Goal: Understand process/instructions: Learn how to perform a task or action

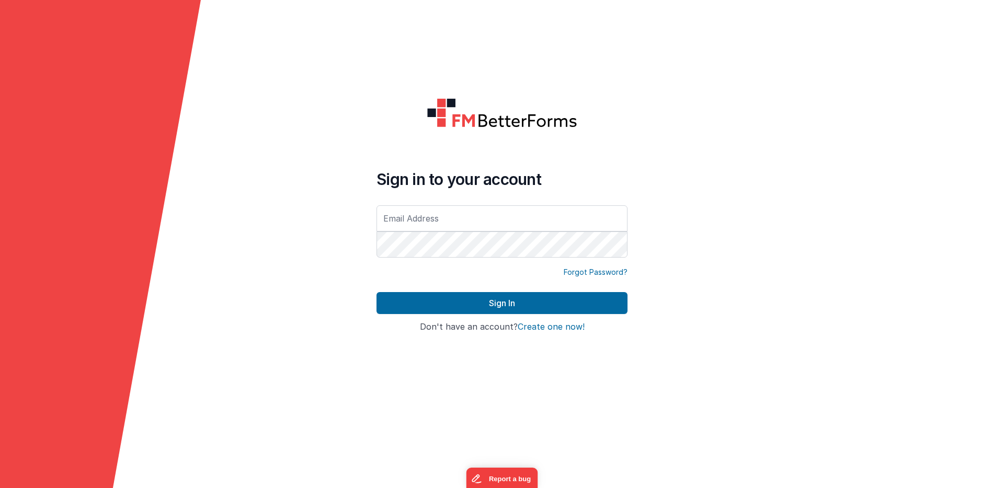
type input "bbrock@scoe.net"
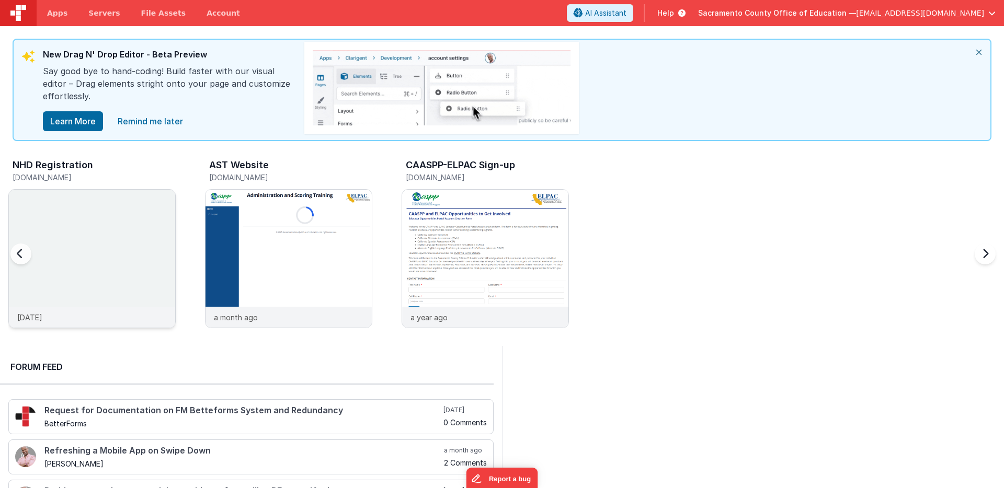
click at [103, 211] on img at bounding box center [92, 273] width 166 height 166
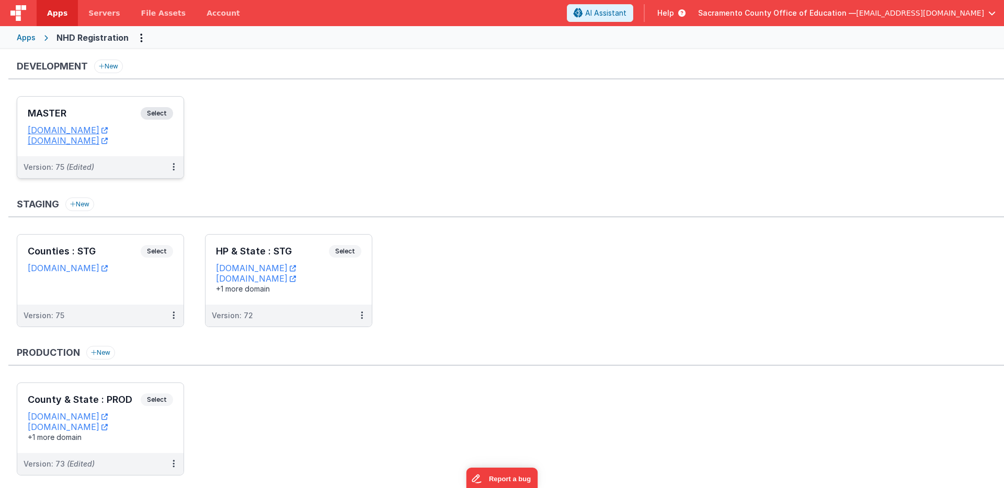
click at [159, 110] on span "Select" at bounding box center [157, 113] width 32 height 13
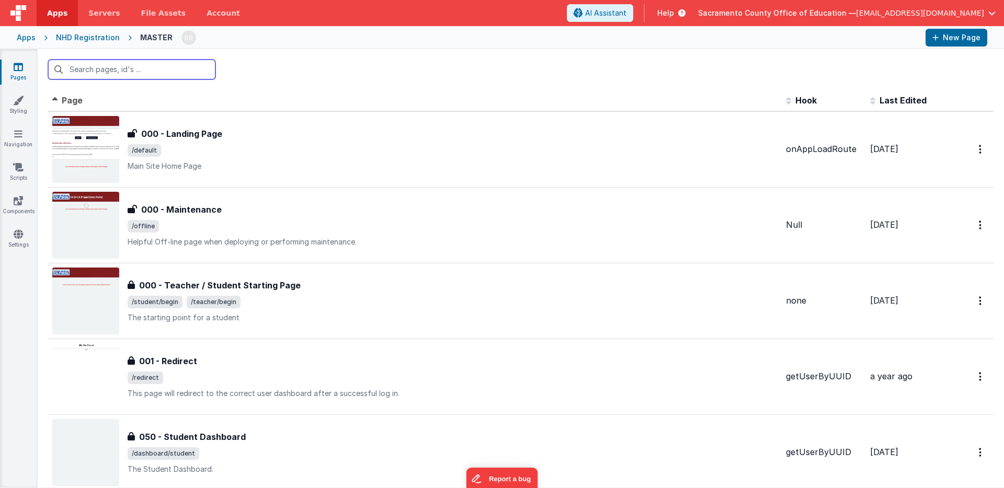
click at [149, 71] on input "text" at bounding box center [131, 70] width 167 height 20
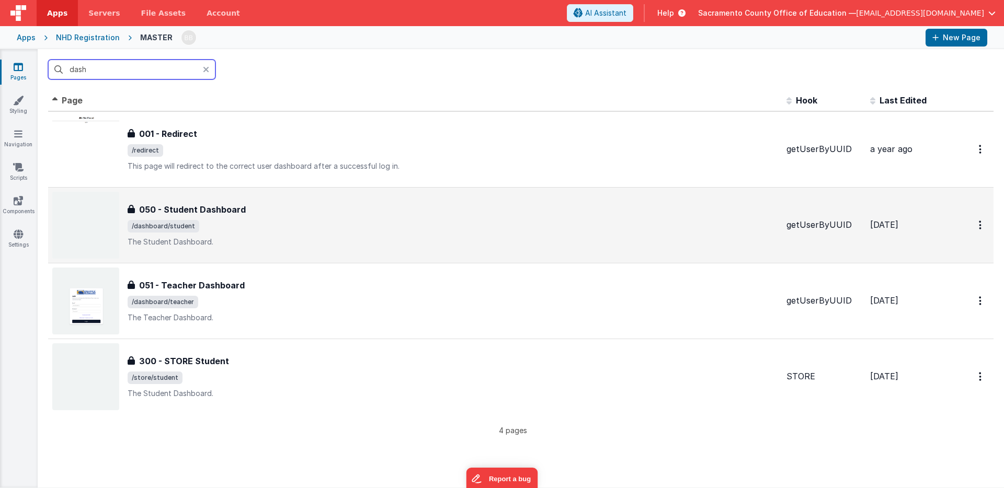
type input "dash"
click at [201, 208] on h3 "050 - Student Dashboard" at bounding box center [192, 209] width 107 height 13
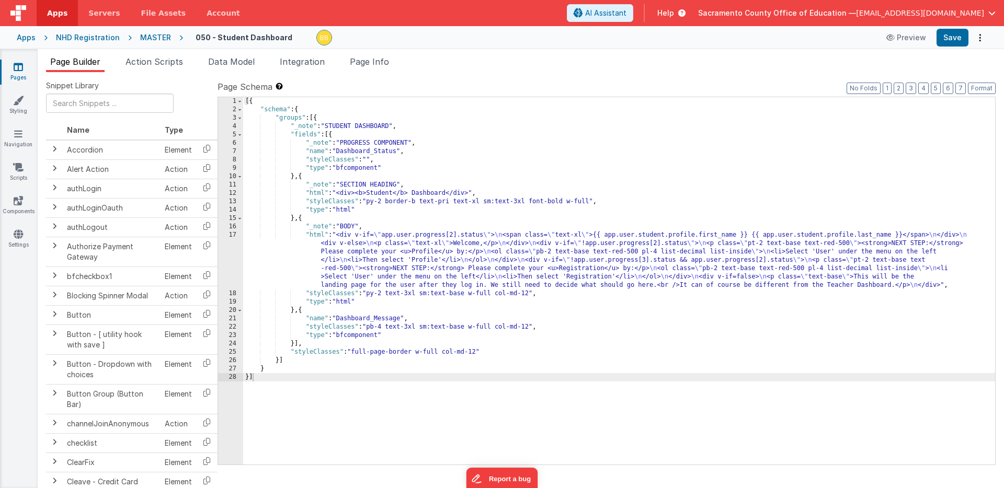
click at [316, 236] on div "[{ "schema" : { "groups" : [{ "_note" : "STUDENT DASHBOARD" , "fields" : [{ "_n…" at bounding box center [619, 289] width 752 height 384
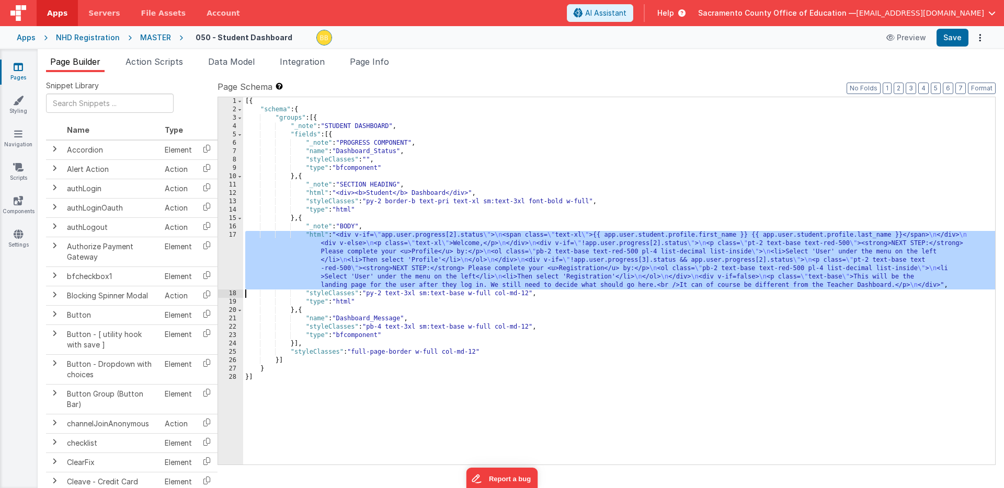
click at [232, 254] on div "17" at bounding box center [230, 260] width 25 height 59
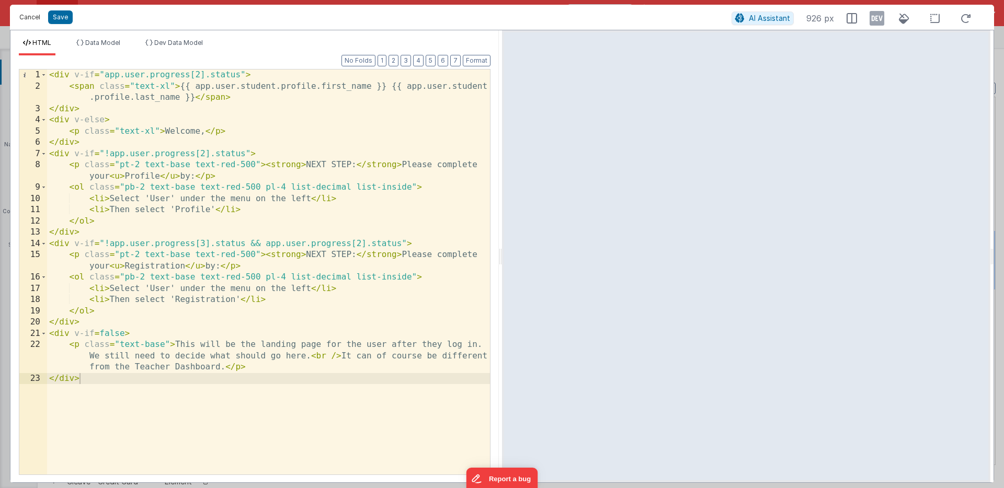
drag, startPoint x: 30, startPoint y: 16, endPoint x: 42, endPoint y: 31, distance: 18.6
click at [30, 16] on button "Cancel" at bounding box center [29, 17] width 31 height 15
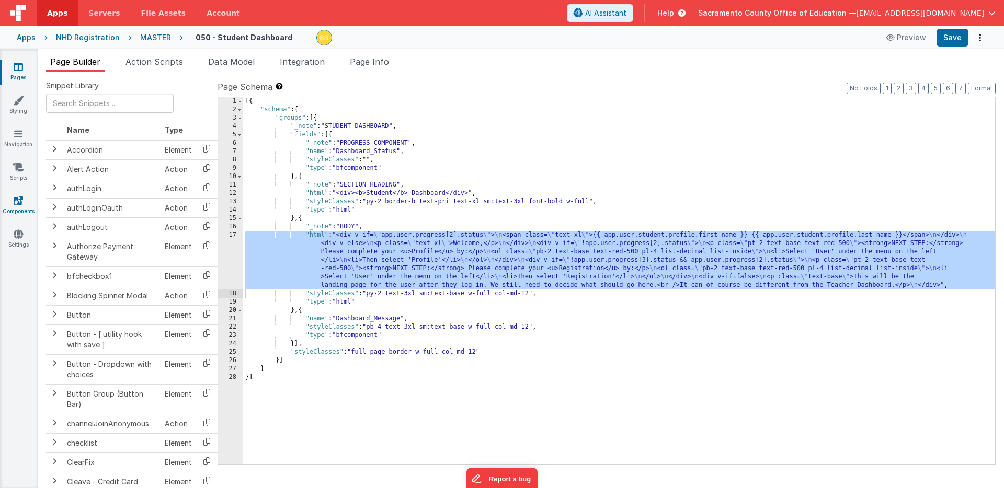
click at [17, 200] on icon at bounding box center [18, 201] width 9 height 10
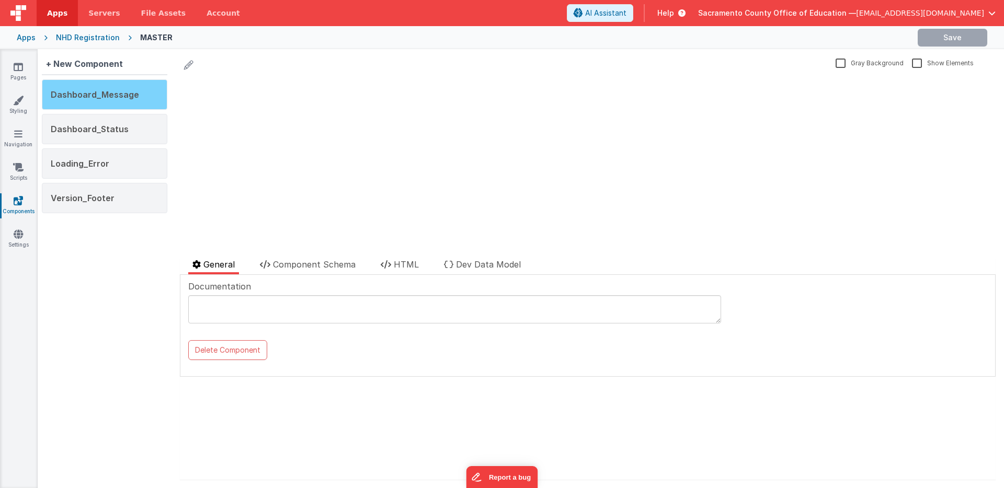
click at [106, 93] on span "Dashboard_Message" at bounding box center [95, 94] width 88 height 10
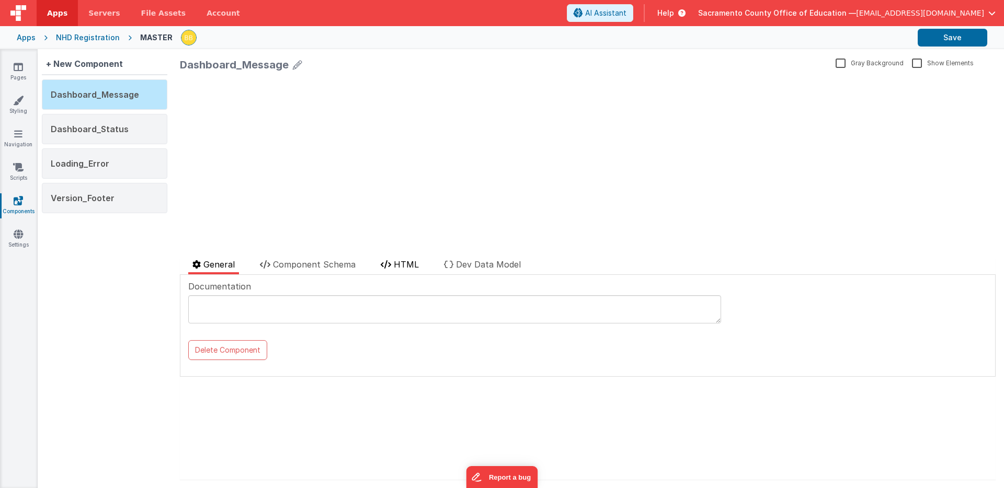
click at [408, 266] on span "HTML" at bounding box center [406, 264] width 25 height 10
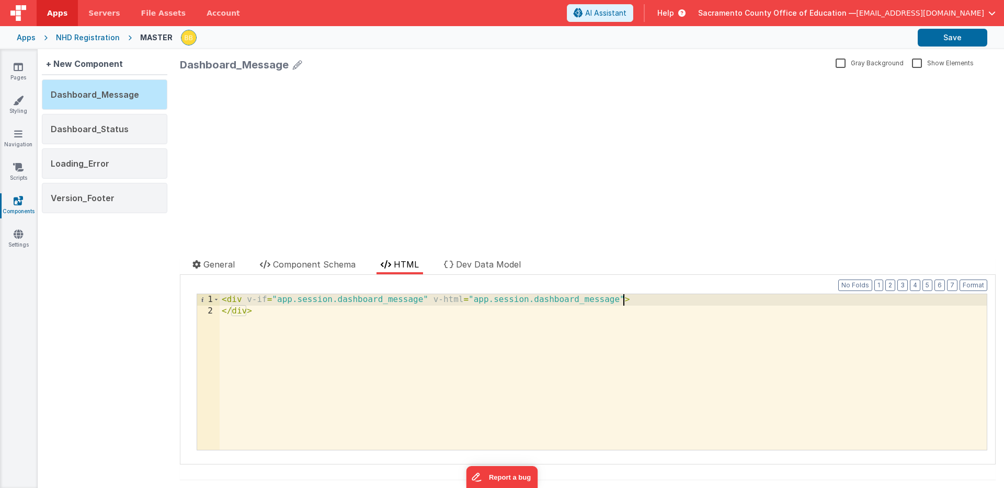
click at [623, 301] on div "< div v-if = "app.session.dashboard_message" v-html = "app.session.dashboard_me…" at bounding box center [603, 383] width 767 height 178
click at [940, 35] on button "Save" at bounding box center [952, 38] width 70 height 18
drag, startPoint x: 688, startPoint y: 302, endPoint x: 698, endPoint y: 302, distance: 9.9
click at [698, 302] on div "< div v-if = "app.session.dashboard_message" v-html = "app.session.dashboard_me…" at bounding box center [603, 383] width 767 height 178
click at [943, 35] on button "Save" at bounding box center [952, 38] width 70 height 18
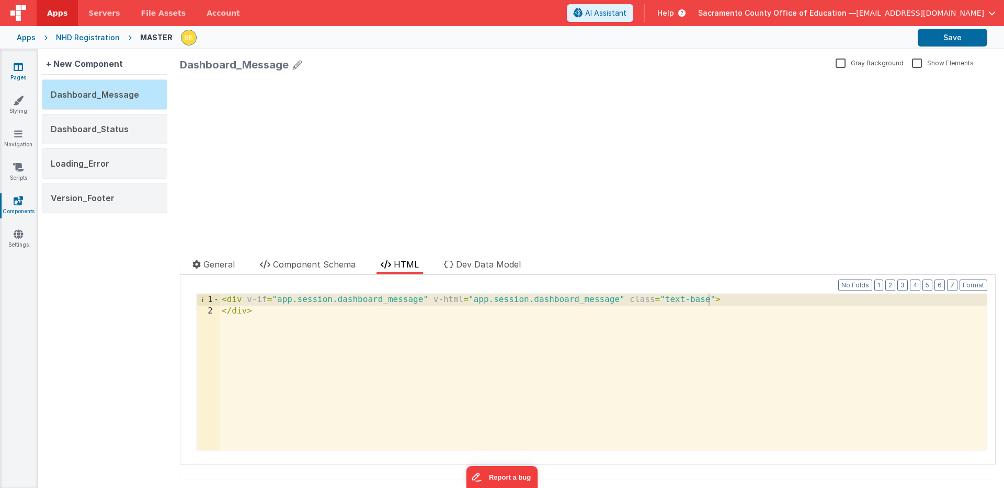
click at [21, 64] on icon at bounding box center [18, 67] width 9 height 10
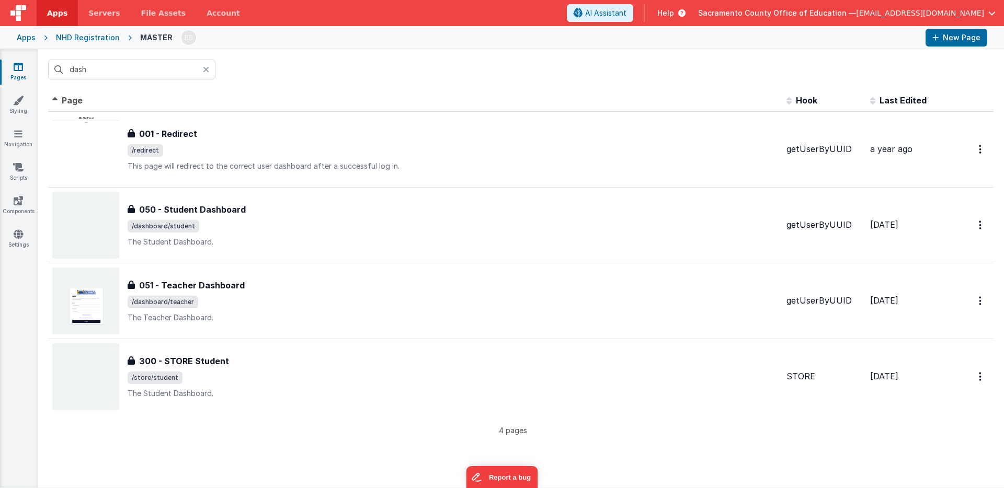
click at [674, 10] on span "Help" at bounding box center [665, 13] width 17 height 10
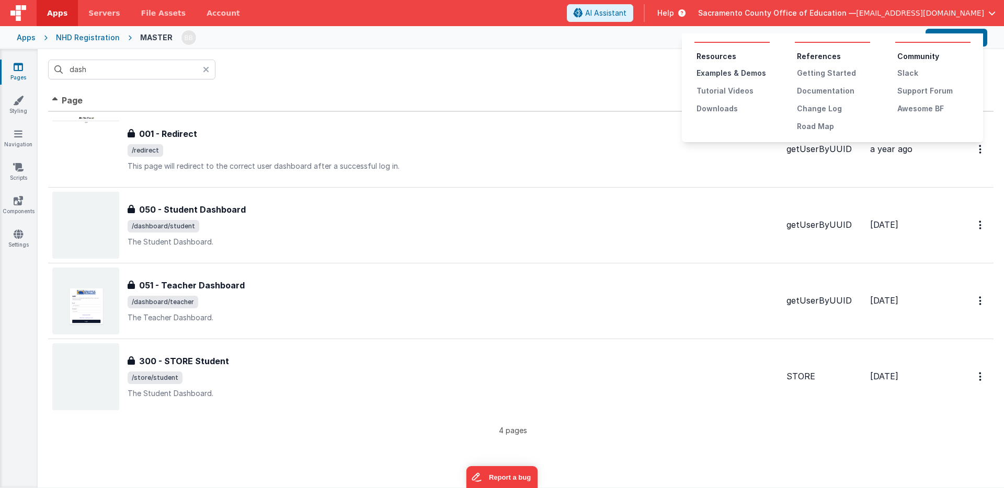
click at [731, 72] on div "Examples & Demos" at bounding box center [732, 73] width 73 height 10
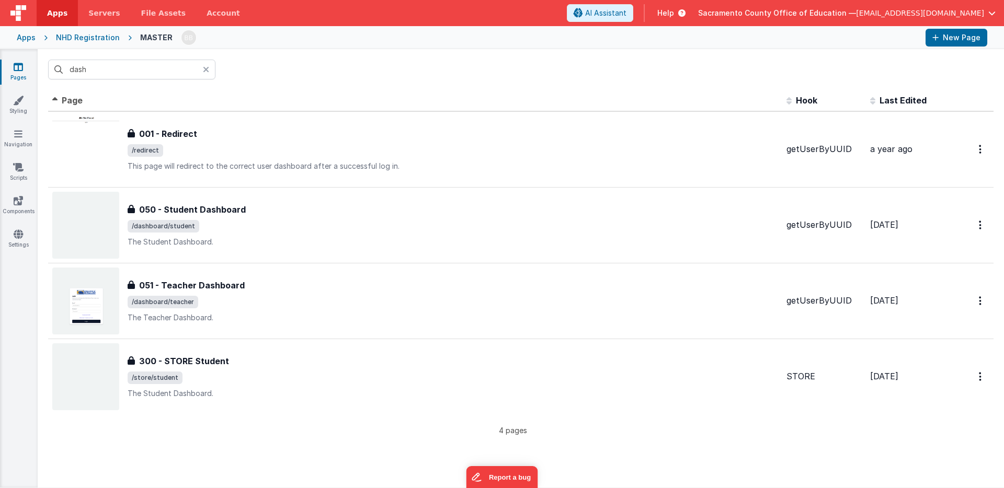
click at [17, 66] on icon at bounding box center [18, 67] width 9 height 10
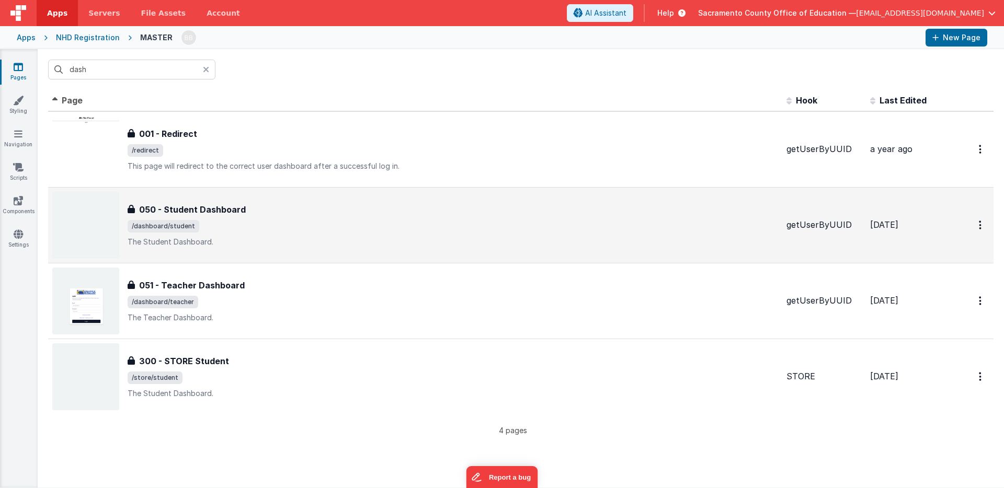
click at [201, 208] on h3 "050 - Student Dashboard" at bounding box center [192, 209] width 107 height 13
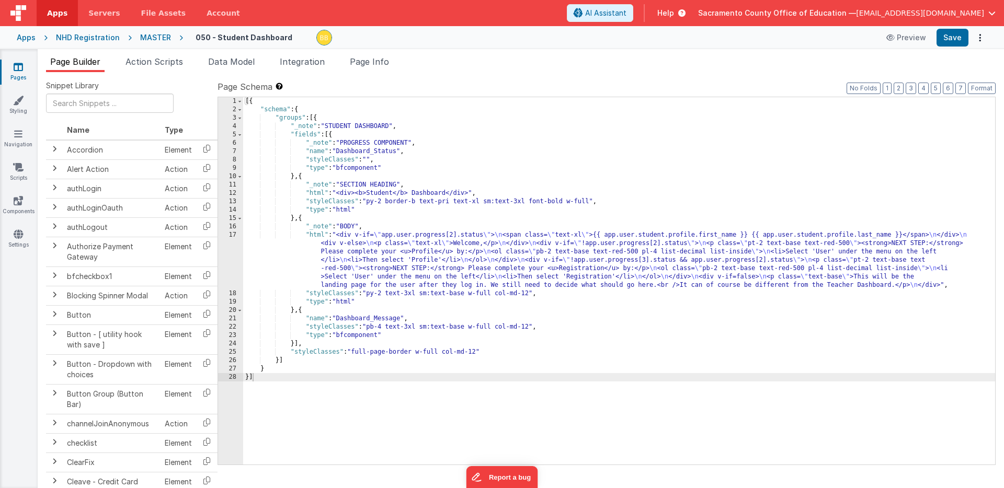
click at [19, 65] on icon at bounding box center [18, 67] width 9 height 10
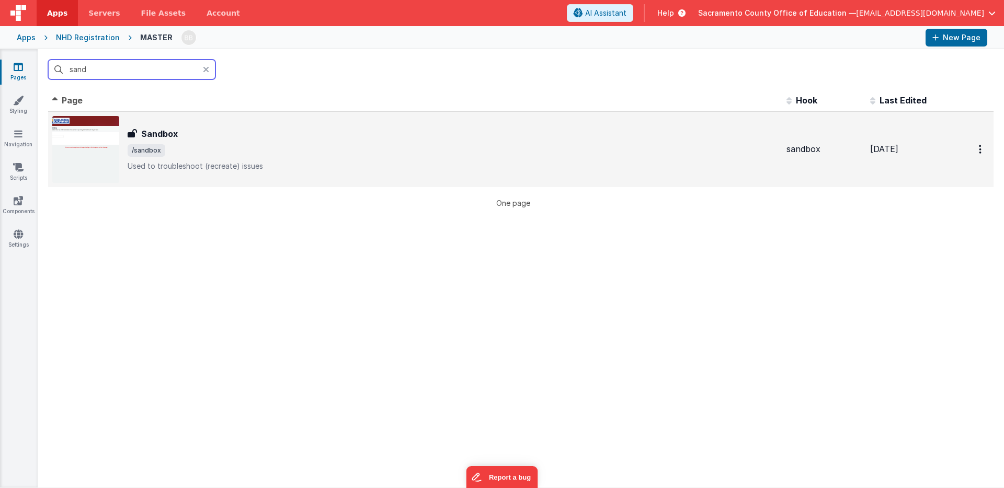
type input "sand"
click at [167, 131] on h3 "Sandbox" at bounding box center [159, 134] width 37 height 13
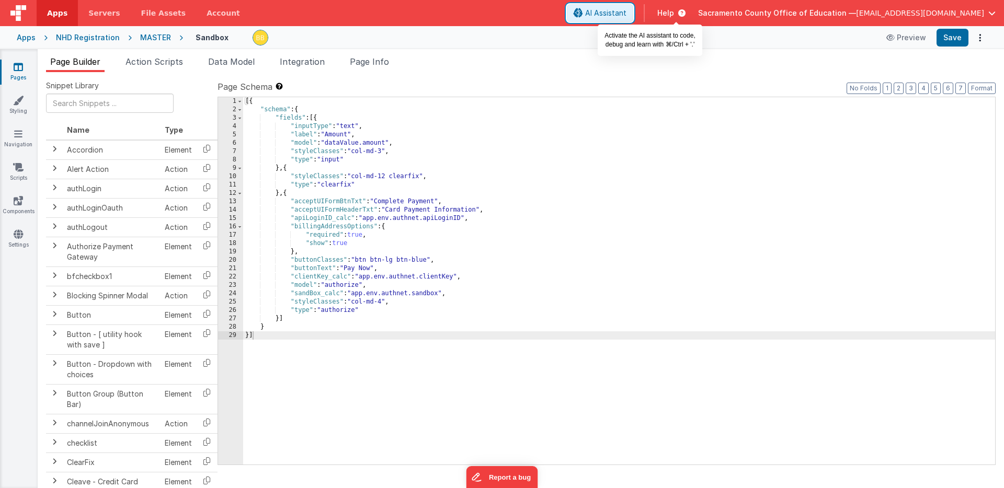
click at [626, 13] on span "AI Assistant" at bounding box center [605, 13] width 41 height 10
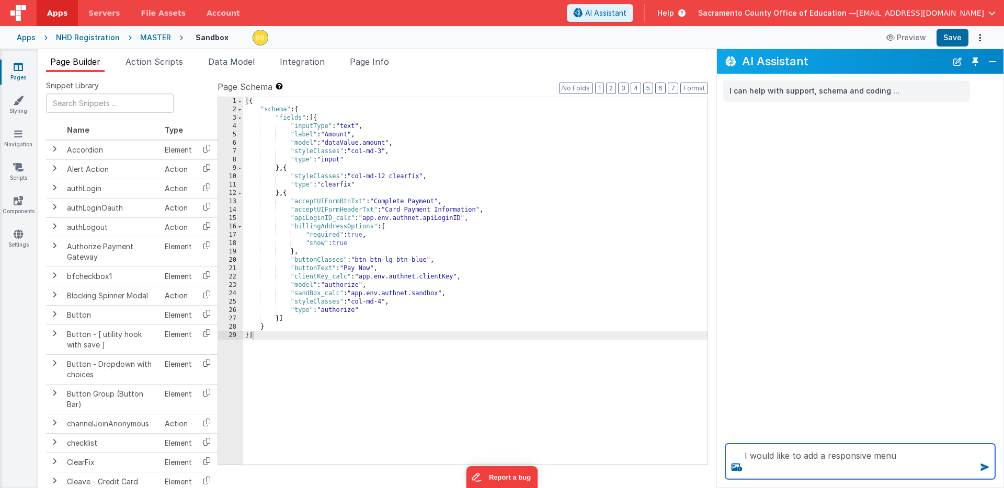
type textarea "I would like to add a responsive menu"
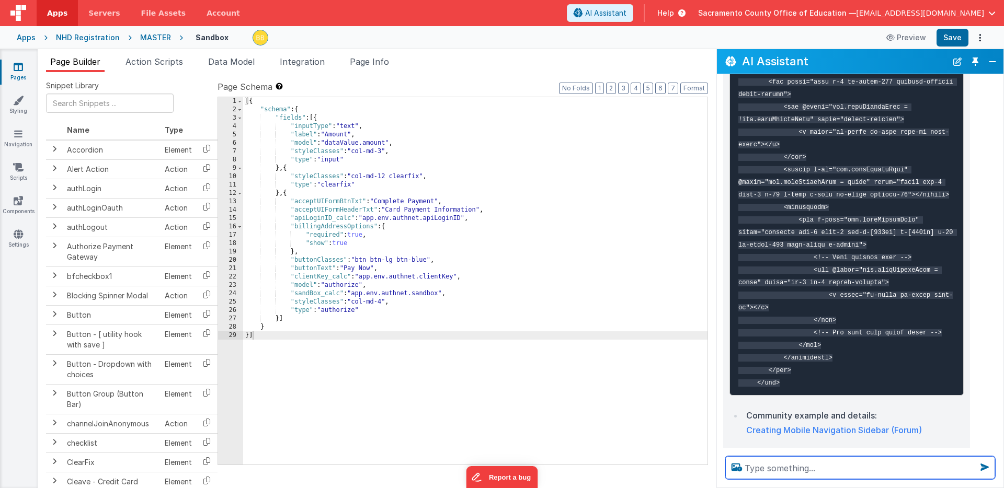
scroll to position [603, 0]
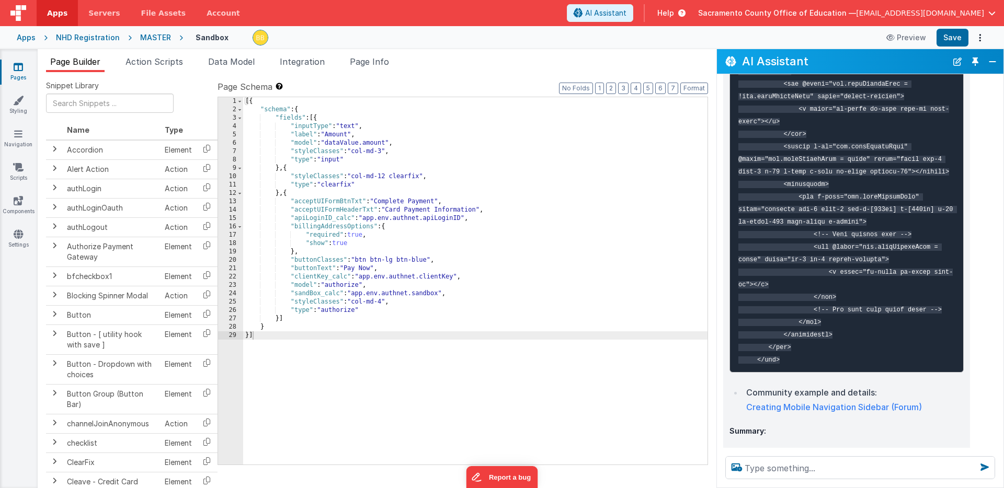
drag, startPoint x: 786, startPoint y: 346, endPoint x: 776, endPoint y: 316, distance: 30.9
click at [776, 316] on pre at bounding box center [846, 96] width 234 height 553
click at [834, 338] on pre at bounding box center [846, 96] width 234 height 553
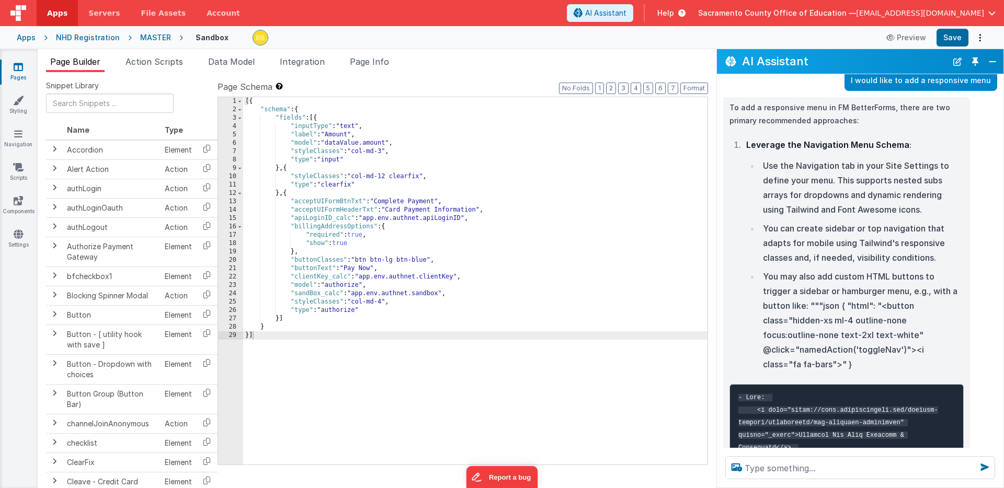
scroll to position [0, 0]
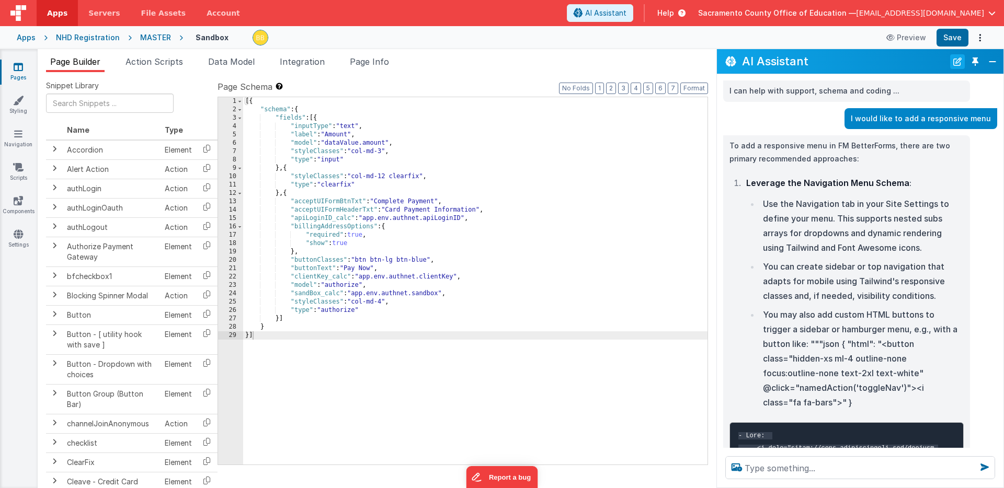
click at [957, 60] on button "New Chat" at bounding box center [957, 61] width 15 height 15
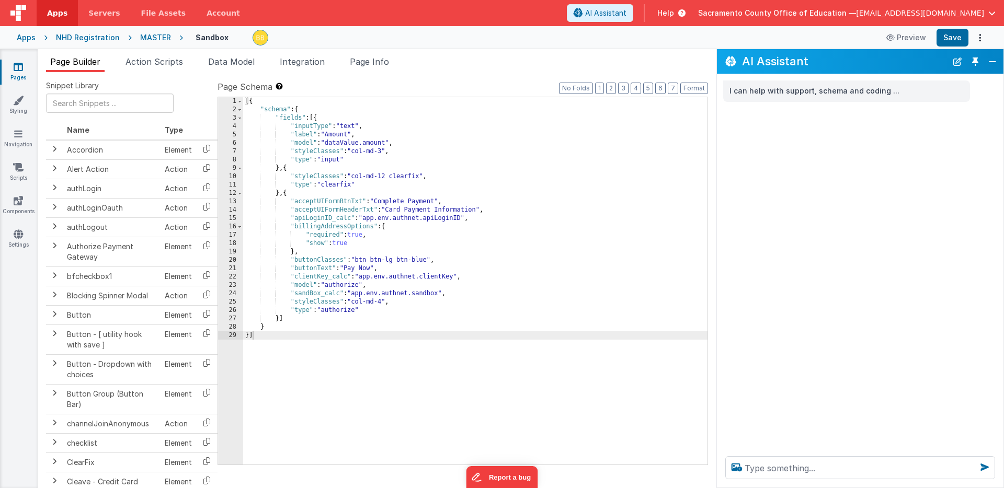
click at [818, 205] on div "I can help with support, schema and coding ..." at bounding box center [860, 261] width 286 height 374
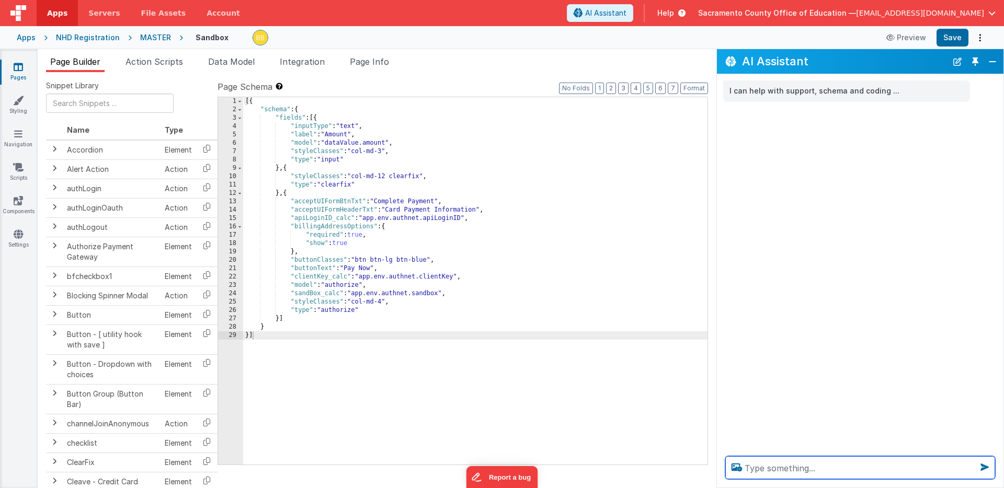
click at [823, 469] on textarea at bounding box center [860, 467] width 270 height 23
type textarea "I would like my menu to show on mobile"
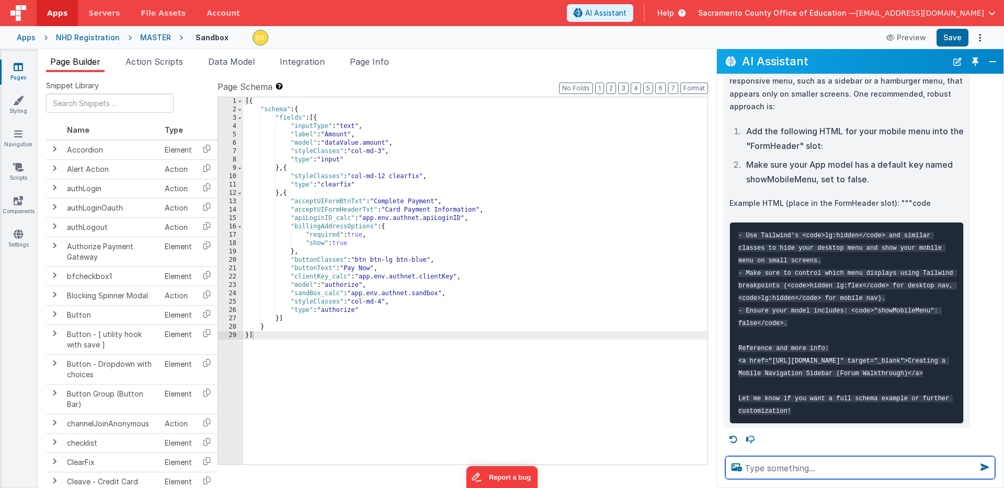
scroll to position [116, 0]
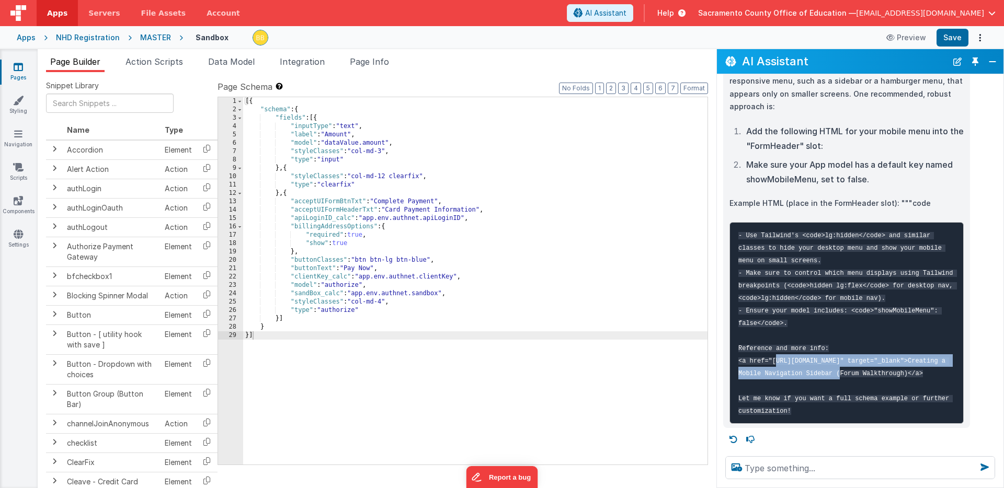
drag, startPoint x: 772, startPoint y: 349, endPoint x: 852, endPoint y: 359, distance: 80.7
click at [852, 359] on code "- Use Tailwind's <code>lg:hidden</code> and similar classes to hide your deskto…" at bounding box center [847, 323] width 219 height 183
copy code "https://forum.fmbetterforms.com/t/creating-mobile-navigation-sidebar/1039"
click at [17, 233] on icon at bounding box center [18, 234] width 9 height 10
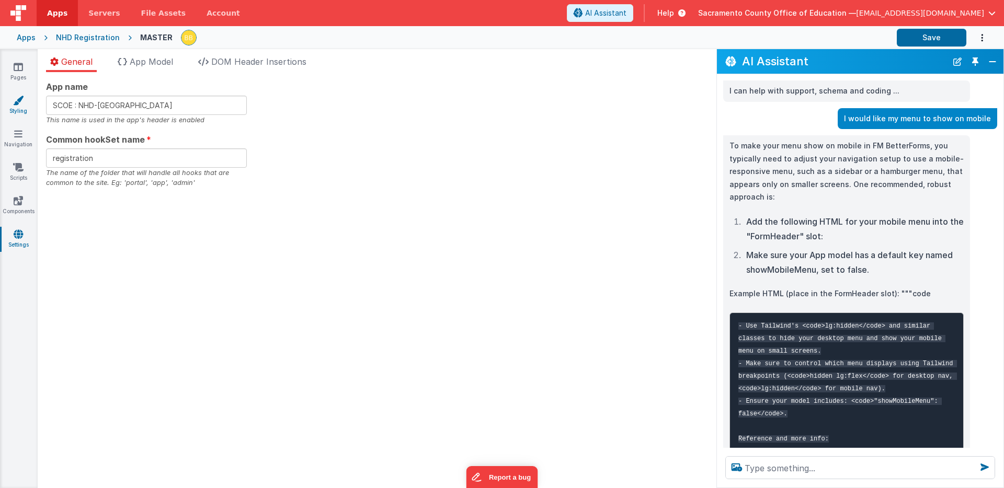
click at [20, 102] on icon at bounding box center [18, 100] width 10 height 10
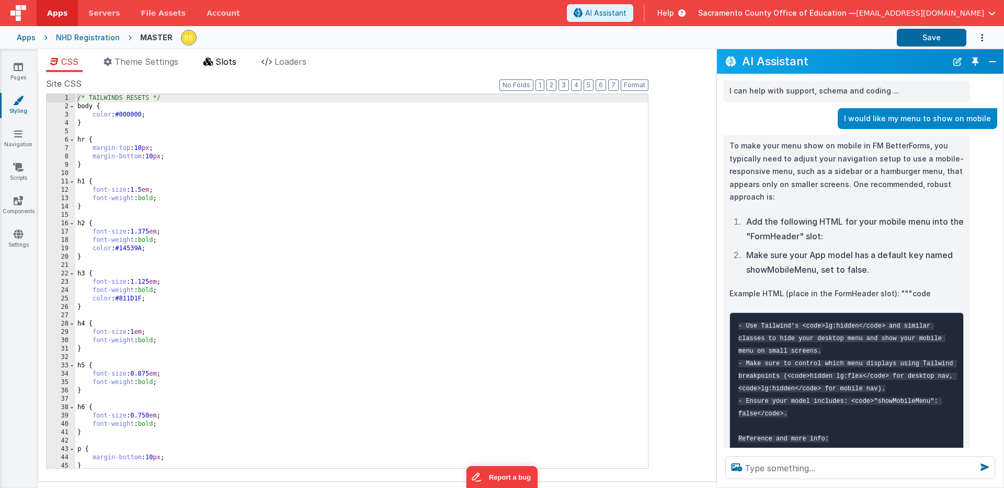
click at [230, 60] on span "Slots" at bounding box center [225, 61] width 21 height 10
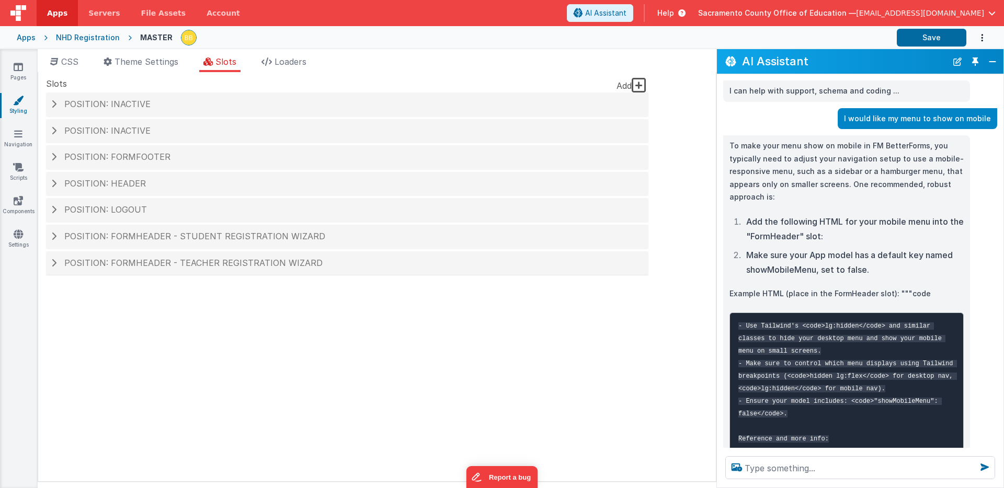
click at [638, 83] on icon at bounding box center [638, 85] width 15 height 17
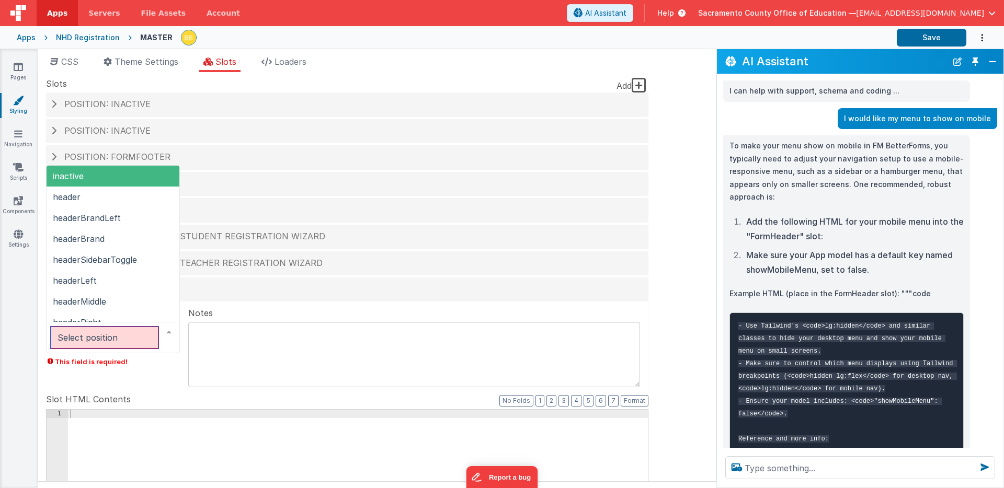
click at [169, 330] on div at bounding box center [168, 333] width 21 height 20
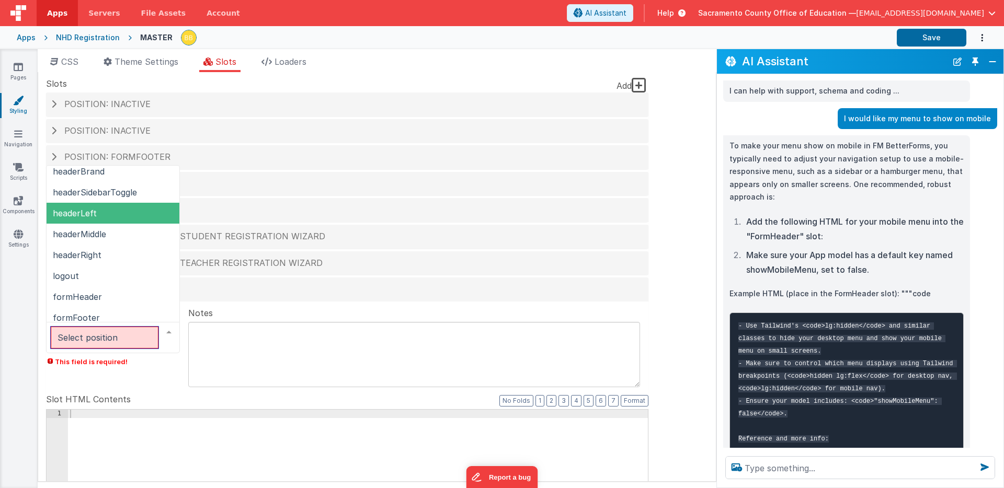
scroll to position [79, 0]
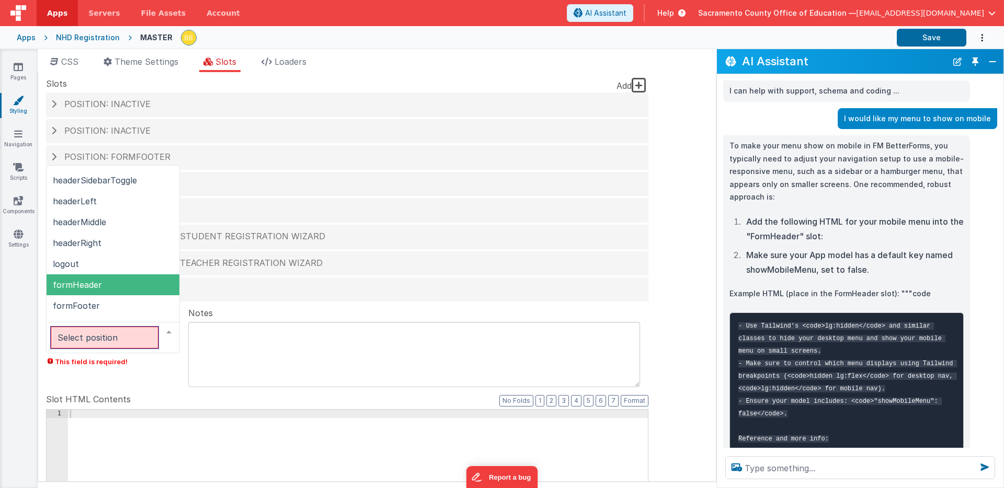
click at [85, 282] on span "formHeader" at bounding box center [77, 285] width 49 height 10
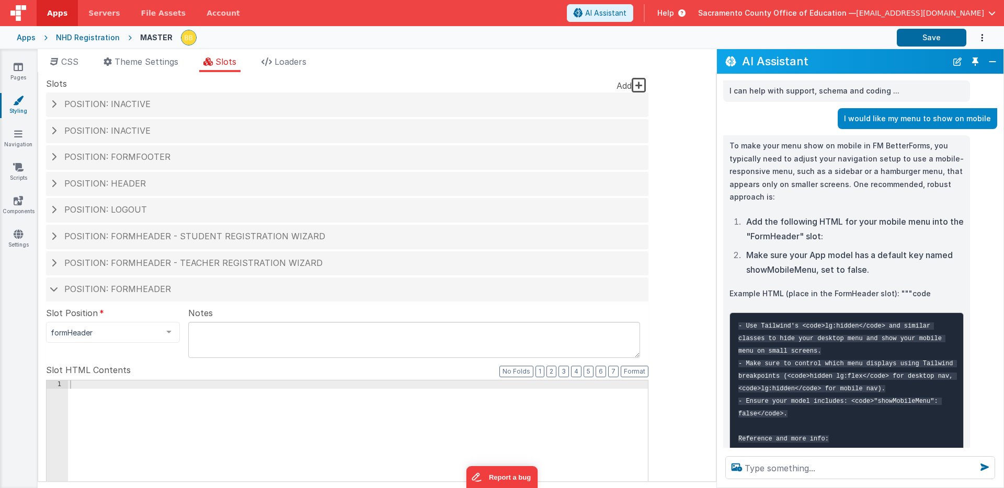
scroll to position [25, 0]
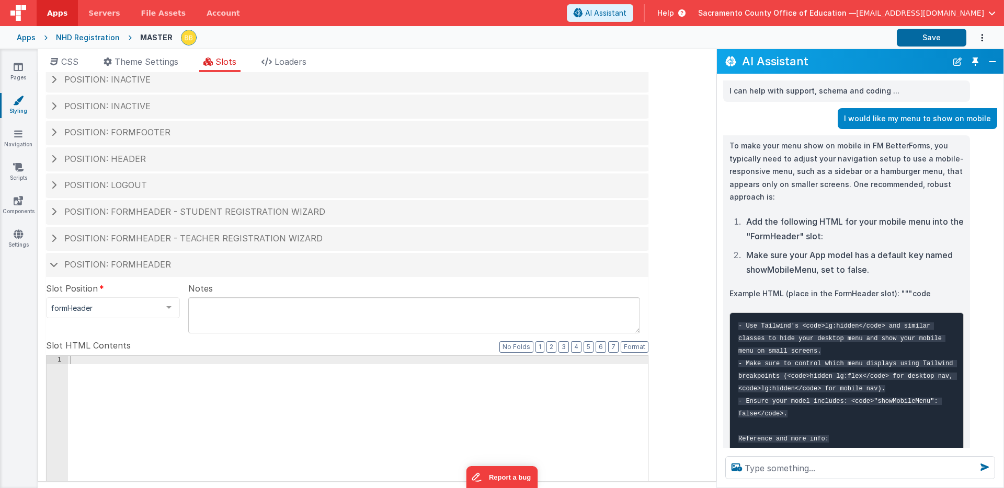
click at [222, 314] on textarea at bounding box center [414, 315] width 452 height 36
type textarea "R"
type textarea "Pop out menu"
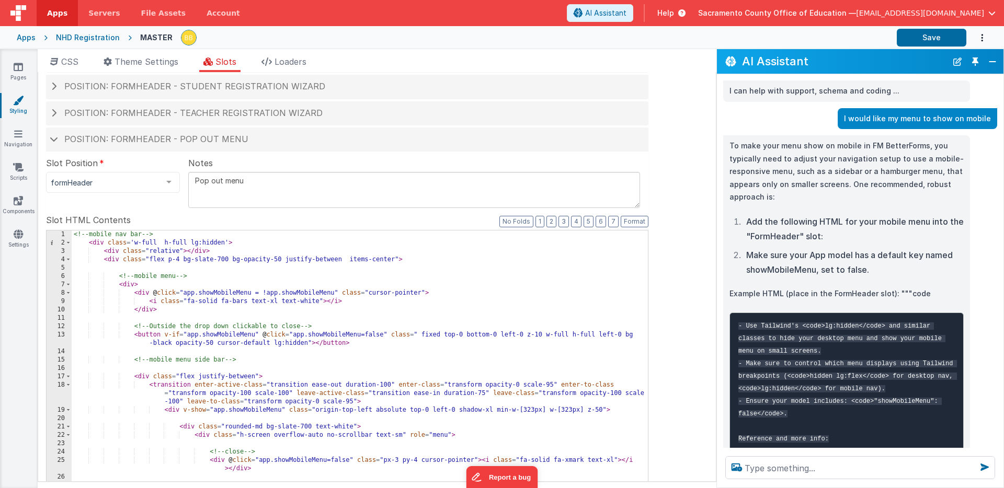
scroll to position [100, 0]
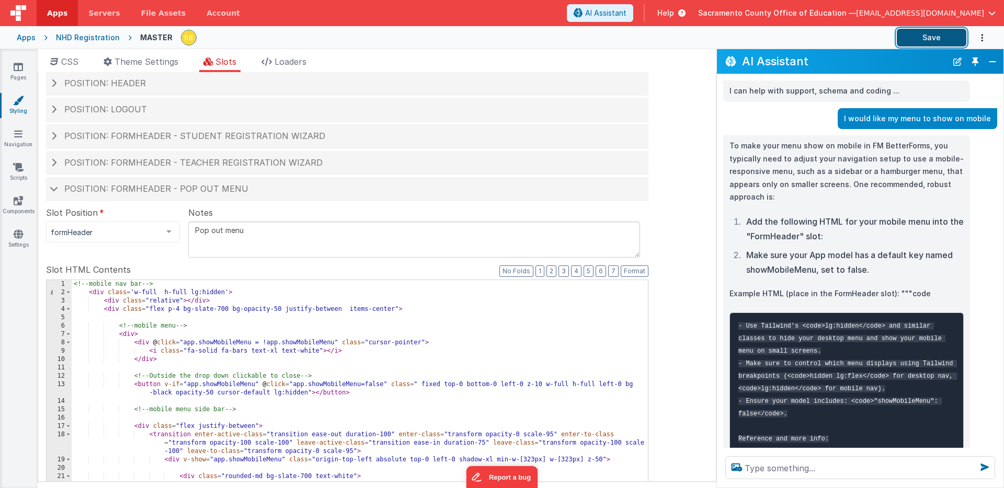
click at [916, 35] on button "Save" at bounding box center [931, 38] width 70 height 18
click at [17, 201] on icon at bounding box center [18, 201] width 9 height 10
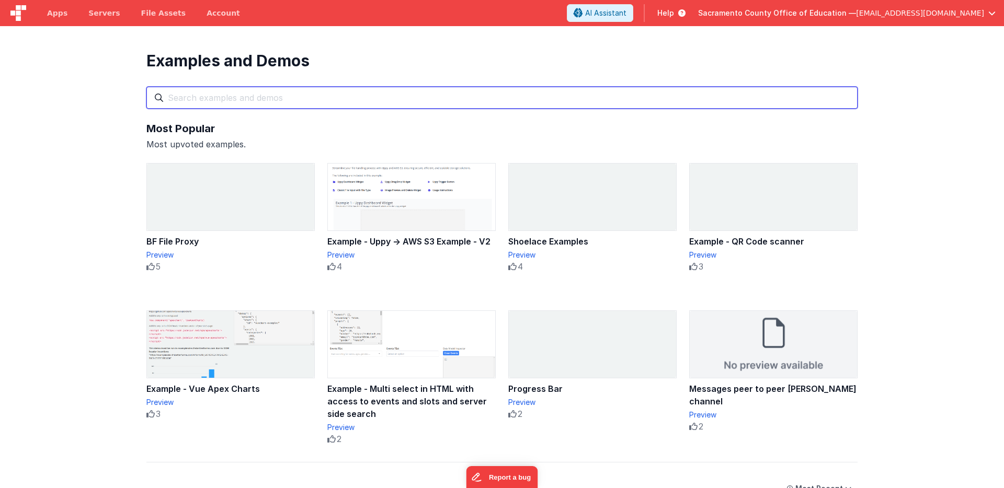
click at [298, 98] on input "text" at bounding box center [501, 98] width 711 height 22
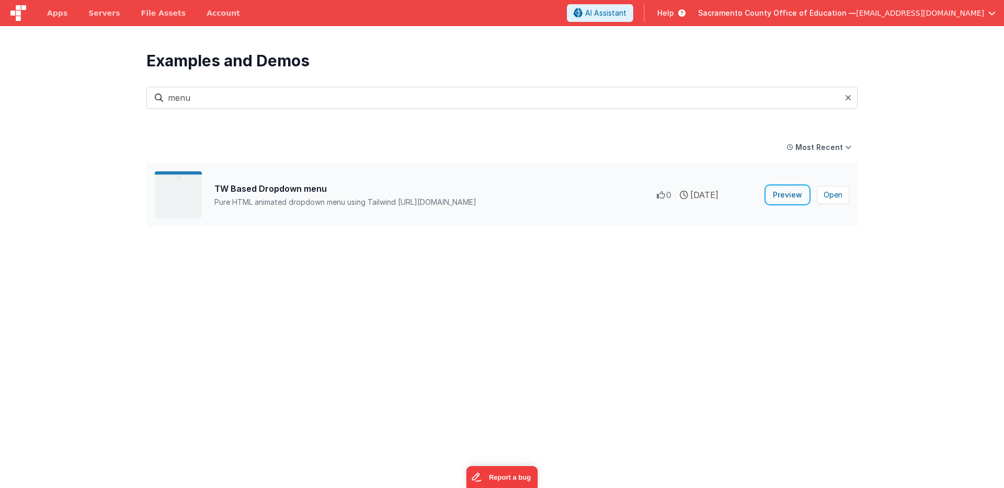
click at [789, 194] on button "Preview" at bounding box center [787, 195] width 42 height 17
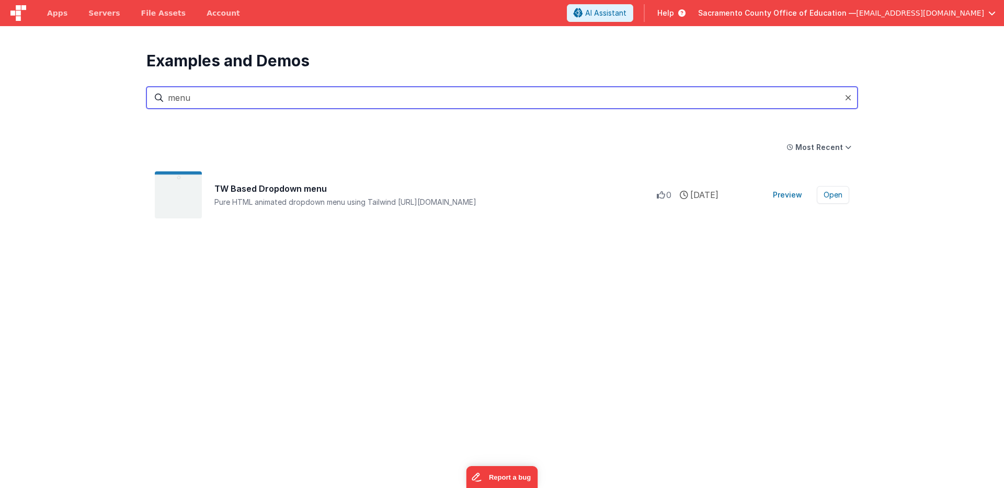
click at [198, 99] on input "menu" at bounding box center [501, 98] width 711 height 22
click at [181, 98] on input "menu" at bounding box center [501, 98] width 711 height 22
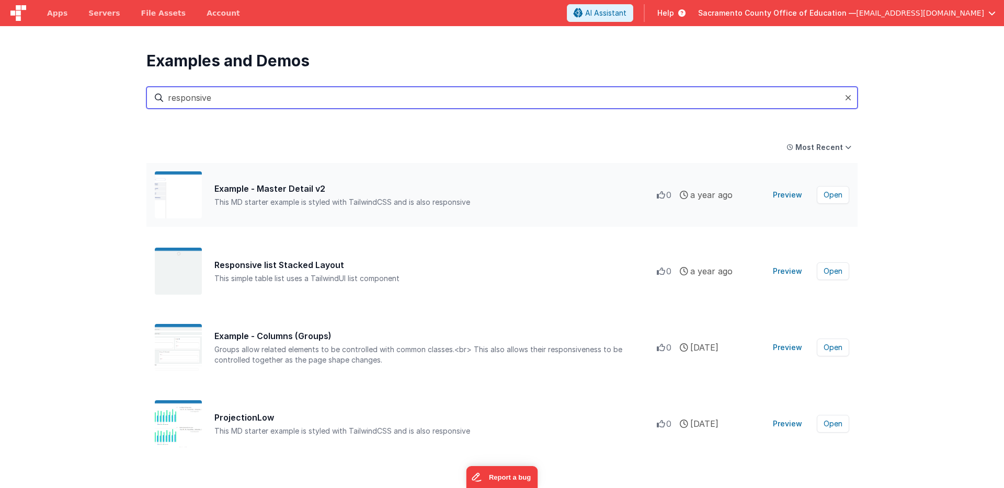
type input "responsive"
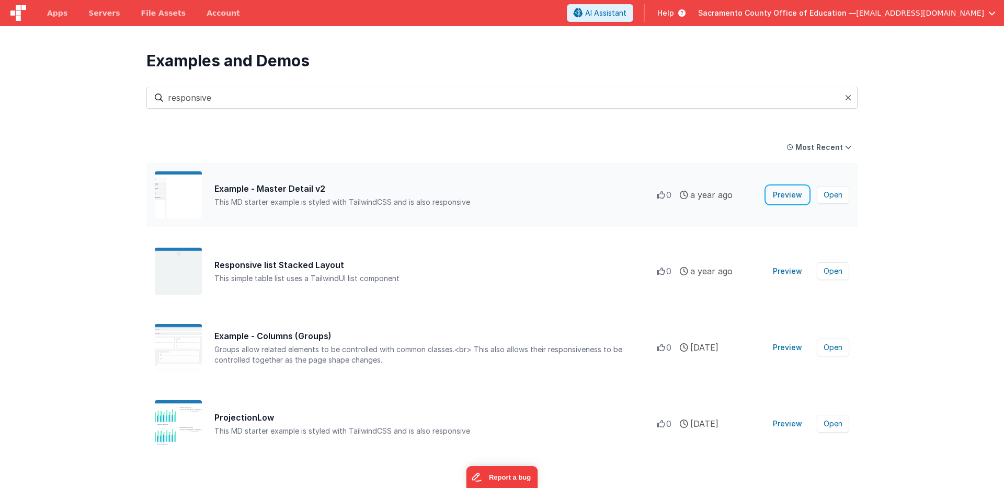
click at [790, 193] on button "Preview" at bounding box center [787, 195] width 42 height 17
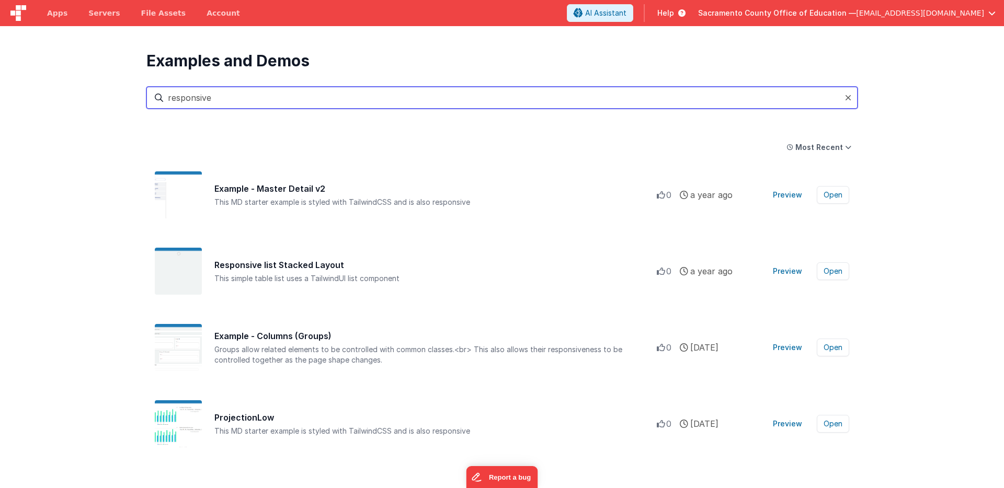
click at [194, 100] on input "responsive" at bounding box center [501, 98] width 711 height 22
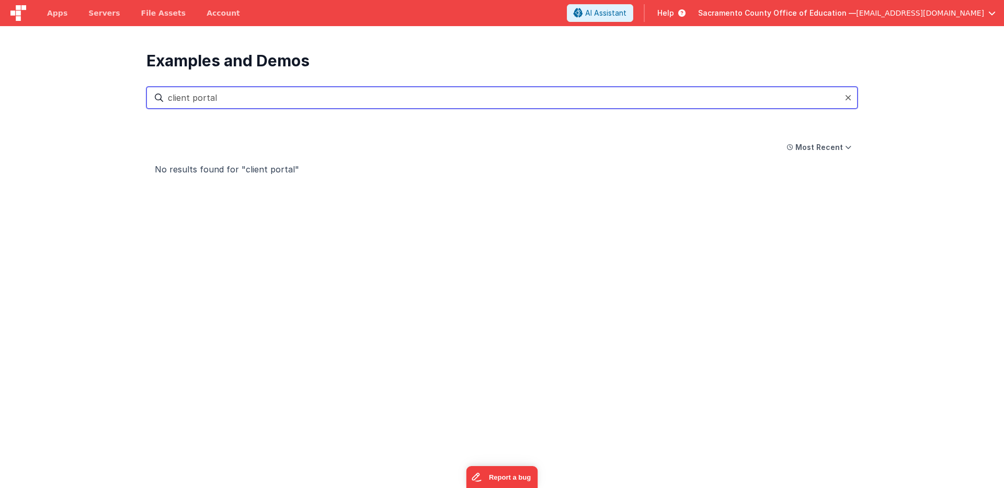
drag, startPoint x: 221, startPoint y: 97, endPoint x: 165, endPoint y: 98, distance: 55.4
click at [165, 98] on input "client portal" at bounding box center [501, 98] width 711 height 22
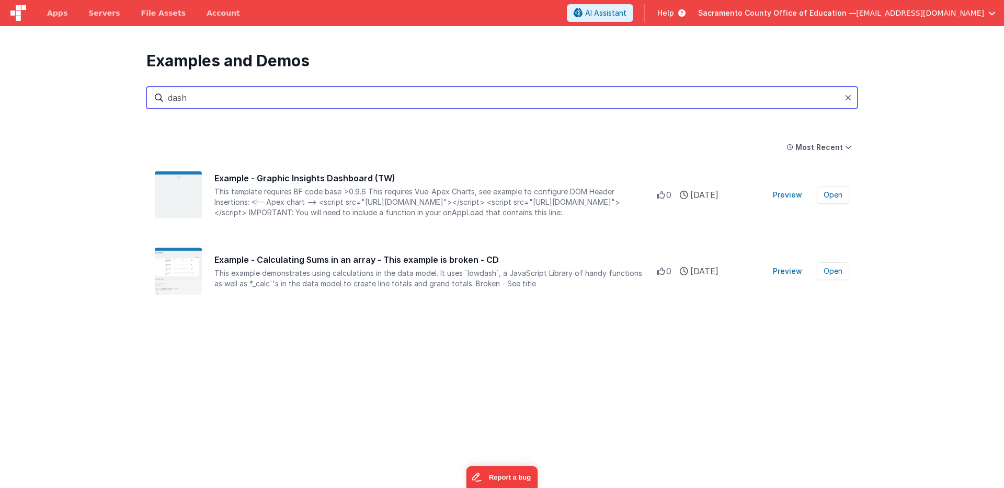
type input "dash"
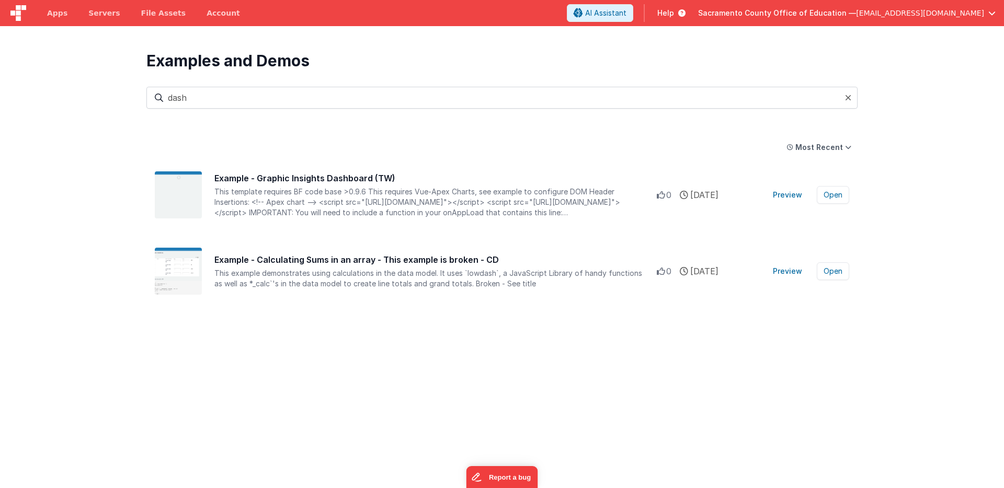
click at [674, 12] on span "Help" at bounding box center [665, 13] width 17 height 10
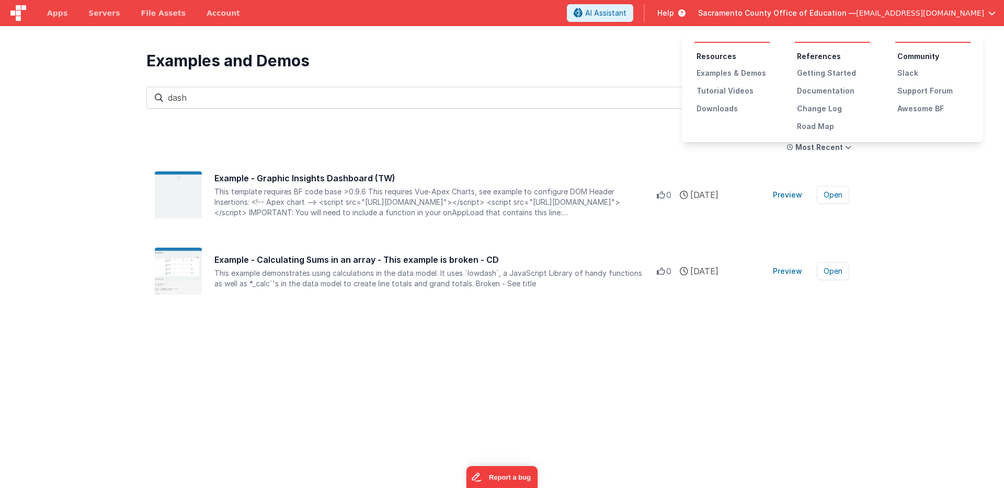
click at [594, 68] on button at bounding box center [502, 244] width 1004 height 488
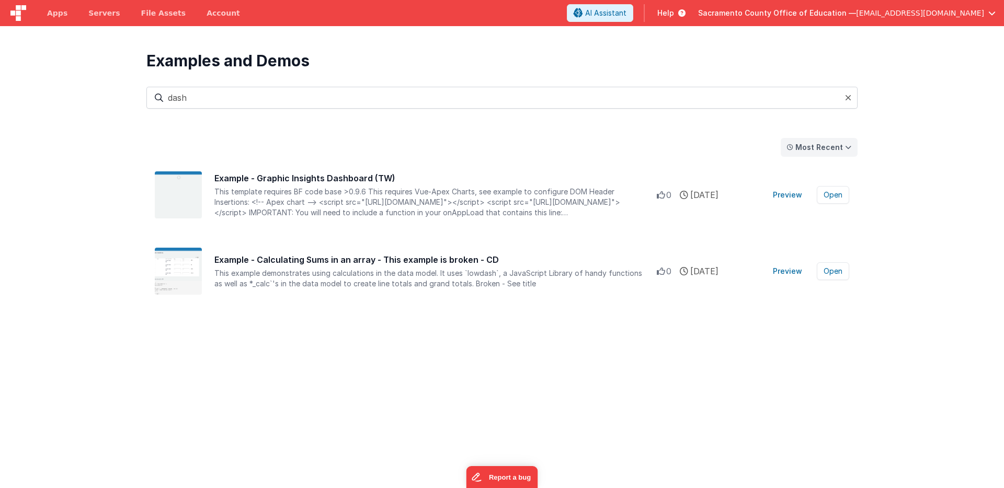
click at [846, 145] on icon at bounding box center [848, 147] width 6 height 8
click at [682, 149] on div "Most Recent Most Popular Most Recent" at bounding box center [501, 147] width 711 height 19
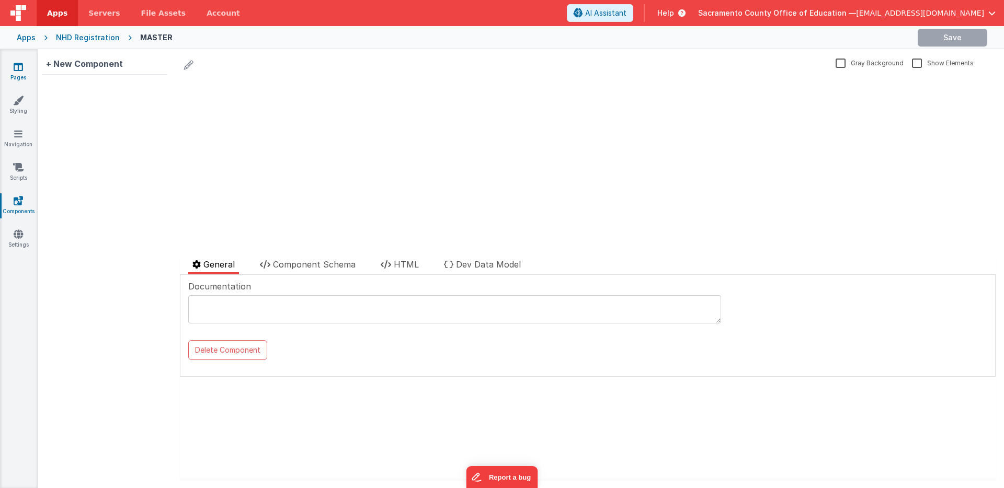
click at [26, 70] on link "Pages" at bounding box center [18, 72] width 38 height 21
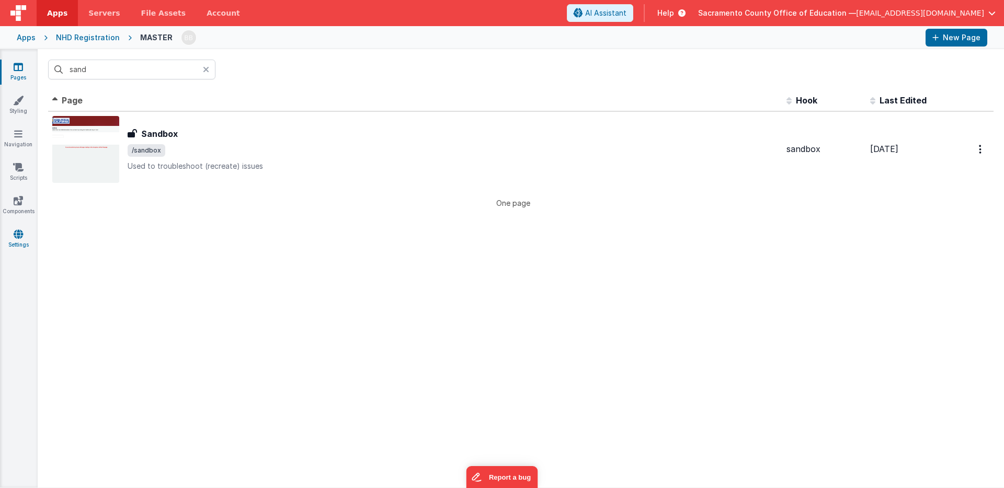
click at [15, 233] on icon at bounding box center [18, 234] width 9 height 10
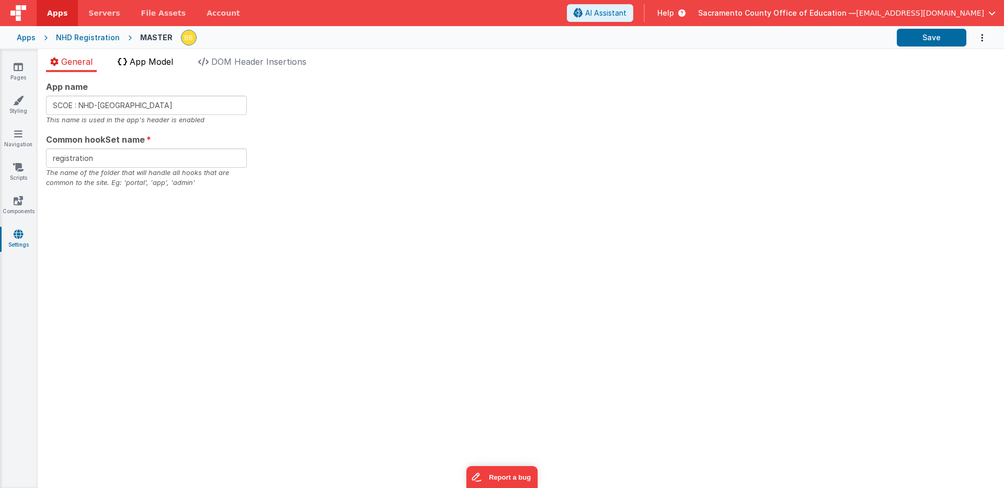
click at [156, 55] on div "General App Model DOM Header Insertions App name SCOE : NHD-CA This name is use…" at bounding box center [521, 268] width 966 height 439
click at [155, 59] on span "App Model" at bounding box center [151, 61] width 43 height 10
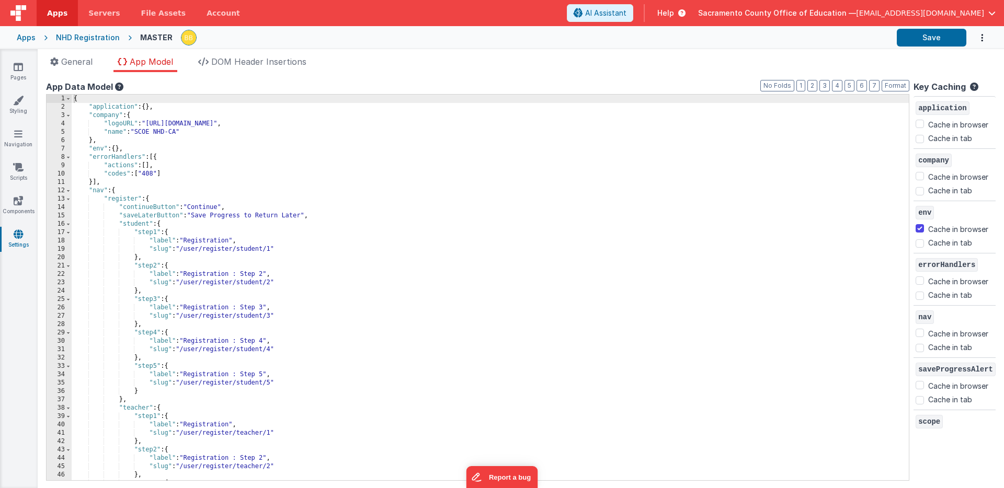
click at [89, 107] on div "{ "application" : { } , "company" : { "logoURL" : "[URL][DOMAIN_NAME]" , "name"…" at bounding box center [490, 296] width 837 height 403
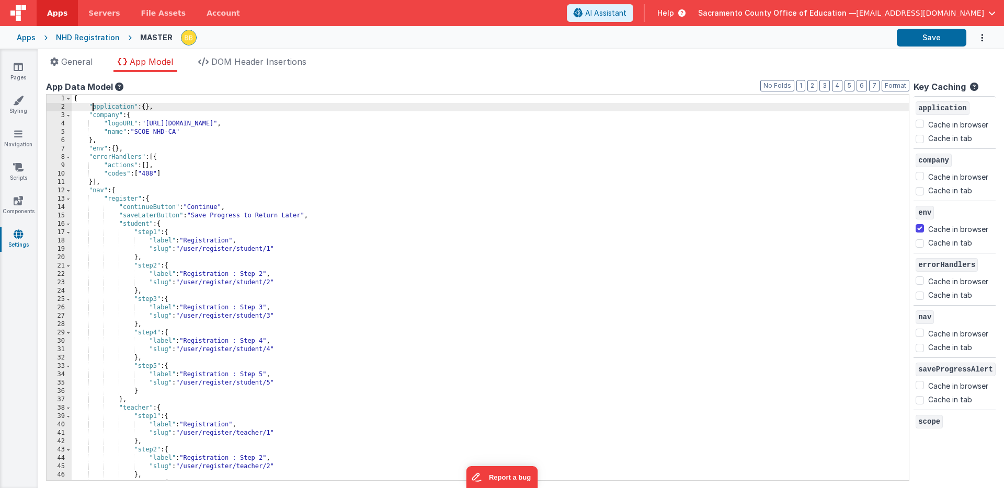
paste textarea
checkbox input "false"
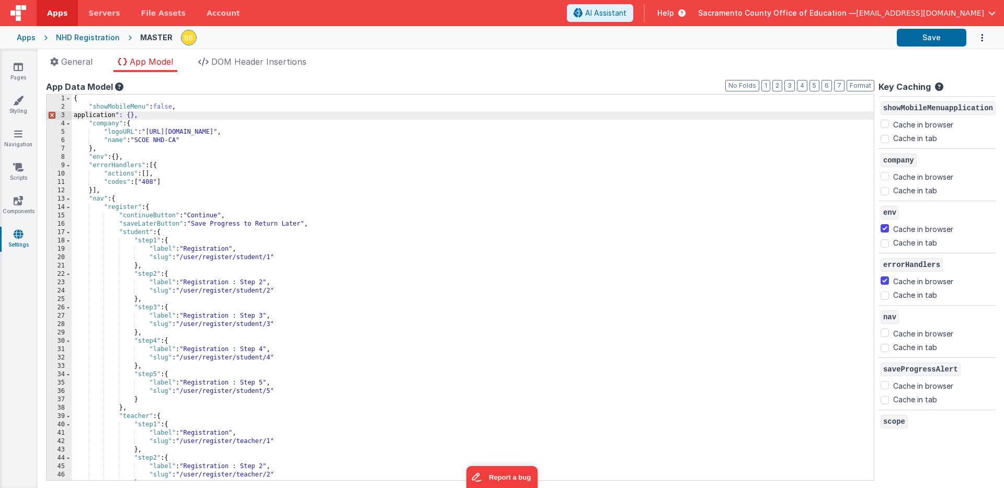
checkbox input "false"
checkbox input "true"
checkbox input "false"
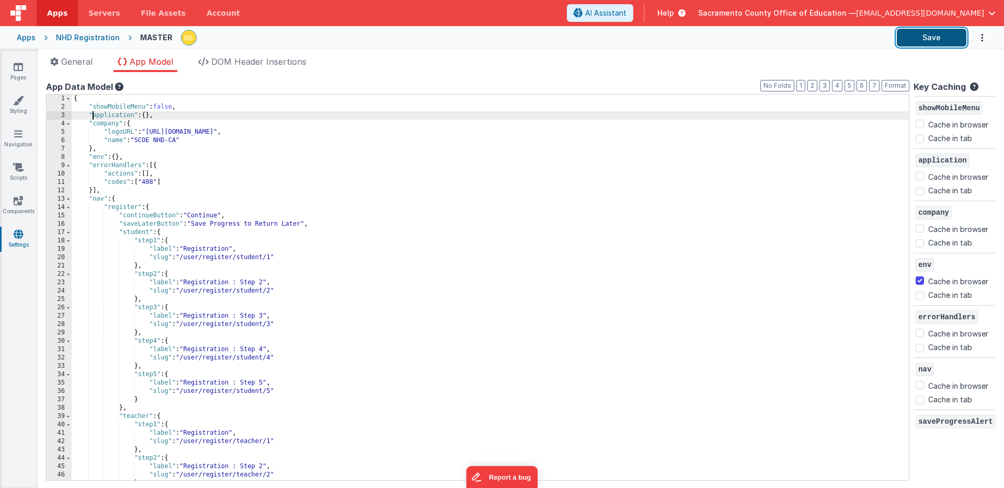
click at [918, 34] on button "Save" at bounding box center [931, 38] width 70 height 18
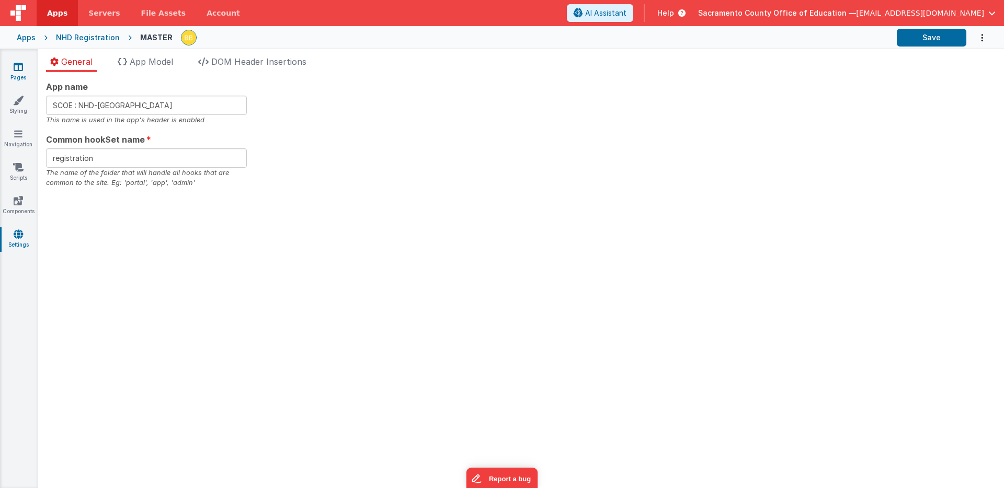
click at [18, 65] on icon at bounding box center [18, 67] width 9 height 10
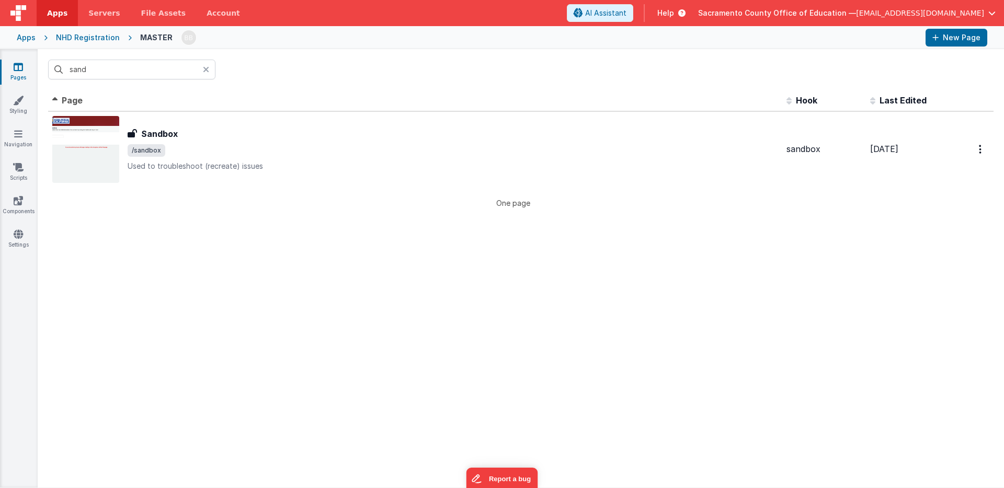
click at [392, 76] on div "sand" at bounding box center [521, 69] width 966 height 41
click at [959, 39] on button "New Page" at bounding box center [956, 38] width 62 height 18
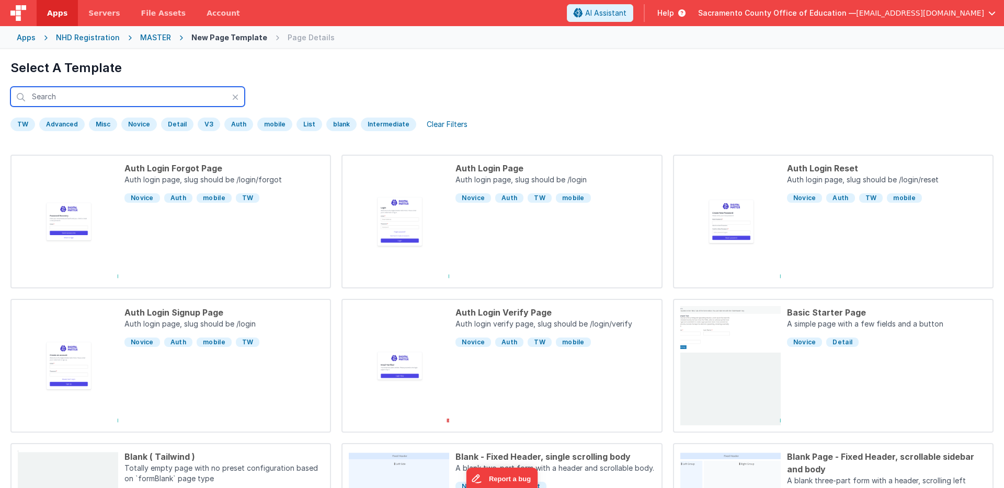
click at [118, 96] on input "text" at bounding box center [127, 97] width 234 height 20
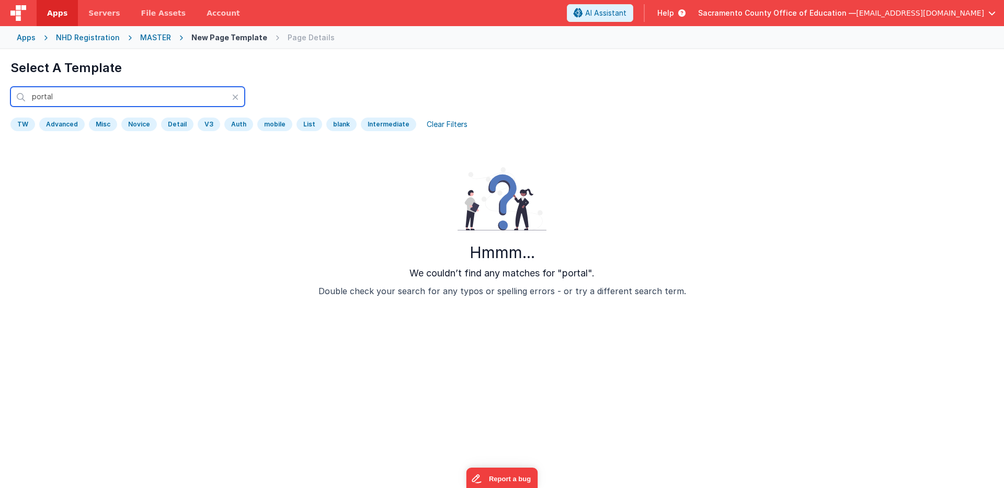
click at [43, 96] on input "portal" at bounding box center [127, 97] width 234 height 20
click at [42, 96] on input "client" at bounding box center [127, 97] width 234 height 20
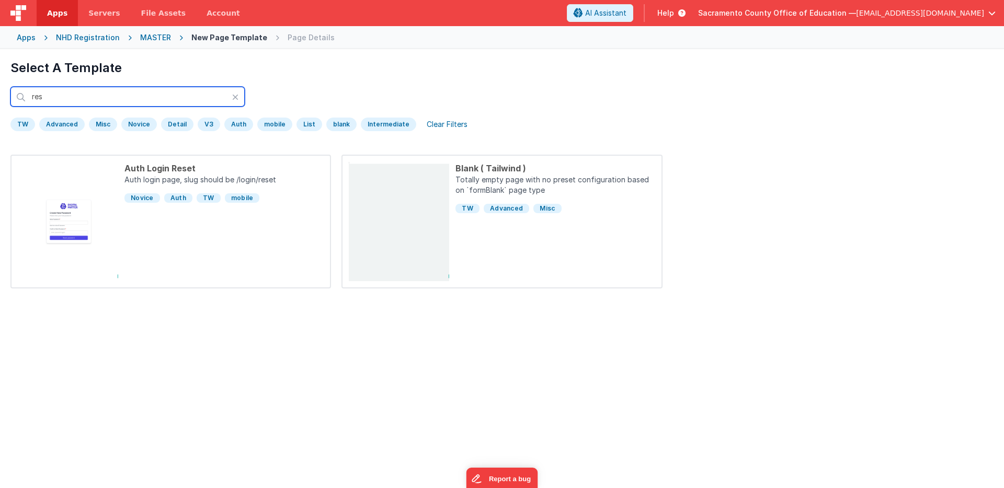
type input "res"
click at [435, 123] on div "Clear Filters" at bounding box center [446, 124] width 53 height 15
click at [238, 96] on div at bounding box center [238, 97] width 13 height 8
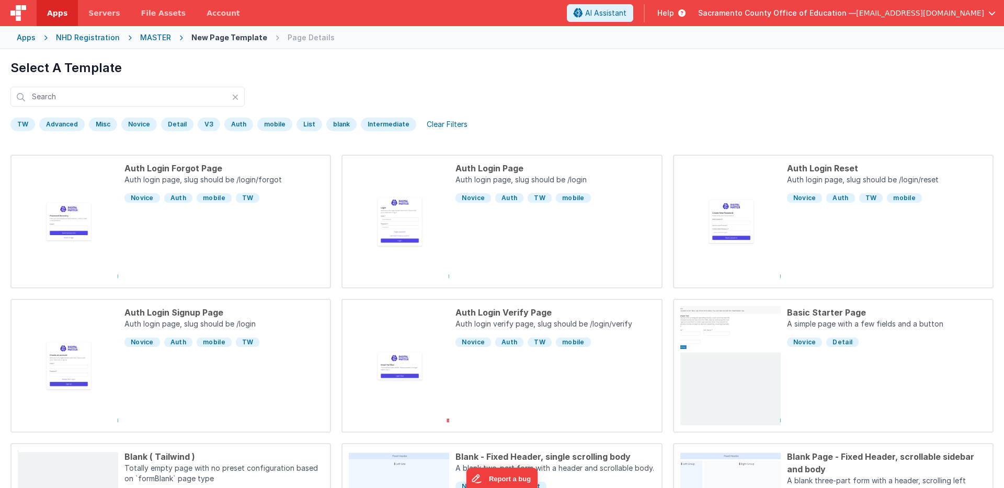
click at [268, 119] on div "mobile" at bounding box center [274, 125] width 35 height 14
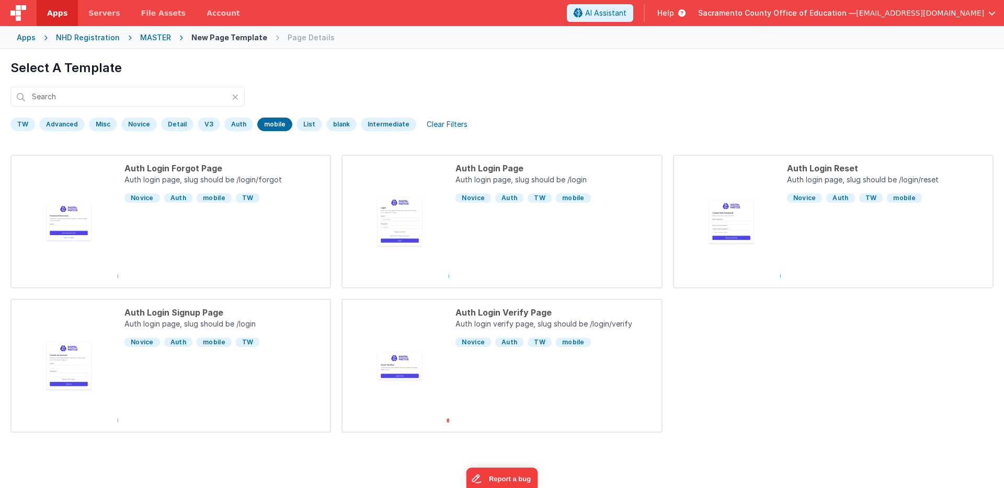
click at [154, 37] on div "MASTER" at bounding box center [155, 37] width 31 height 10
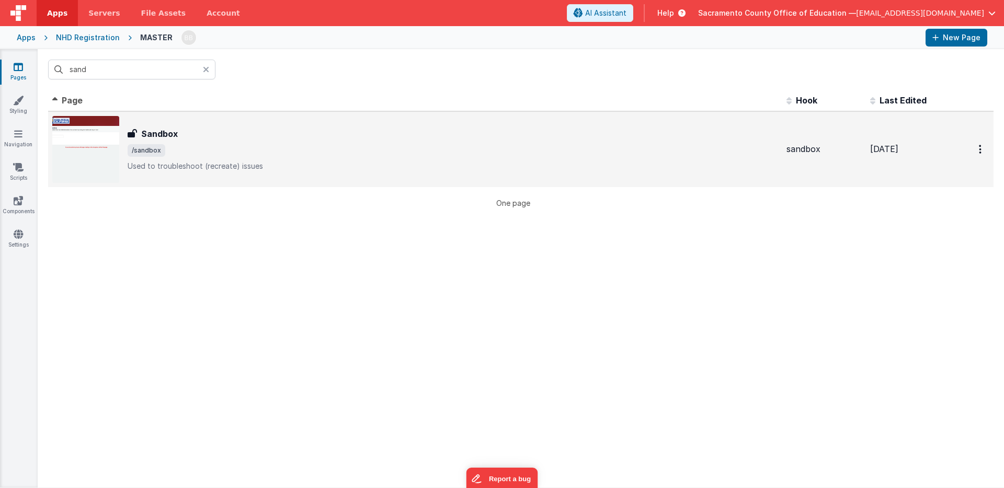
click at [159, 132] on h3 "Sandbox" at bounding box center [159, 134] width 37 height 13
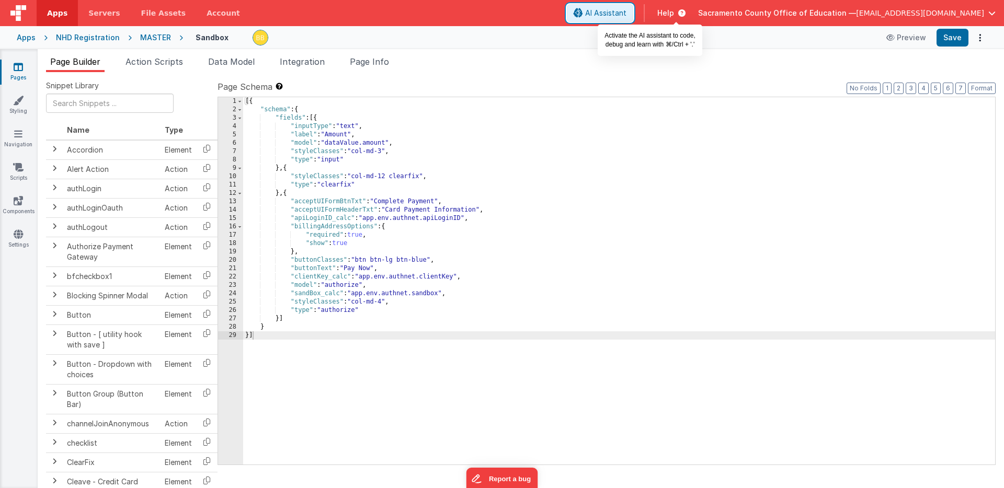
click at [626, 10] on span "AI Assistant" at bounding box center [605, 13] width 41 height 10
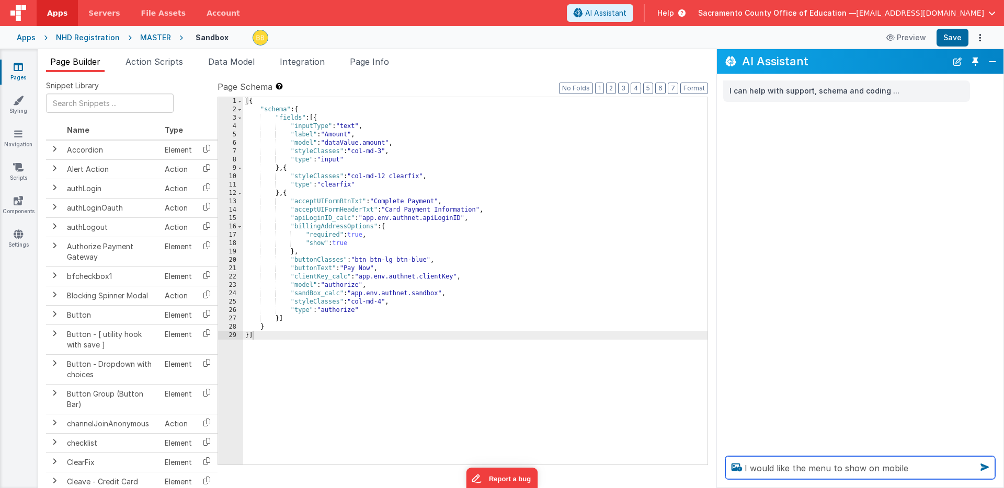
type textarea "I would like the menu to show on mobile"
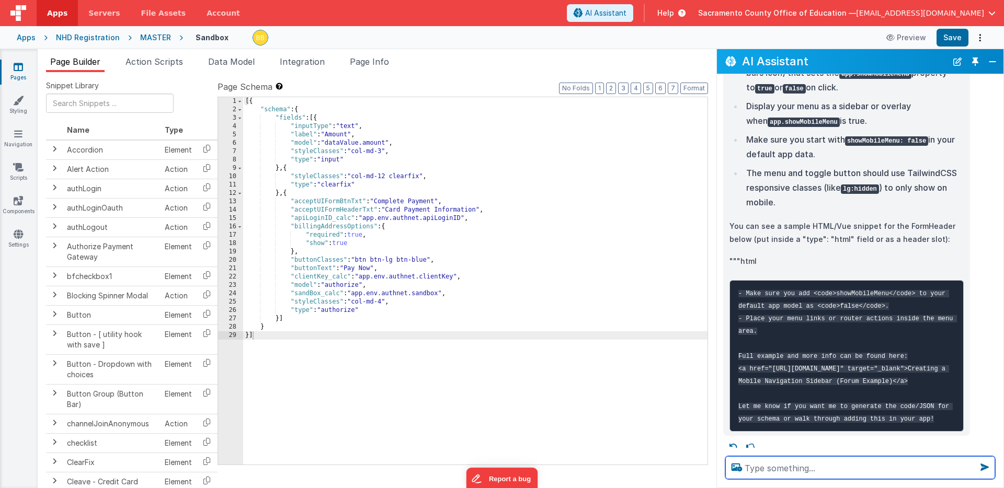
scroll to position [218, 0]
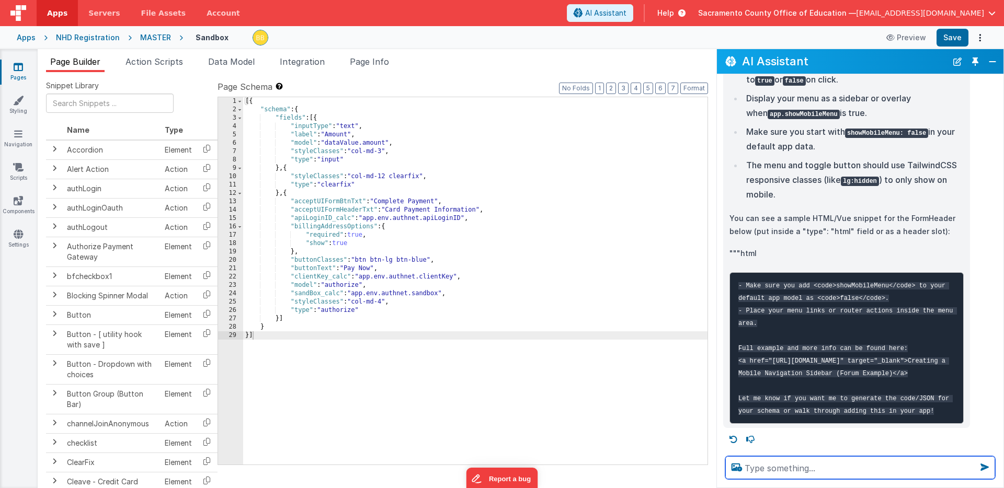
click at [809, 466] on textarea at bounding box center [860, 467] width 270 height 23
type textarea "please generate the code for this example"
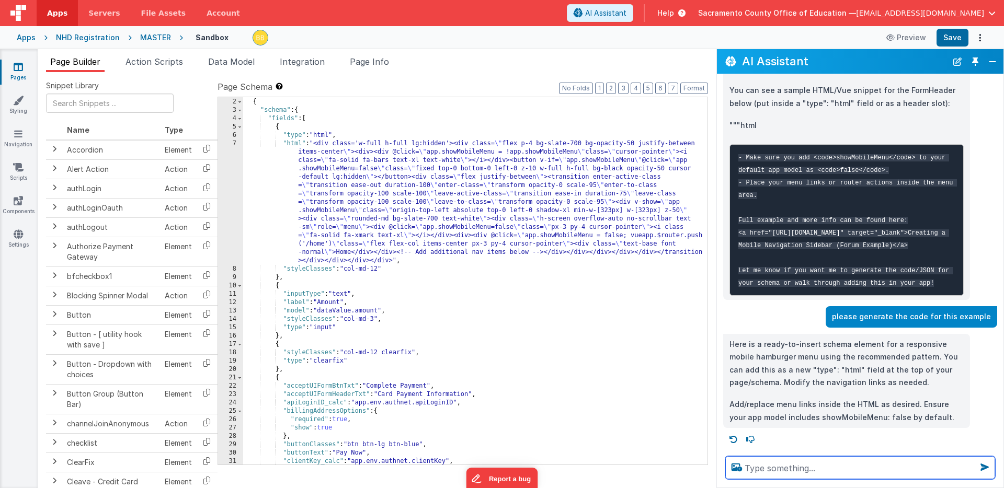
scroll to position [0, 0]
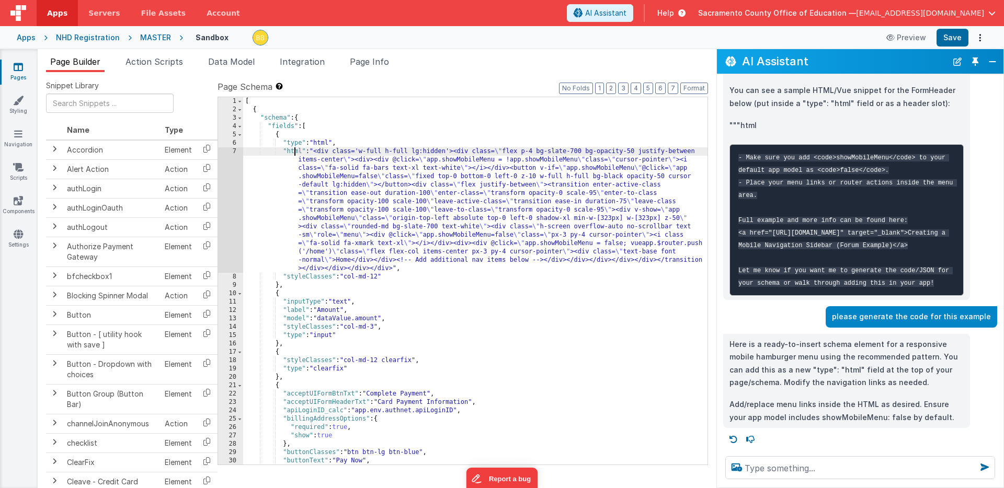
click at [295, 153] on div "[ { "schema" : { "fields" : [ { "type" : "html" , "html" : "<div class='w-full …" at bounding box center [475, 289] width 464 height 384
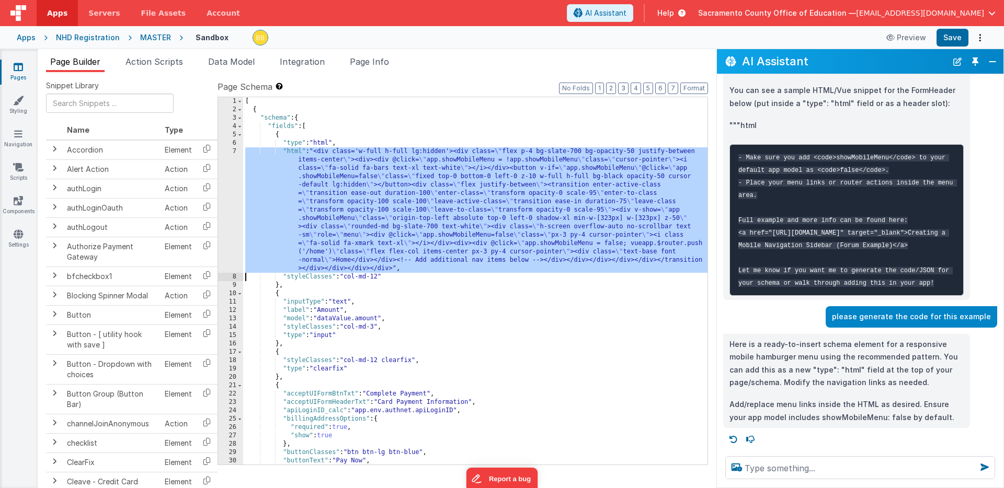
click at [231, 165] on div "7" at bounding box center [230, 209] width 25 height 125
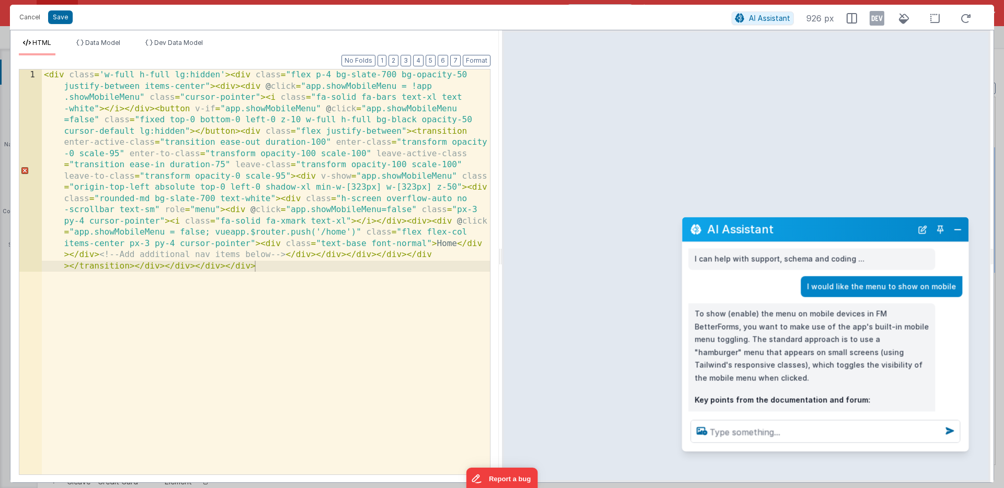
drag, startPoint x: 149, startPoint y: 260, endPoint x: 825, endPoint y: 236, distance: 676.3
click at [825, 236] on h2 "AI Assistant" at bounding box center [809, 229] width 205 height 13
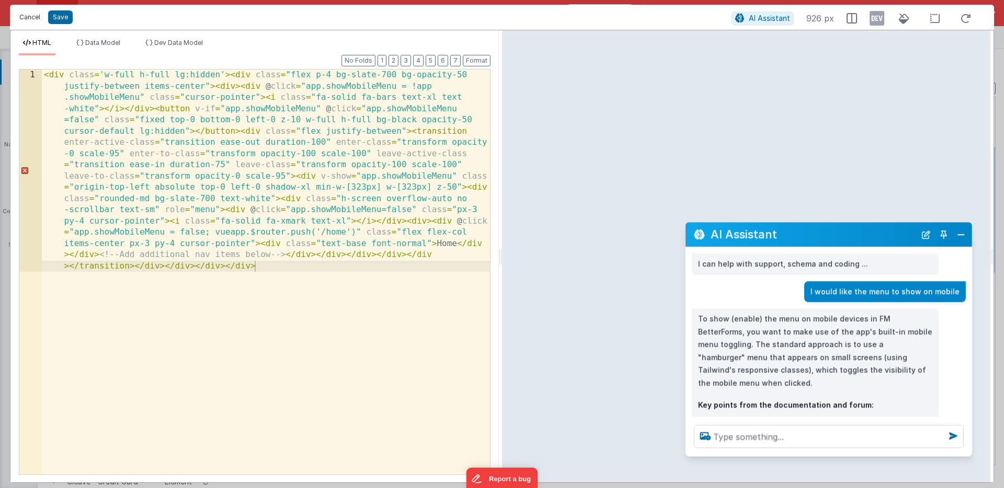
click at [33, 16] on button "Cancel" at bounding box center [29, 17] width 31 height 15
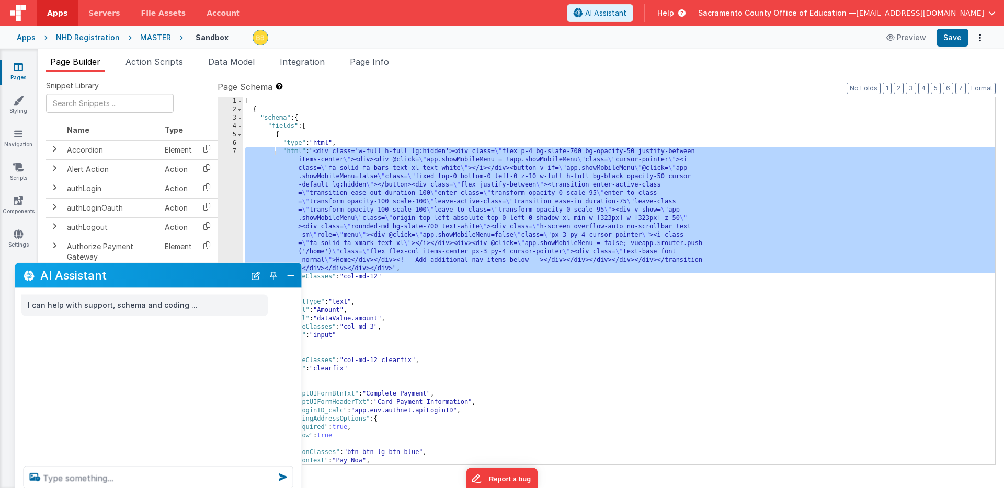
drag, startPoint x: 200, startPoint y: 260, endPoint x: 205, endPoint y: 277, distance: 17.7
click at [205, 277] on h2 "AI Assistant" at bounding box center [142, 275] width 205 height 13
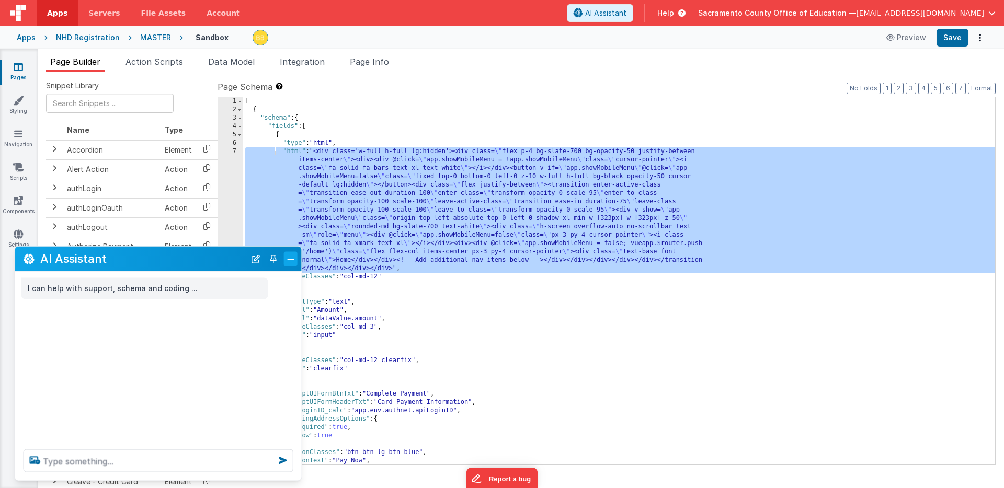
click at [294, 258] on button "Close" at bounding box center [291, 258] width 14 height 15
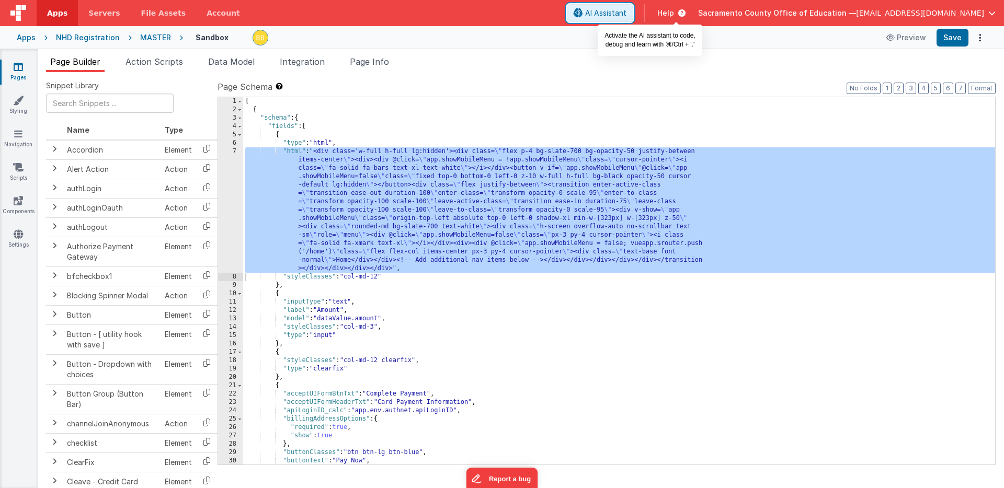
click at [626, 10] on span "AI Assistant" at bounding box center [605, 13] width 41 height 10
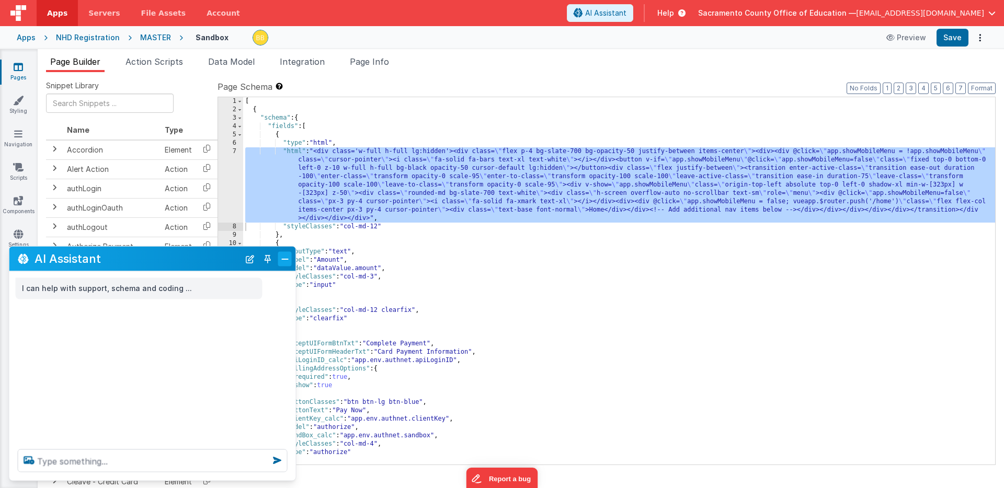
click at [285, 258] on button "Close" at bounding box center [285, 258] width 14 height 15
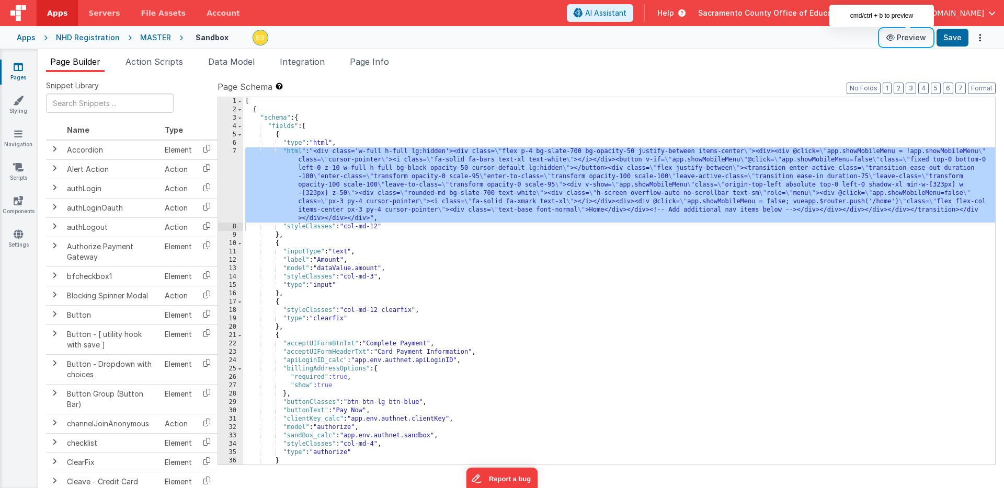
click at [915, 35] on button "Preview" at bounding box center [906, 37] width 52 height 17
click at [956, 35] on button "Save" at bounding box center [952, 38] width 32 height 18
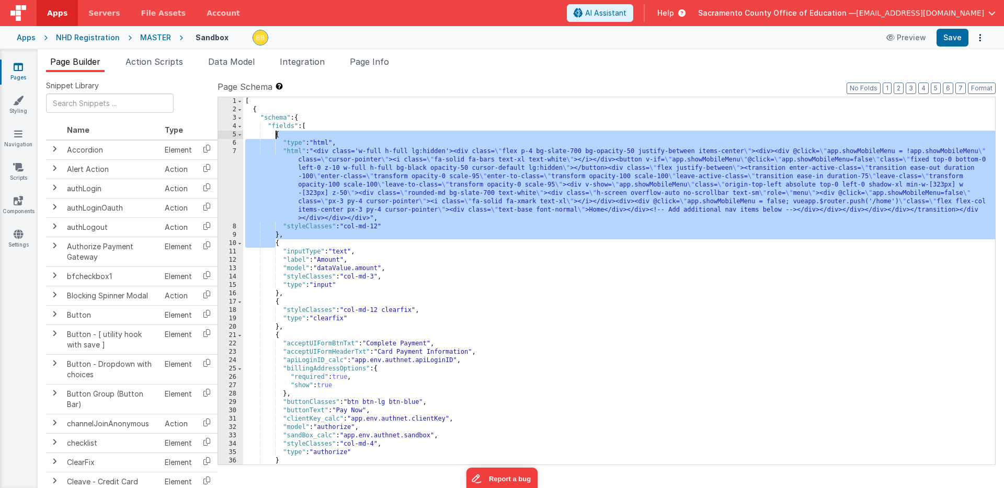
drag, startPoint x: 275, startPoint y: 245, endPoint x: 276, endPoint y: 137, distance: 107.7
click at [276, 137] on div "[ { "schema" : { "fields" : [ { "type" : "html" , "html" : "<div class='w-full …" at bounding box center [619, 289] width 752 height 384
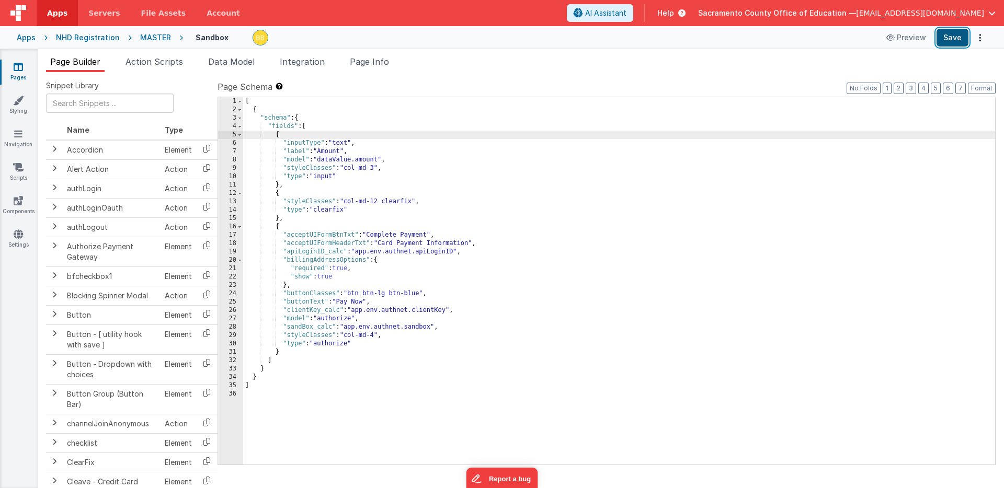
click at [951, 35] on button "Save" at bounding box center [952, 38] width 32 height 18
click at [626, 13] on span "AI Assistant" at bounding box center [605, 13] width 41 height 10
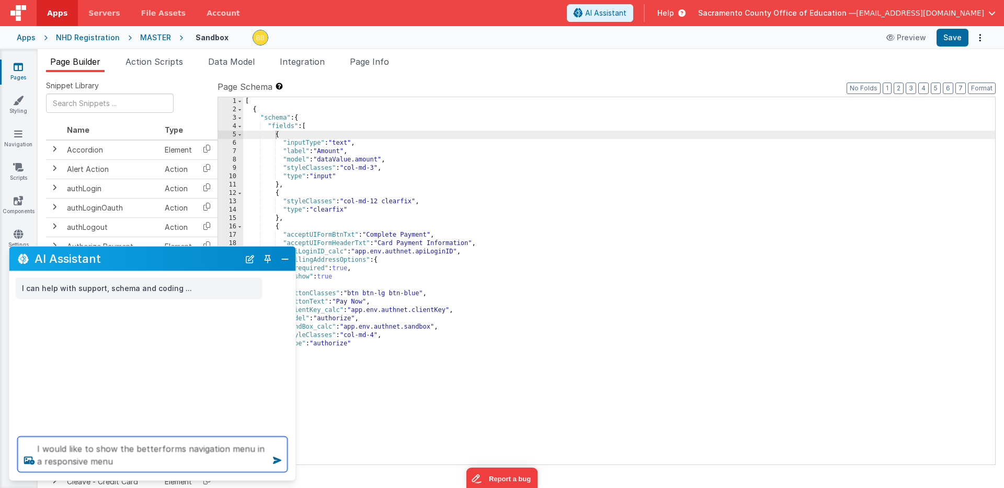
type textarea "I would like to show the betterforms navigation menu in a responsive menu"
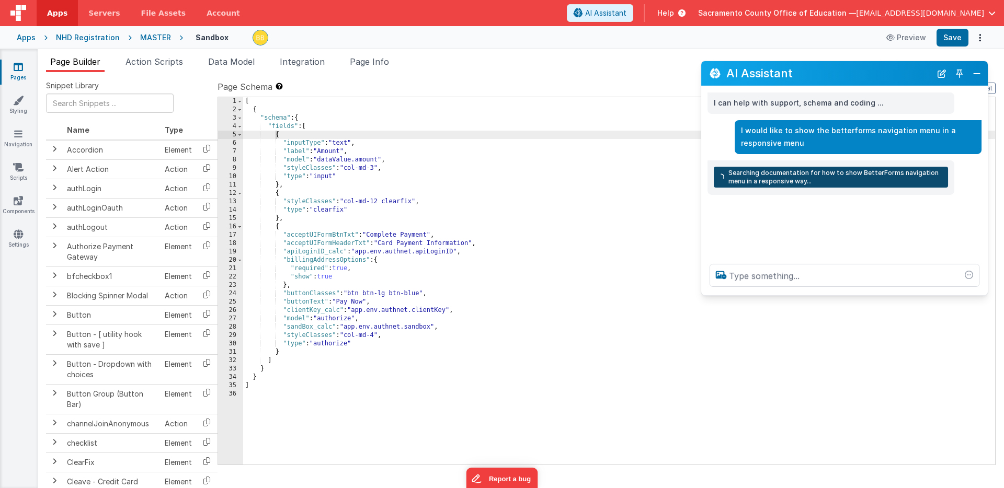
drag, startPoint x: 195, startPoint y: 257, endPoint x: 883, endPoint y: 71, distance: 713.1
click at [883, 71] on h2 "AI Assistant" at bounding box center [828, 73] width 205 height 13
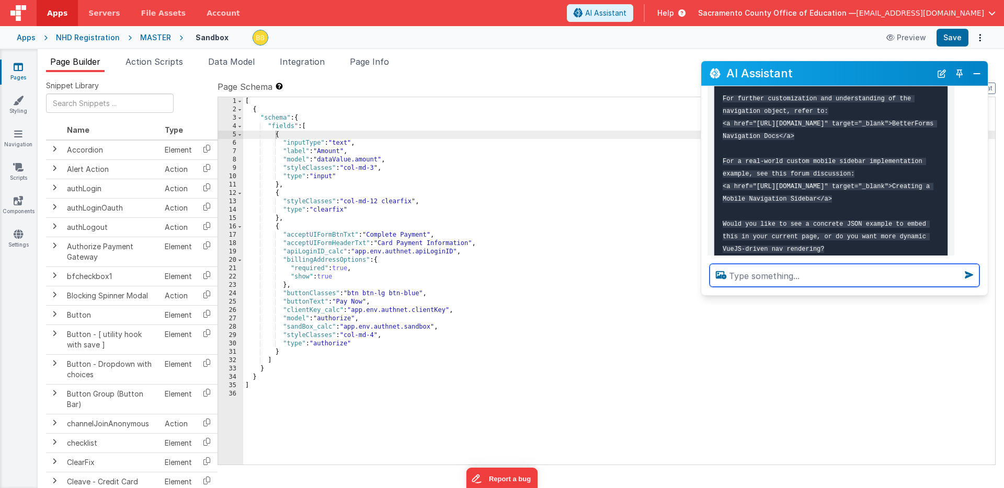
scroll to position [433, 0]
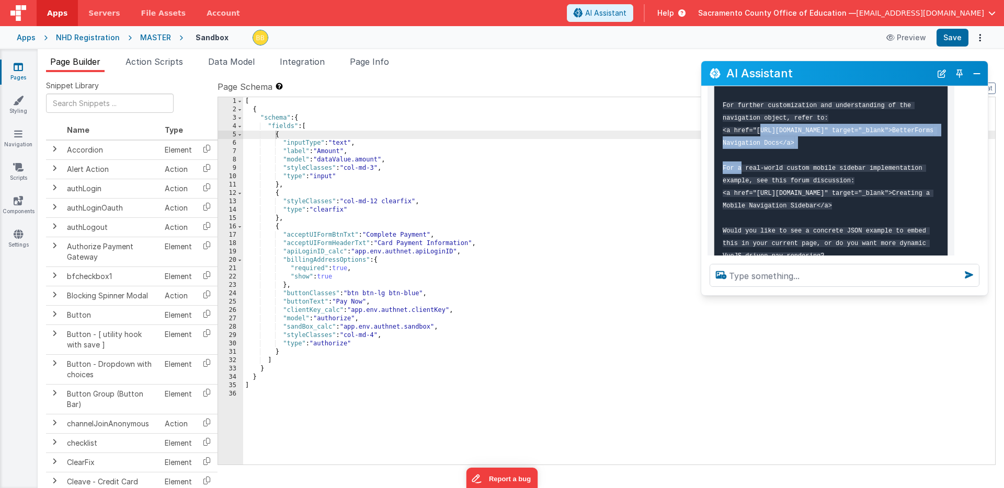
drag, startPoint x: 757, startPoint y: 143, endPoint x: 822, endPoint y: 151, distance: 65.3
click at [822, 151] on code "- Use TailwindCSS responsive utilities (<code>lg:hidden</code>) so that this na…" at bounding box center [831, 112] width 219 height 296
copy code "https://docs.fmbetterforms.com/reference/site-settings/navigationoverview"
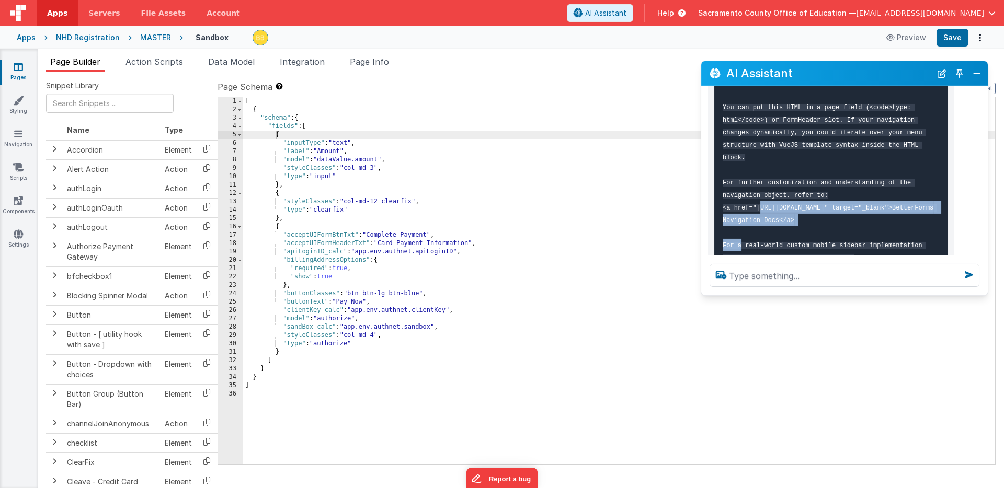
scroll to position [363, 0]
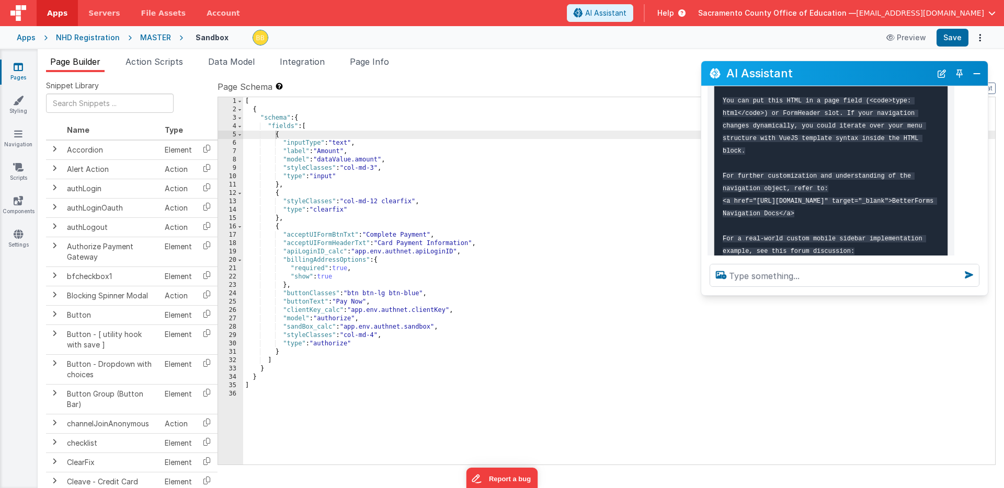
click at [752, 182] on pre "- Use TailwindCSS responsive utilities (<code>lg:hidden</code>) so that this na…" at bounding box center [831, 182] width 234 height 315
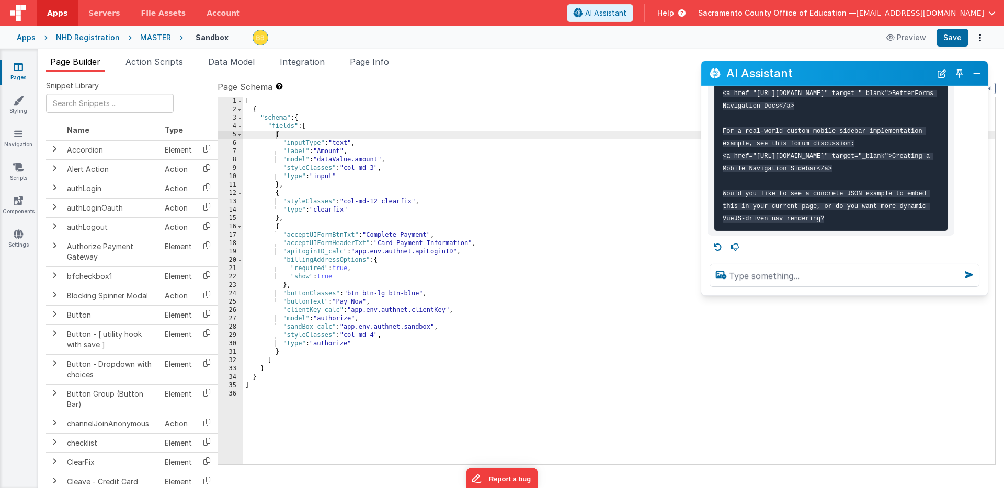
scroll to position [507, 0]
click at [20, 275] on div "Pages Styling Navigation Scripts Components Settings" at bounding box center [19, 268] width 38 height 439
click at [960, 71] on button "Toggle Pin" at bounding box center [959, 73] width 15 height 15
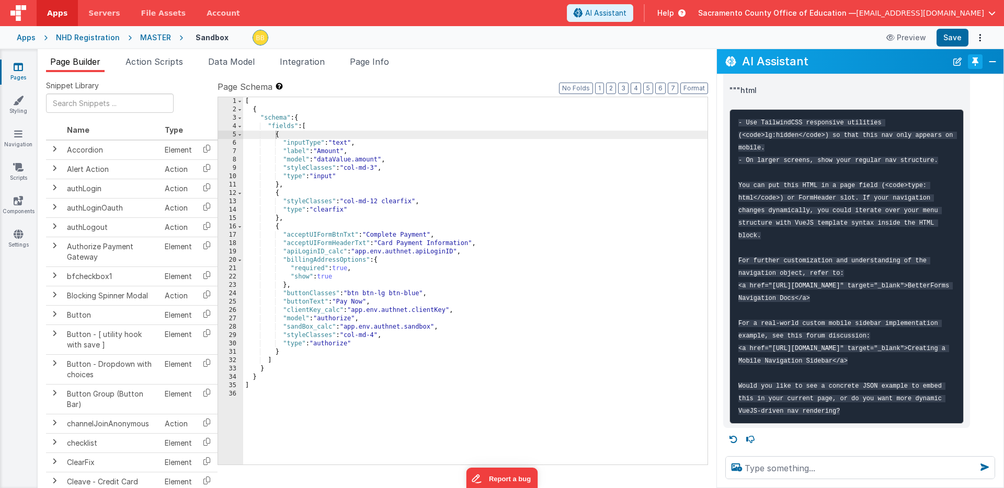
scroll to position [303, 0]
click at [15, 200] on icon at bounding box center [18, 201] width 9 height 10
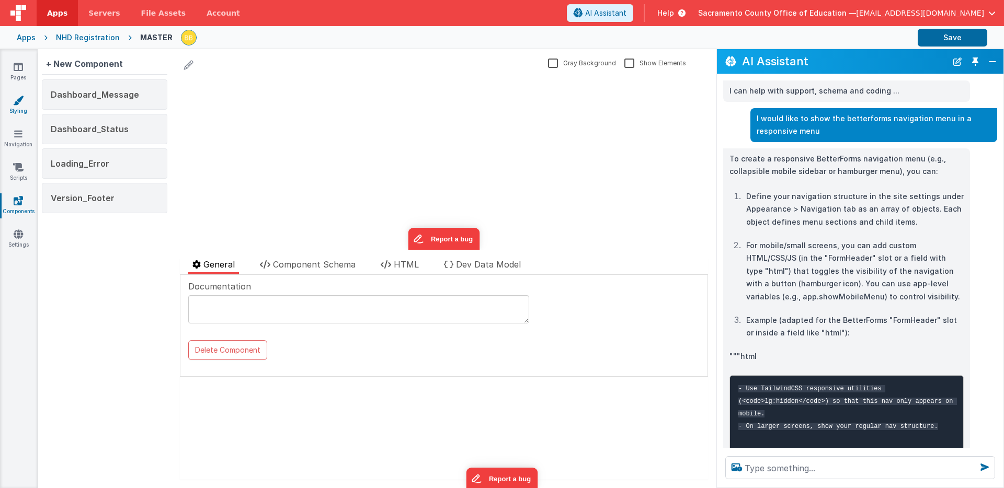
click at [17, 102] on icon at bounding box center [18, 100] width 10 height 10
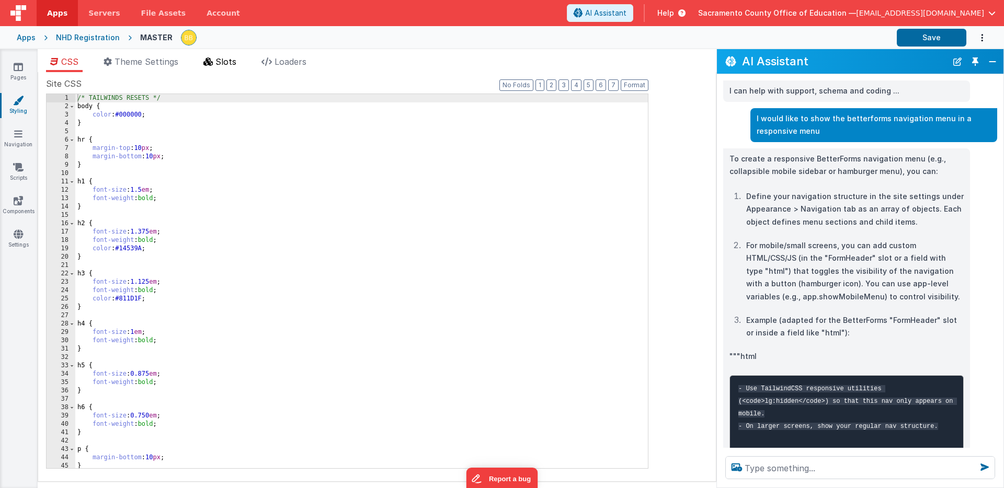
click at [230, 59] on span "Slots" at bounding box center [225, 61] width 21 height 10
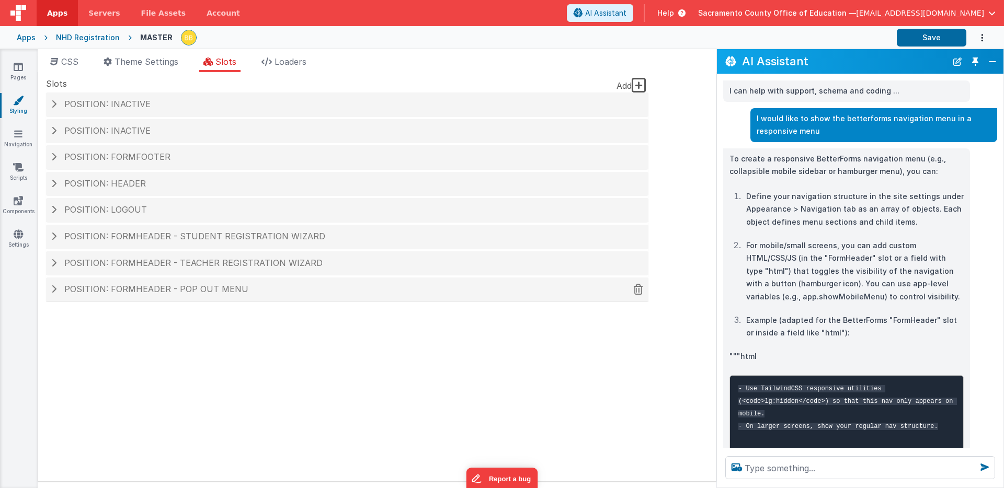
click at [162, 286] on span "Position: formHeader - Pop out menu" at bounding box center [156, 289] width 184 height 10
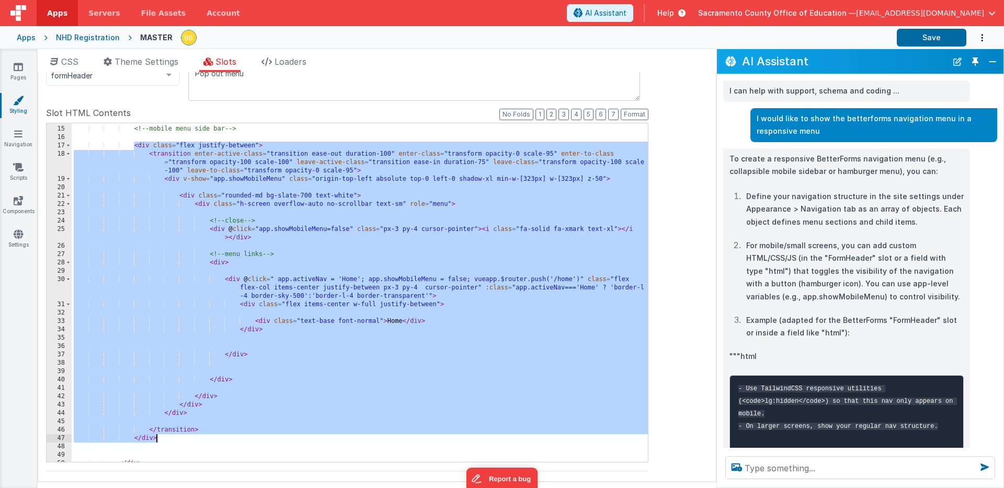
drag, startPoint x: 134, startPoint y: 147, endPoint x: 159, endPoint y: 436, distance: 290.7
click at [159, 436] on div "<!-- mobile menu side bar --> < div class = "flex justify-between" > < transiti…" at bounding box center [360, 294] width 576 height 355
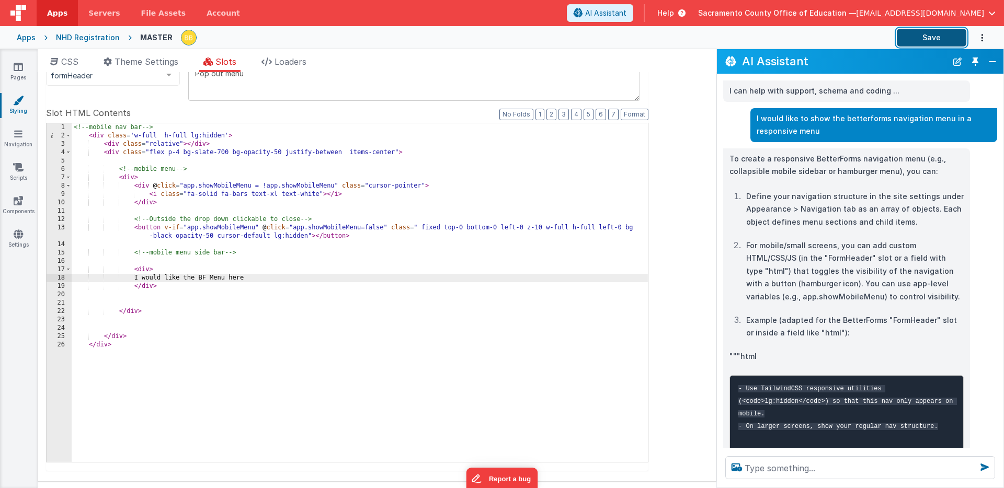
click at [915, 37] on button "Save" at bounding box center [931, 38] width 70 height 18
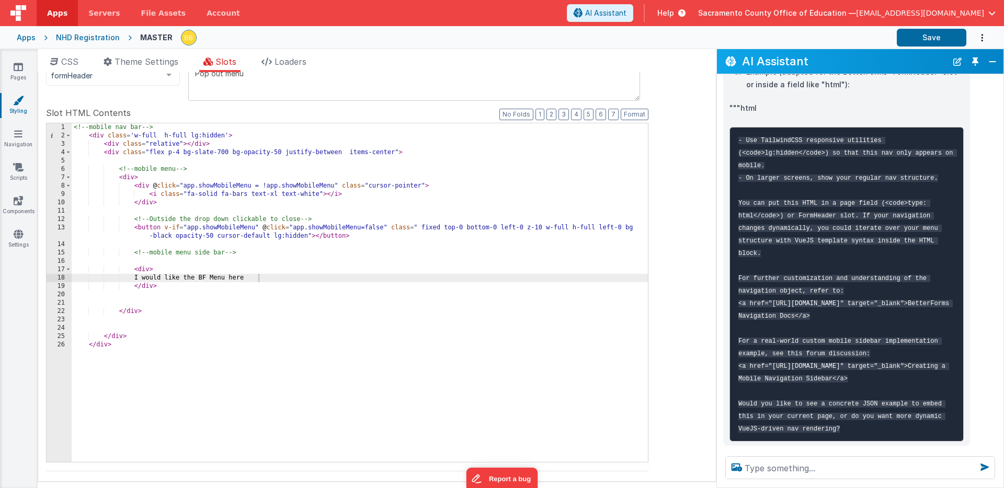
scroll to position [255, 0]
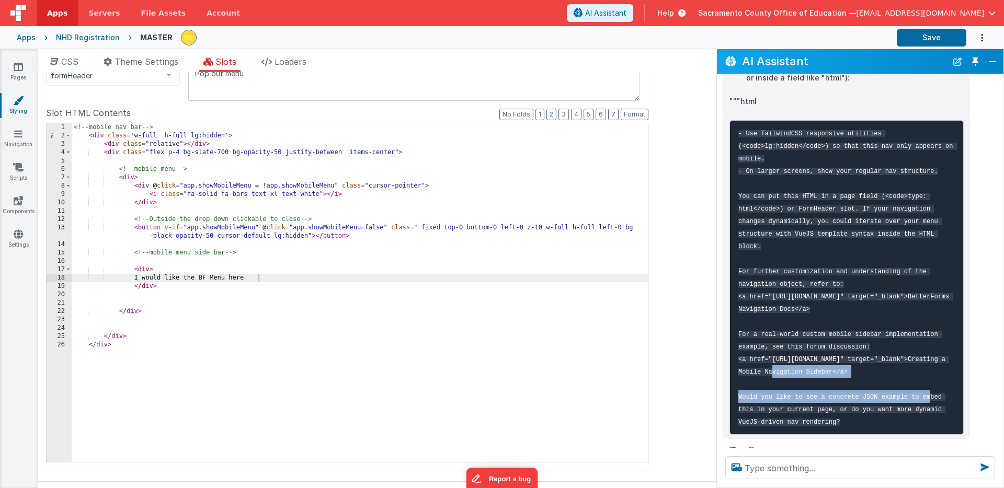
drag, startPoint x: 773, startPoint y: 384, endPoint x: 850, endPoint y: 392, distance: 77.8
click at [850, 392] on pre "- Use TailwindCSS responsive utilities (<code>lg:hidden</code>) so that this na…" at bounding box center [846, 277] width 234 height 315
copy code "https://forum.fmbetterforms.com/t/creating-mobile-navigation-sidebar/1039"
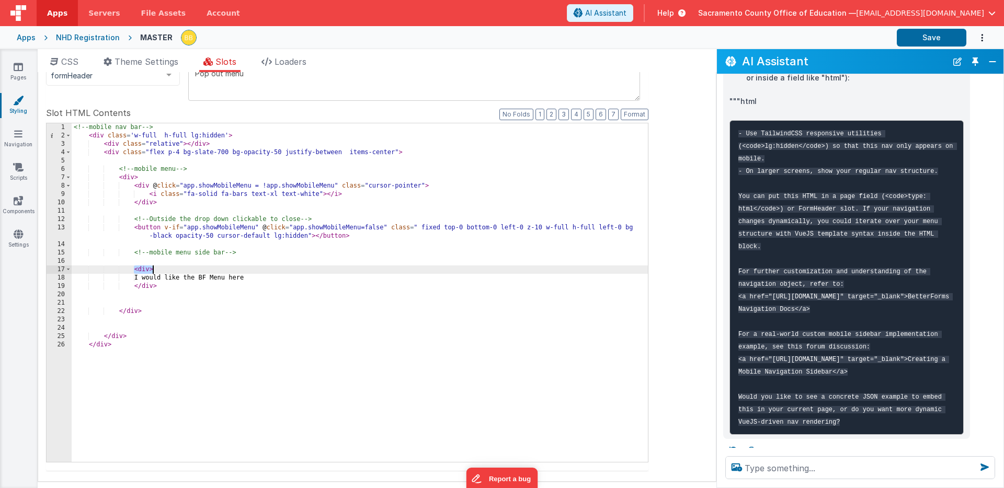
drag, startPoint x: 133, startPoint y: 271, endPoint x: 152, endPoint y: 270, distance: 18.8
click at [152, 270] on div "<!-- mobile nav bar --> < div class = 'w-full h-full lg:hidden' > < div class =…" at bounding box center [360, 300] width 576 height 355
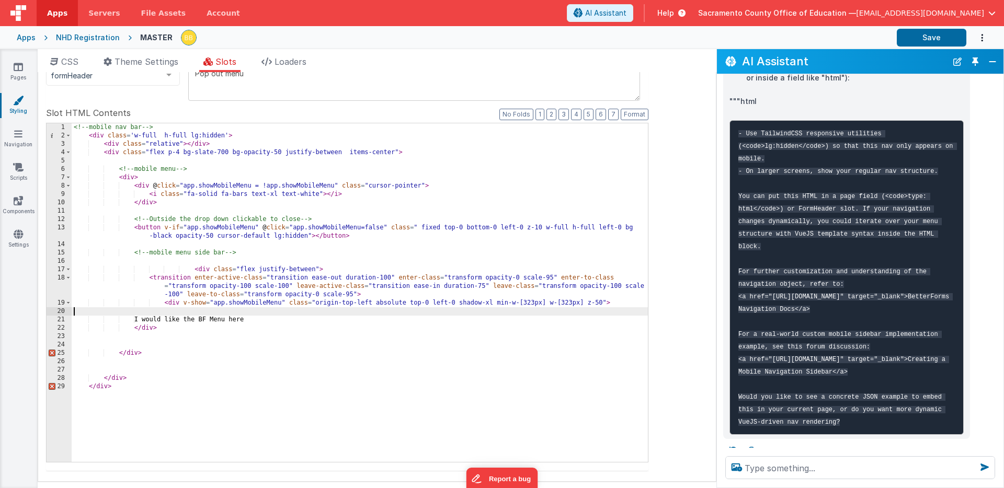
click at [133, 329] on div "<!-- mobile nav bar --> < div class = 'w-full h-full lg:hidden' > < div class =…" at bounding box center [360, 300] width 576 height 355
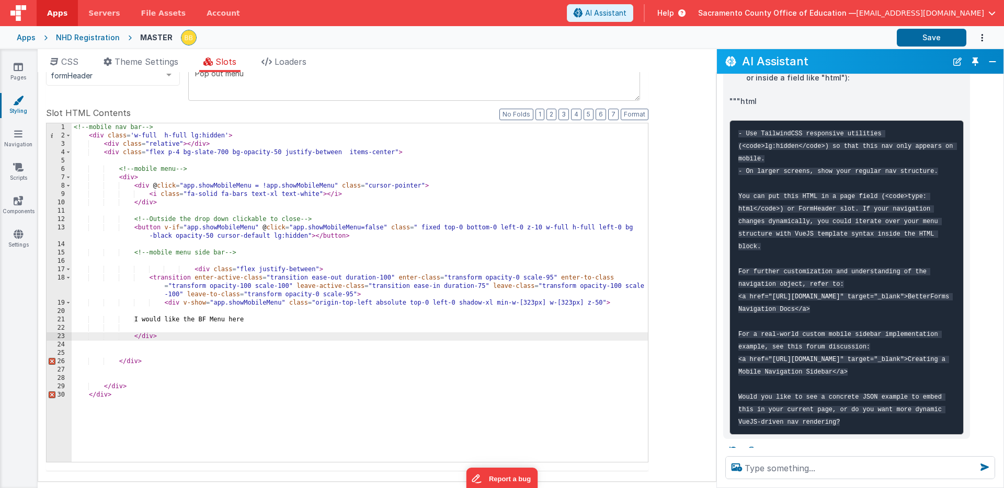
click at [147, 329] on div "<!-- mobile nav bar --> < div class = 'w-full h-full lg:hidden' > < div class =…" at bounding box center [360, 300] width 576 height 355
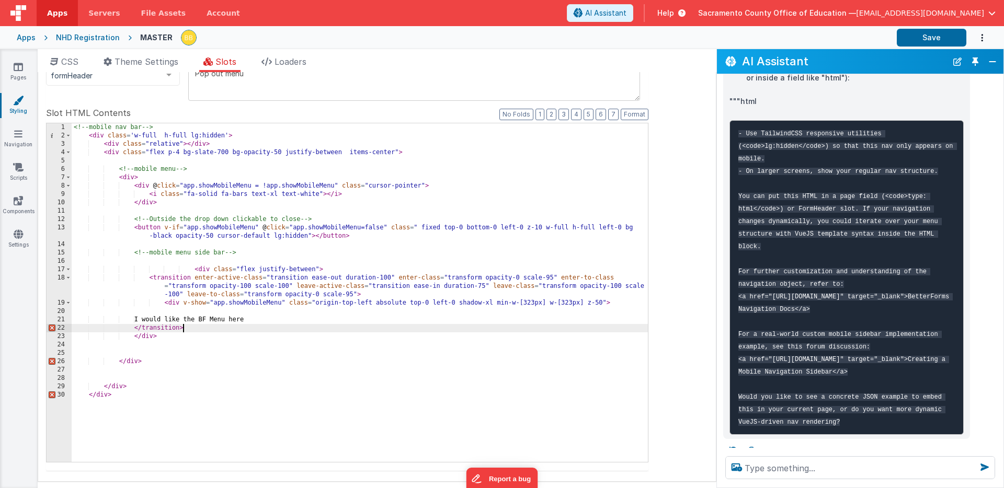
click at [265, 320] on div "<!-- mobile nav bar --> < div class = 'w-full h-full lg:hidden' > < div class =…" at bounding box center [360, 300] width 576 height 355
click at [915, 32] on button "Save" at bounding box center [931, 38] width 70 height 18
click at [958, 60] on button "New Chat" at bounding box center [957, 61] width 15 height 15
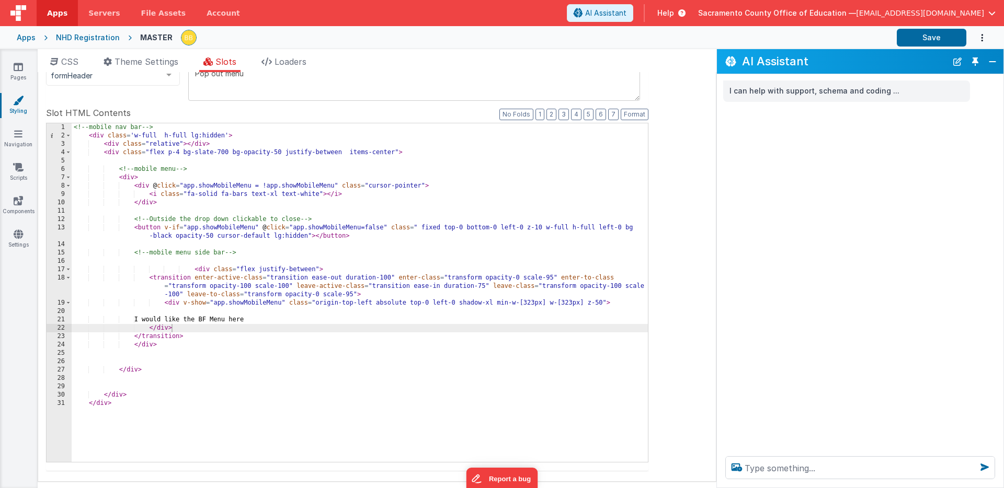
scroll to position [0, 0]
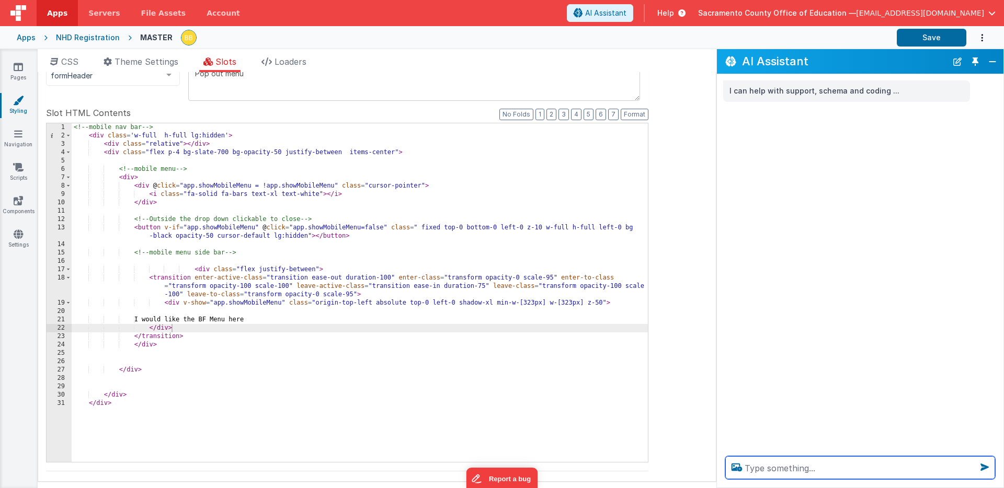
click at [778, 469] on textarea at bounding box center [860, 467] width 270 height 23
type textarea "show betterforms navigation menu in pop out"
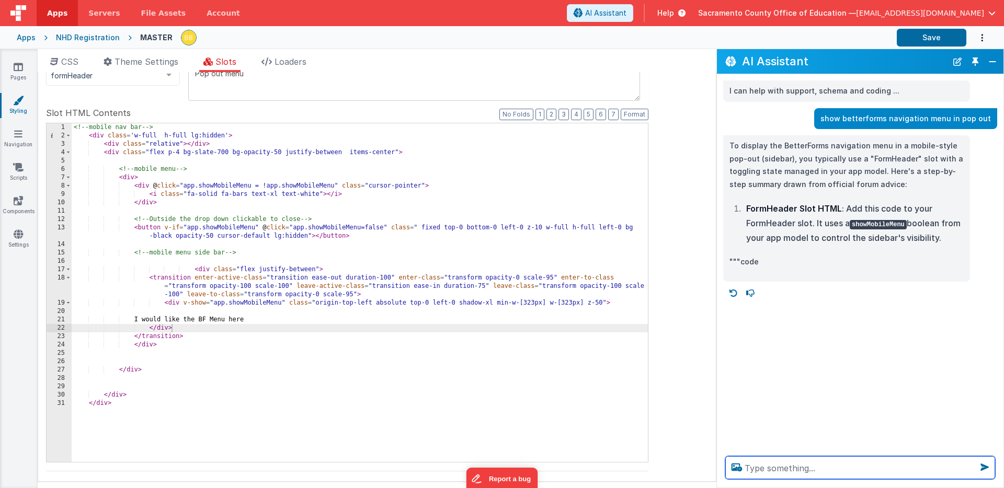
click at [810, 469] on textarea at bounding box center [860, 467] width 270 height 23
type textarea "embed betterforms menu in pop out"
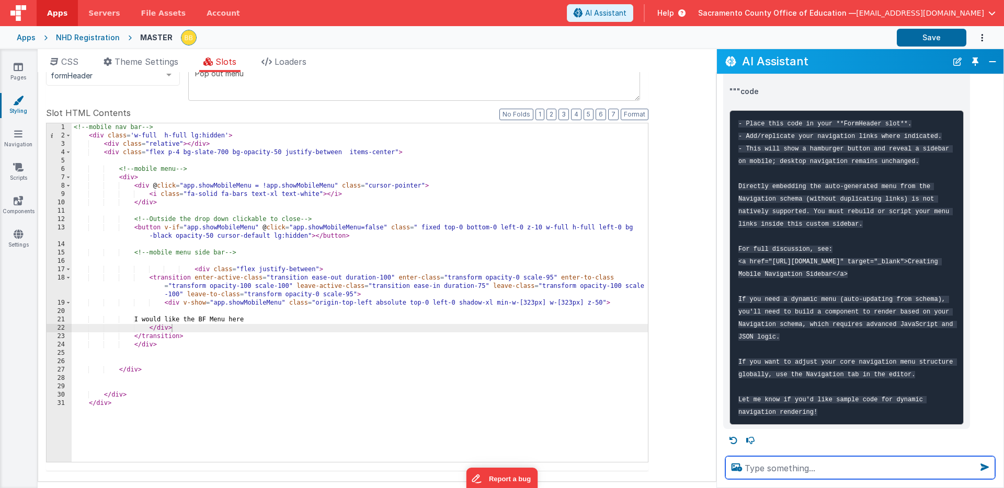
scroll to position [495, 0]
click at [815, 468] on textarea at bounding box center [860, 467] width 270 height 23
type textarea "provide a sample for dynamic navigation rendering"
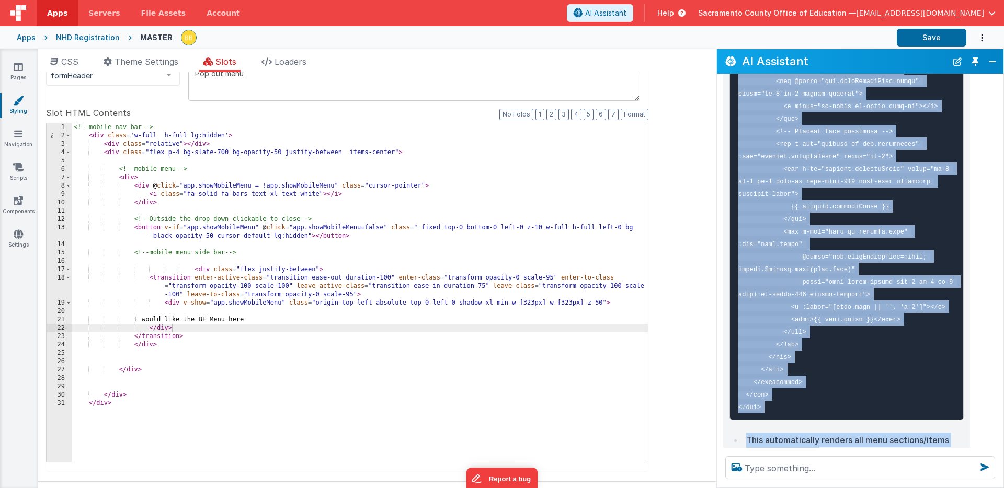
scroll to position [1646, 0]
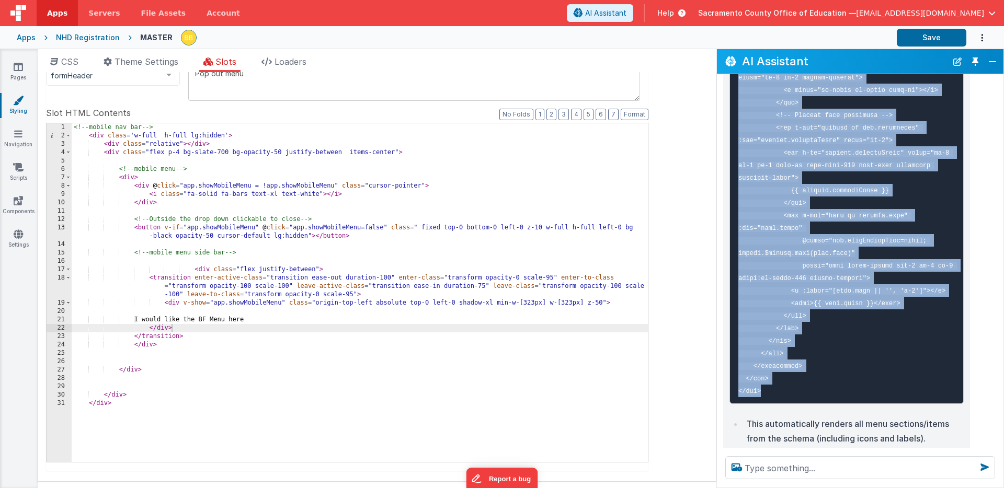
drag, startPoint x: 739, startPoint y: 122, endPoint x: 810, endPoint y: 380, distance: 267.3
copy code "<!-- Pop-out sidebar with dynamic menu --> <div class="w-full h-full lg:hidden"…"
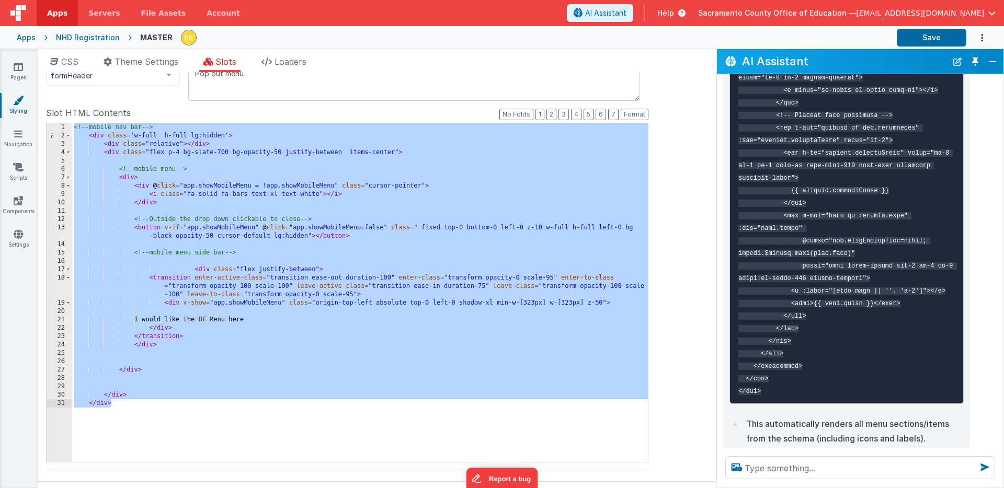
drag, startPoint x: 74, startPoint y: 127, endPoint x: 160, endPoint y: 450, distance: 334.5
click at [160, 450] on div "<!-- mobile nav bar --> < div class = 'w-full h-full lg:hidden' > < div class =…" at bounding box center [360, 300] width 576 height 355
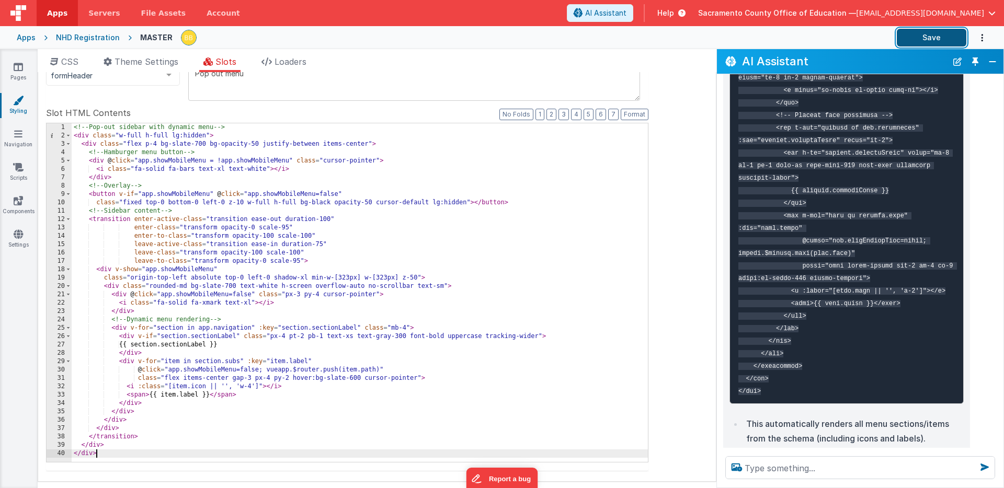
click at [911, 33] on button "Save" at bounding box center [931, 38] width 70 height 18
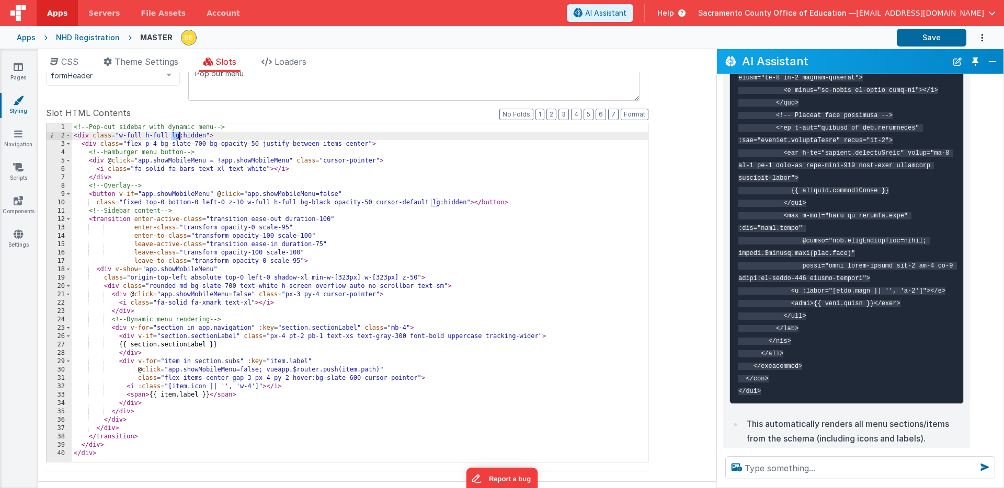
drag, startPoint x: 172, startPoint y: 137, endPoint x: 179, endPoint y: 136, distance: 6.8
click at [179, 136] on div "<!-- Pop-out sidebar with dynamic menu --> < div class = "w-full h-full lg:hidd…" at bounding box center [360, 300] width 576 height 355
click at [937, 35] on button "Save" at bounding box center [931, 38] width 70 height 18
click at [178, 305] on div "<!-- Pop-out sidebar with dynamic menu --> < div class = "w-full h-full sm:hidd…" at bounding box center [360, 300] width 576 height 355
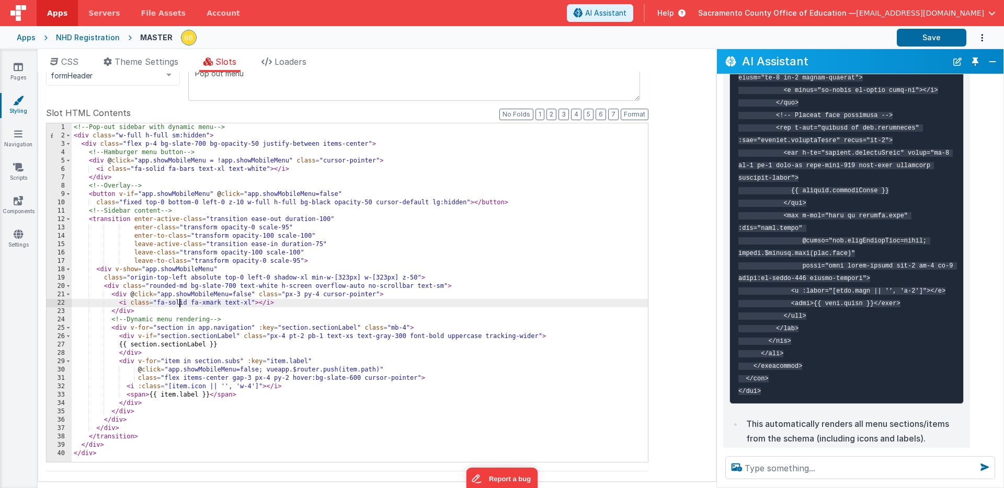
click at [178, 305] on div "<!-- Pop-out sidebar with dynamic menu --> < div class = "w-full h-full sm:hidd…" at bounding box center [360, 300] width 576 height 355
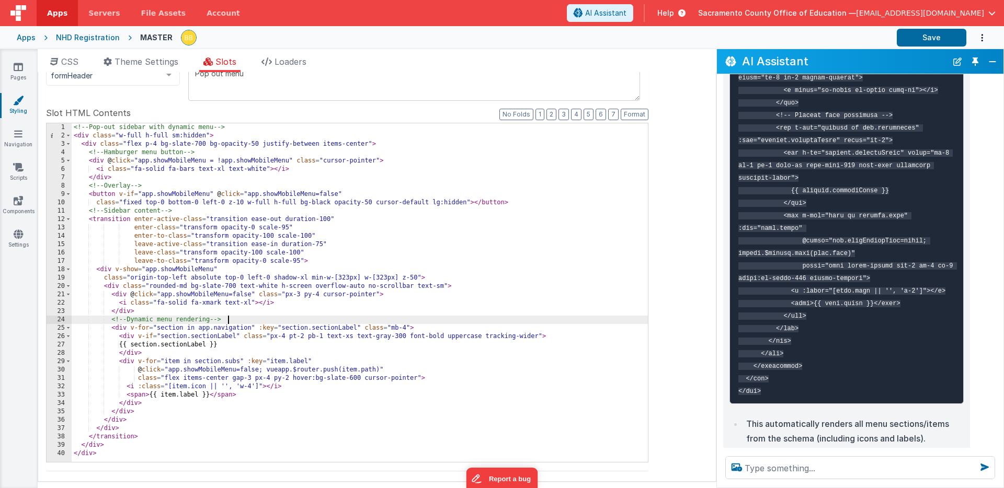
click at [235, 321] on div "<!-- Pop-out sidebar with dynamic menu --> < div class = "w-full h-full sm:hidd…" at bounding box center [360, 300] width 576 height 355
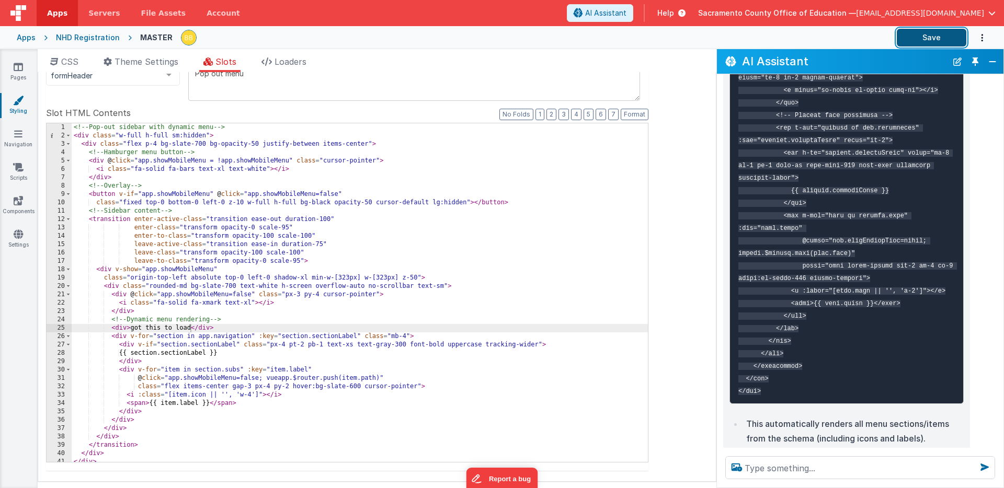
click at [910, 38] on button "Save" at bounding box center [931, 38] width 70 height 18
click at [418, 337] on div "<!-- Pop-out sidebar with dynamic menu --> < div class = "w-full h-full sm:hidd…" at bounding box center [360, 300] width 576 height 355
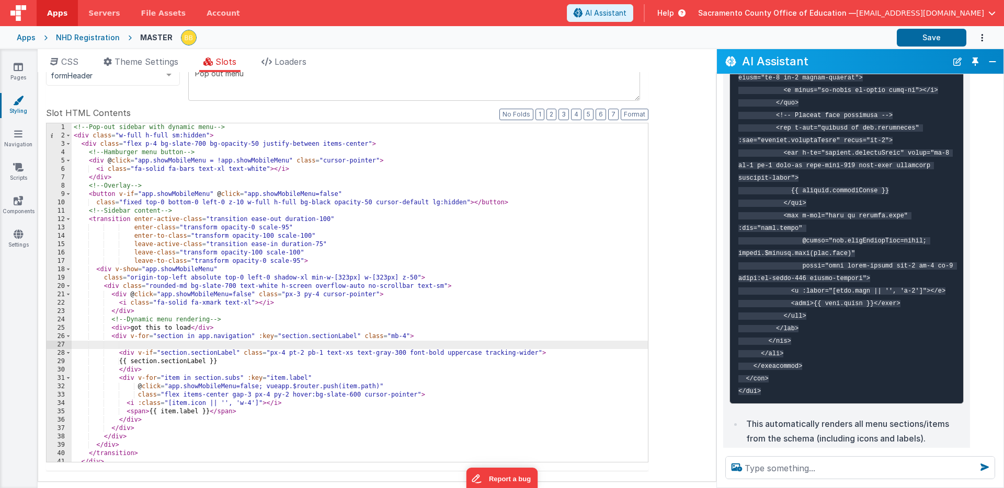
click at [147, 329] on div "<!-- Pop-out sidebar with dynamic menu --> < div class = "w-full h-full sm:hidd…" at bounding box center [360, 300] width 576 height 355
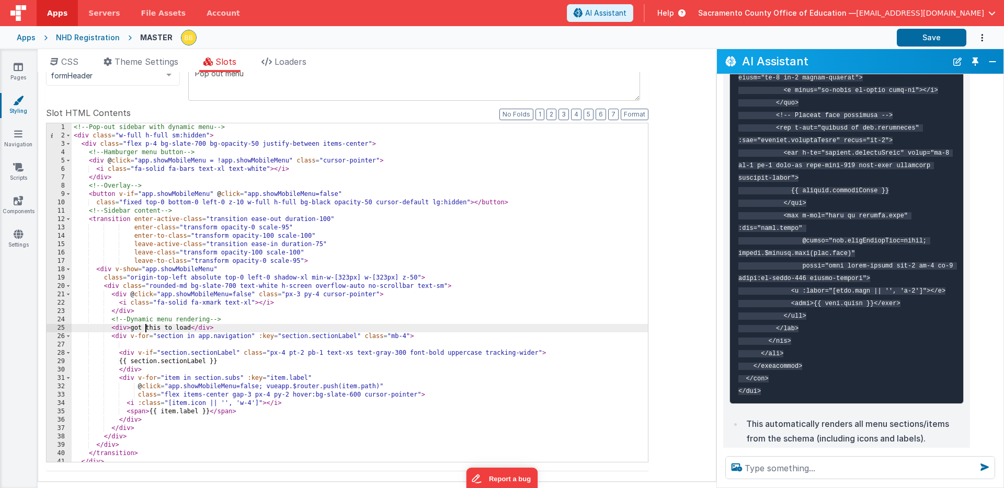
click at [147, 329] on div "<!-- Pop-out sidebar with dynamic menu --> < div class = "w-full h-full sm:hidd…" at bounding box center [360, 300] width 576 height 355
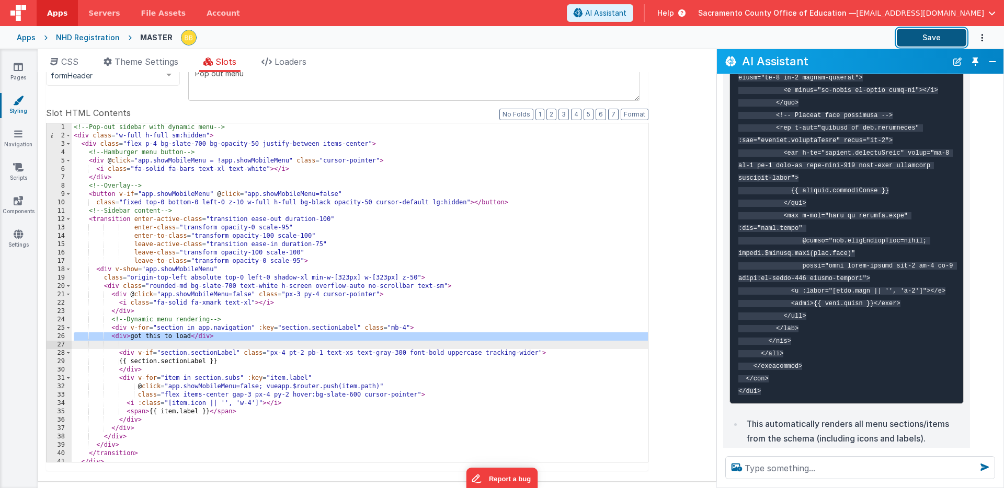
click at [917, 38] on button "Save" at bounding box center [931, 38] width 70 height 18
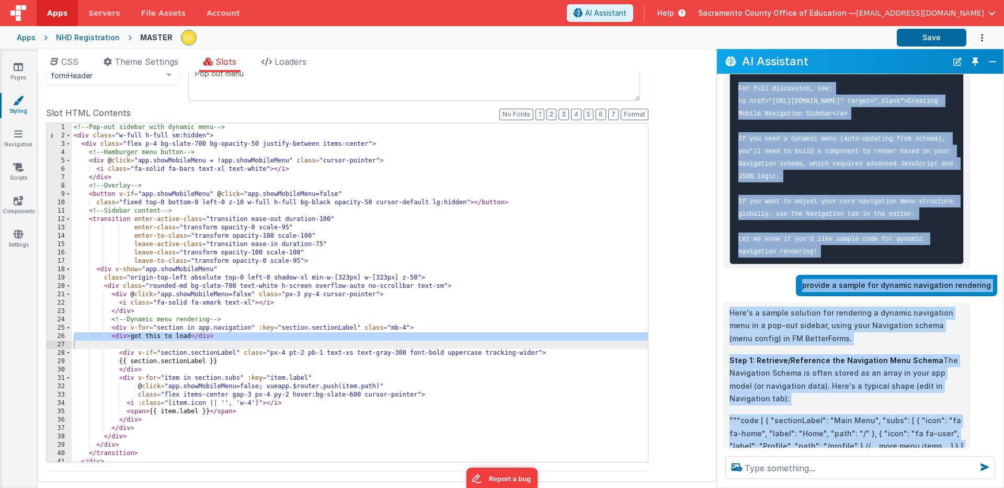
scroll to position [644, 0]
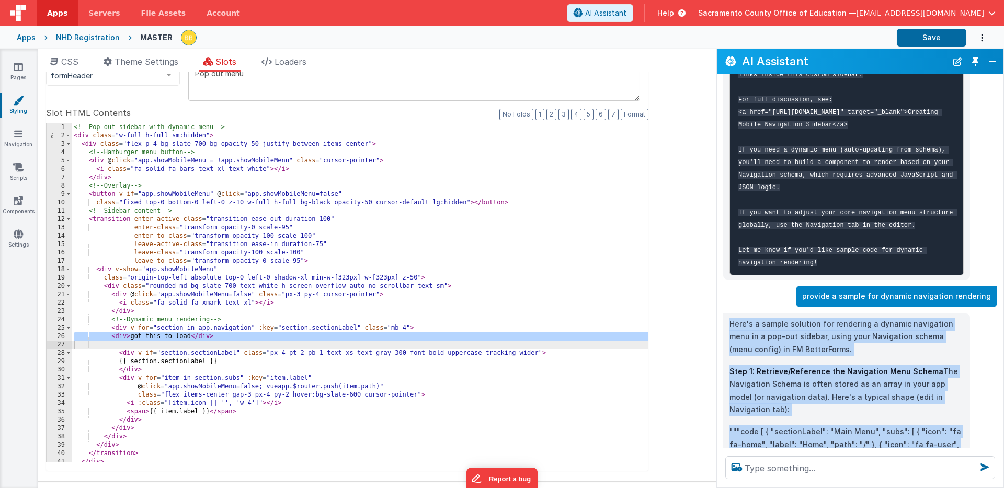
drag, startPoint x: 809, startPoint y: 418, endPoint x: 730, endPoint y: 322, distance: 124.0
copy div "Here's a sample solution for rendering a dynamic navigation menu in a pop-out s…"
click at [20, 134] on icon at bounding box center [18, 134] width 8 height 10
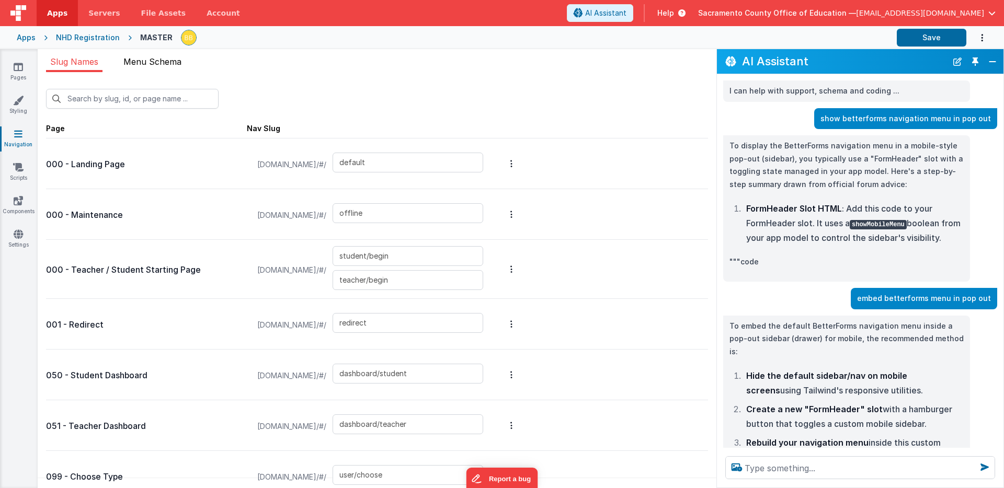
click at [168, 59] on span "Menu Schema" at bounding box center [152, 61] width 58 height 10
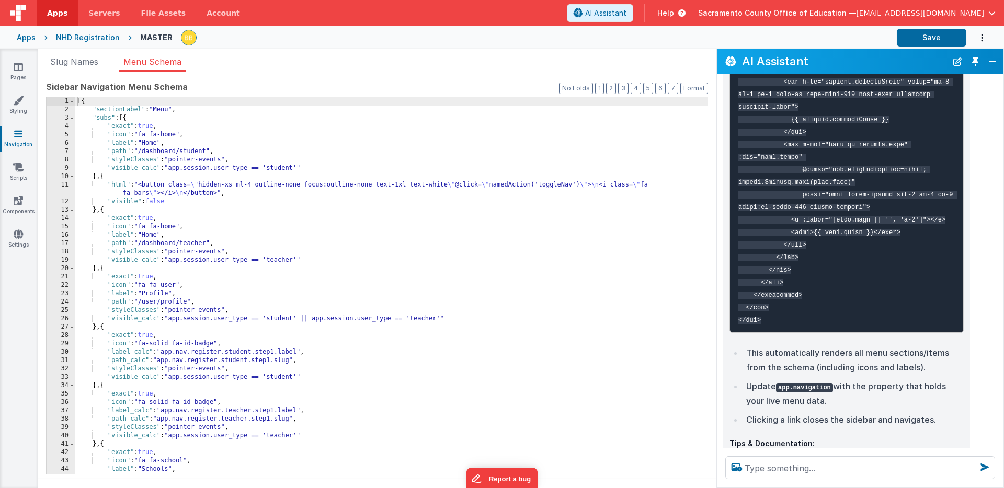
scroll to position [1764, 0]
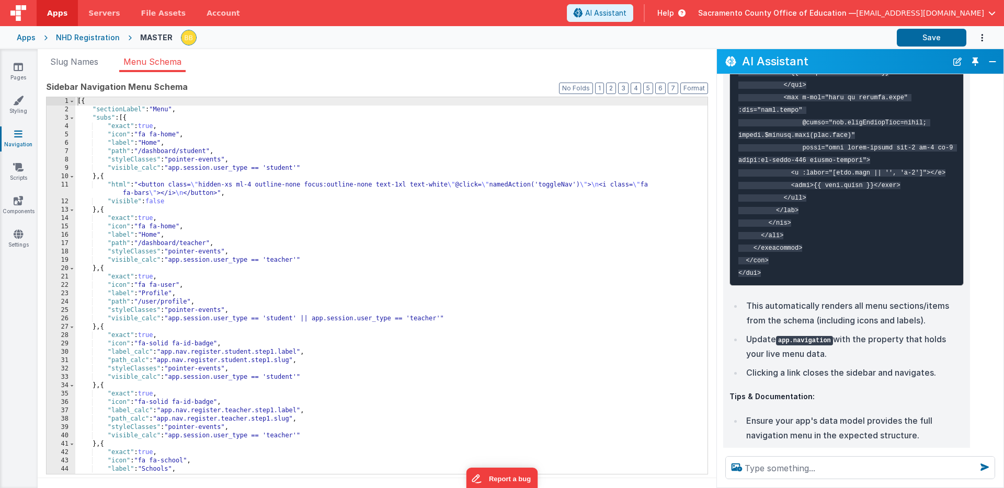
click at [863, 332] on li "Update app.navigation with the property that holds your live menu data." at bounding box center [853, 346] width 221 height 29
drag, startPoint x: 863, startPoint y: 327, endPoint x: 824, endPoint y: 336, distance: 40.3
click at [824, 336] on li "Update app.navigation with the property that holds your live menu data." at bounding box center [853, 346] width 221 height 29
copy li "the property that holds your live menu data."
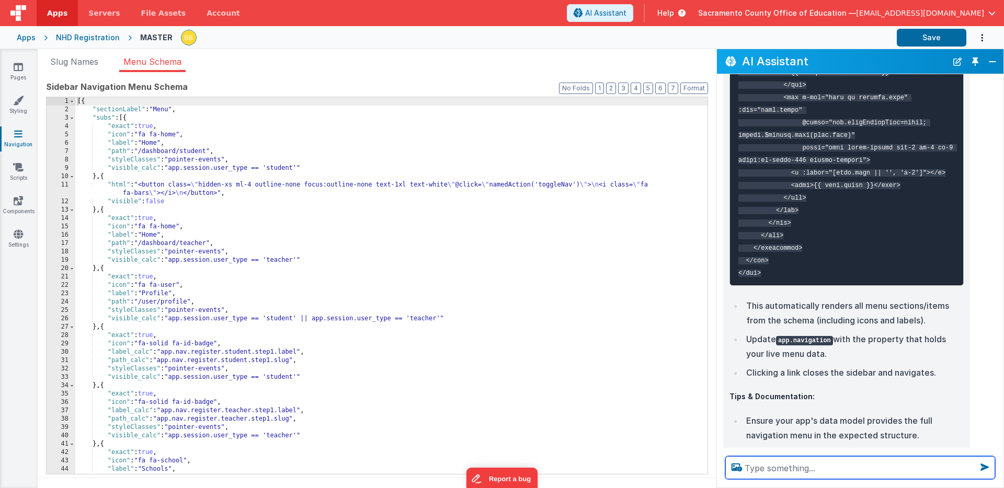
click at [805, 466] on textarea at bounding box center [860, 467] width 270 height 23
paste textarea "the property that holds your live menu data."
type textarea "how do I get the property that holds your live menu data."
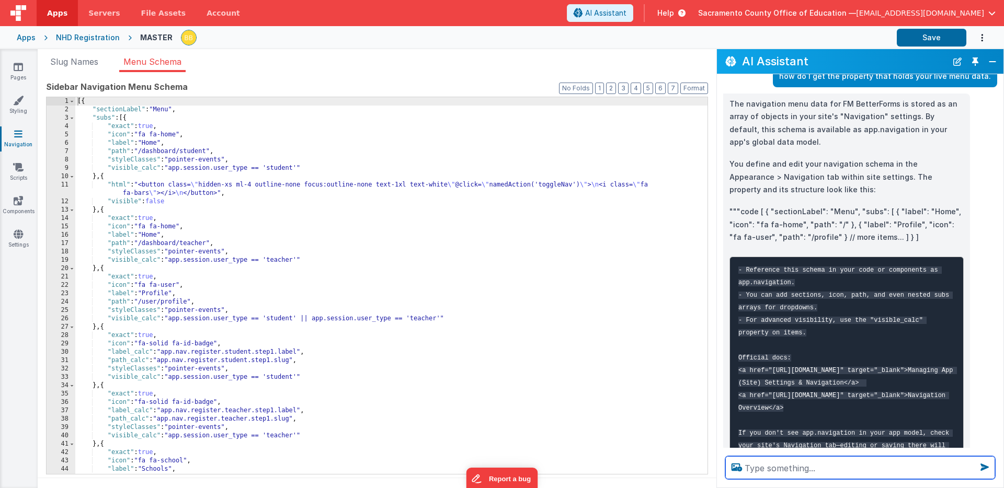
scroll to position [2256, 0]
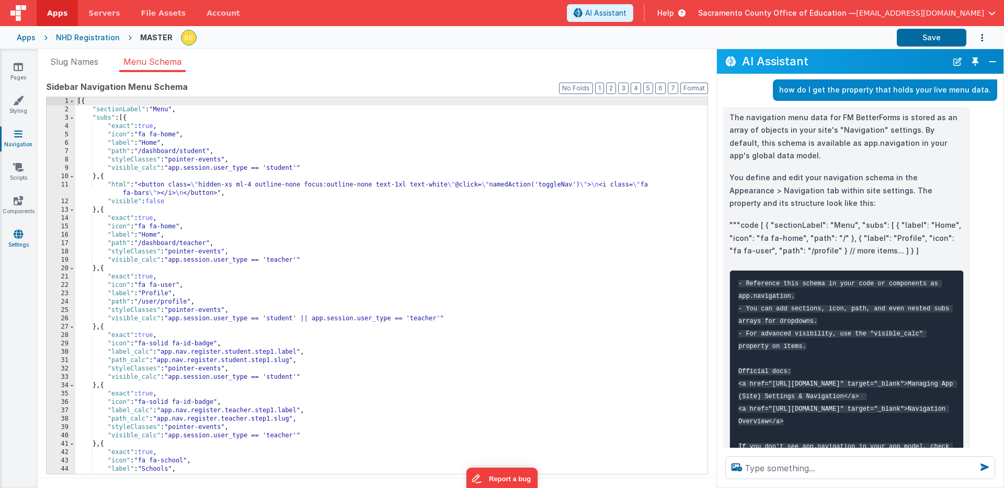
click at [17, 233] on icon at bounding box center [18, 234] width 9 height 10
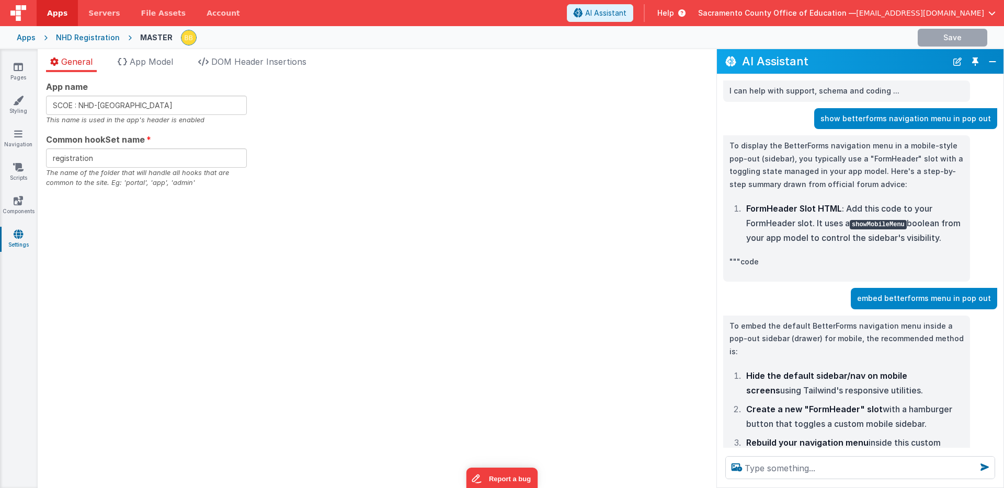
checkbox input "true"
checkbox input "false"
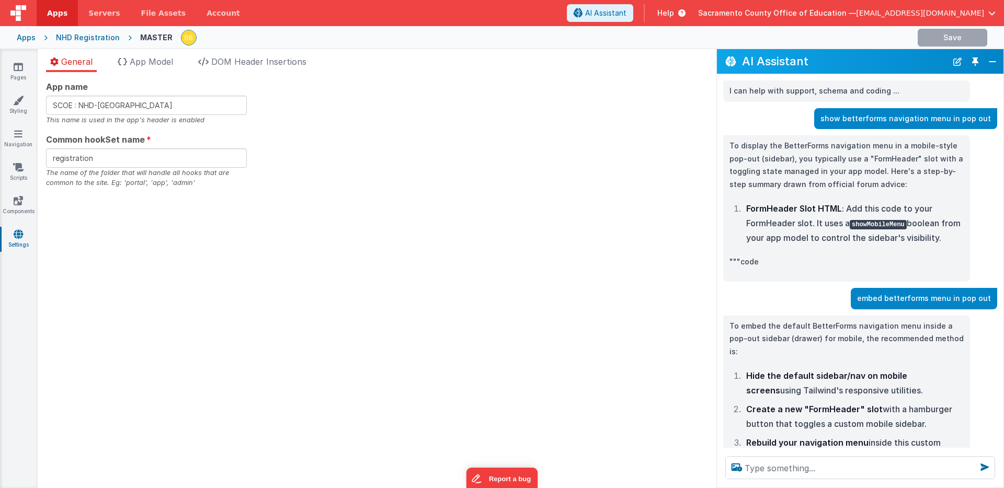
checkbox input "false"
click at [163, 62] on span "App Model" at bounding box center [151, 61] width 43 height 10
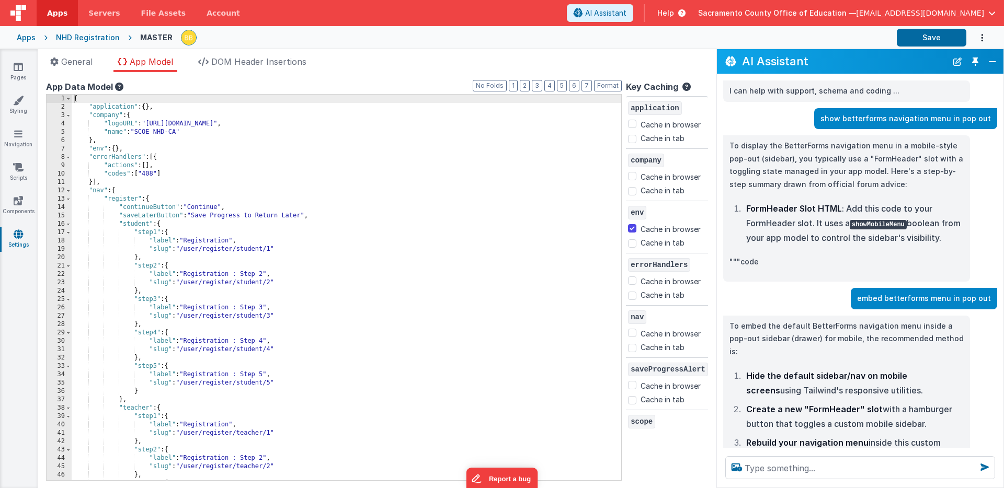
click at [89, 108] on div "{ "application" : { } , "company" : { "logoURL" : "[URL][DOMAIN_NAME]" , "name"…" at bounding box center [346, 296] width 549 height 403
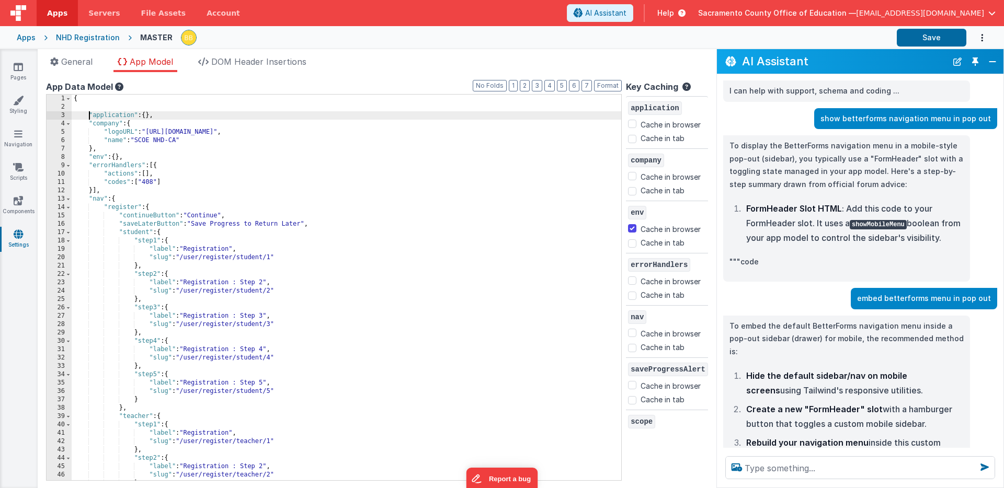
click at [97, 109] on div "{ "application" : { } , "company" : { "logoURL" : "https://ucarecdn.com/ff4f1de…" at bounding box center [346, 296] width 549 height 403
checkbox input "false"
checkbox input "true"
checkbox input "false"
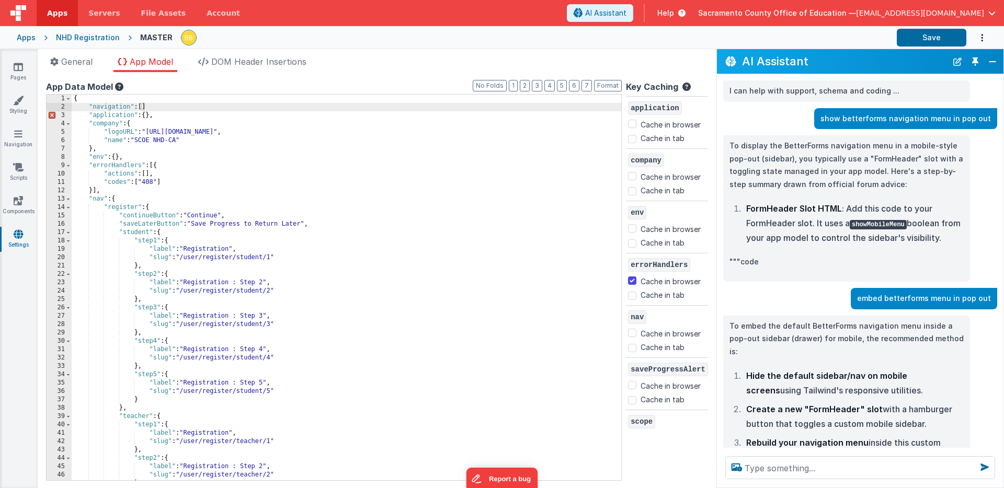
checkbox input "false"
click at [913, 33] on button "Save" at bounding box center [931, 38] width 70 height 18
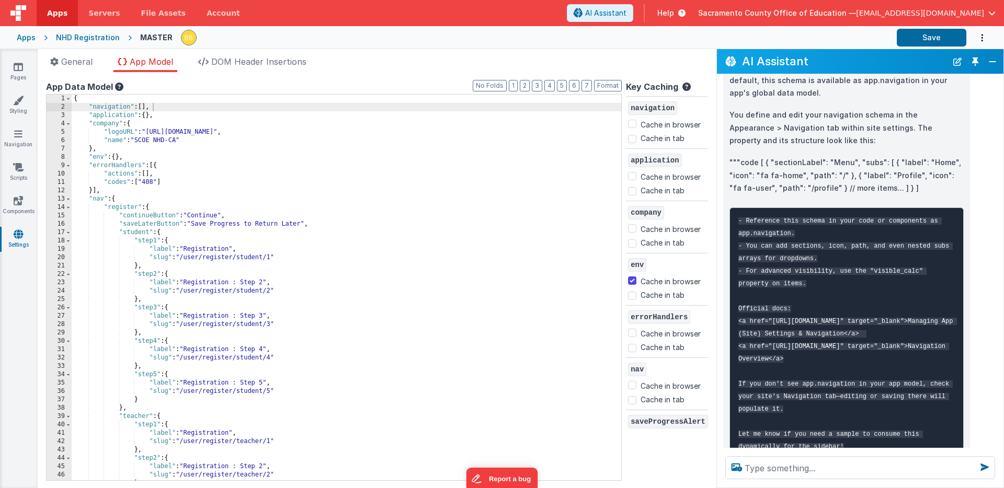
scroll to position [2305, 0]
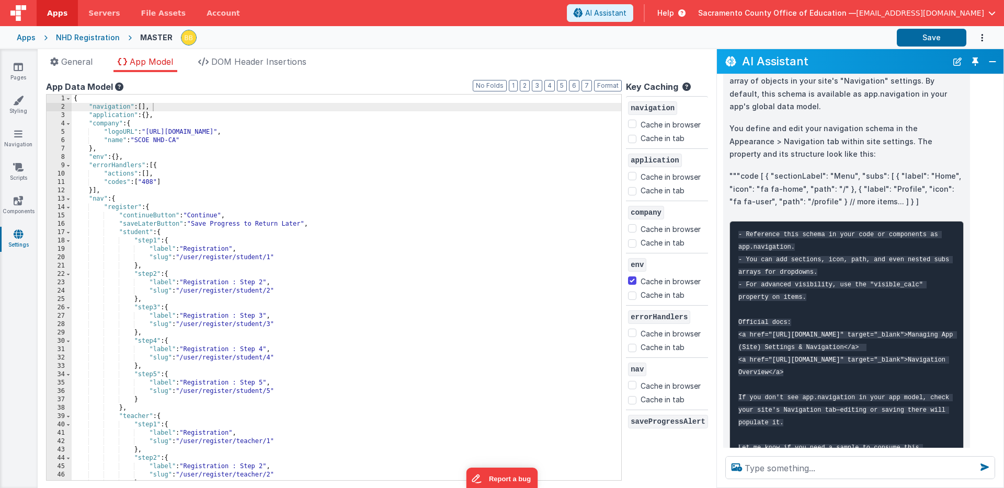
click at [125, 108] on div "{ "navigation" : [ ] , "application" : { } , "company" : { "logoURL" : "https:/…" at bounding box center [346, 296] width 549 height 403
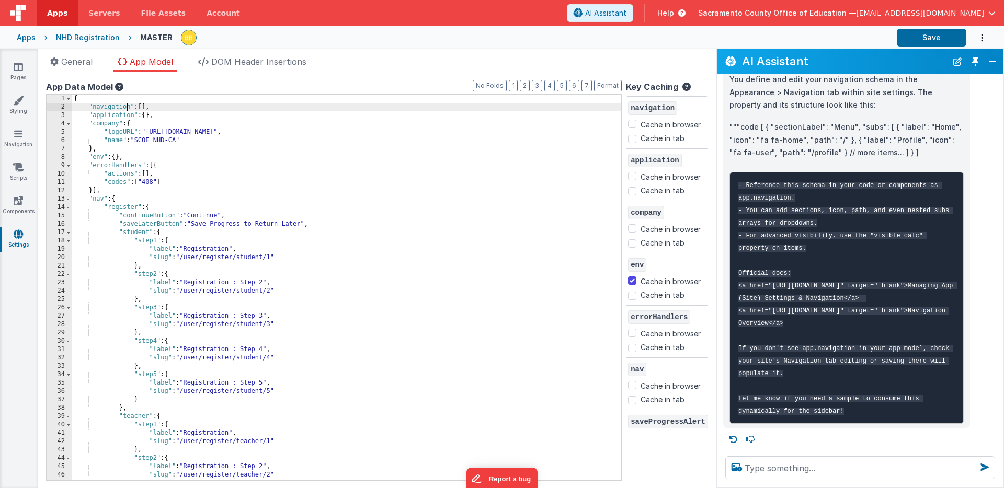
scroll to position [2390, 0]
click at [18, 101] on icon at bounding box center [18, 100] width 10 height 10
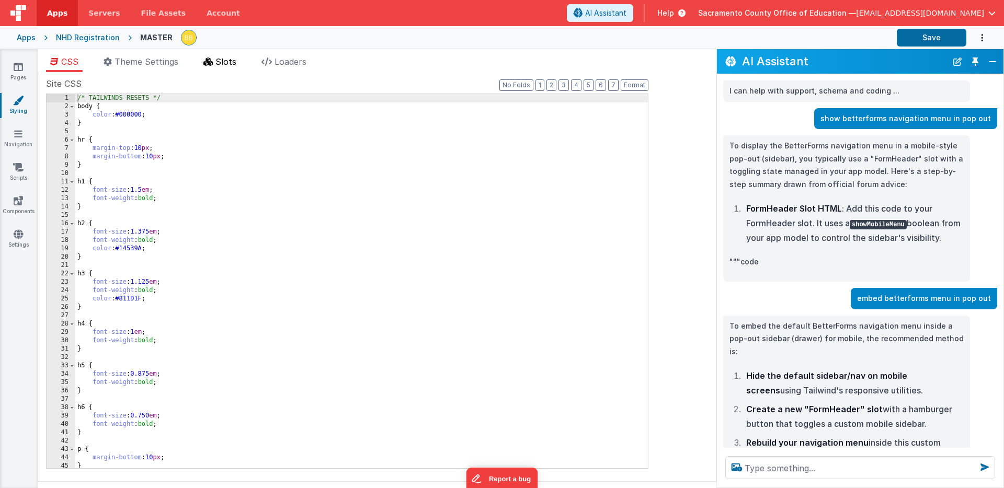
click at [228, 62] on span "Slots" at bounding box center [225, 61] width 21 height 10
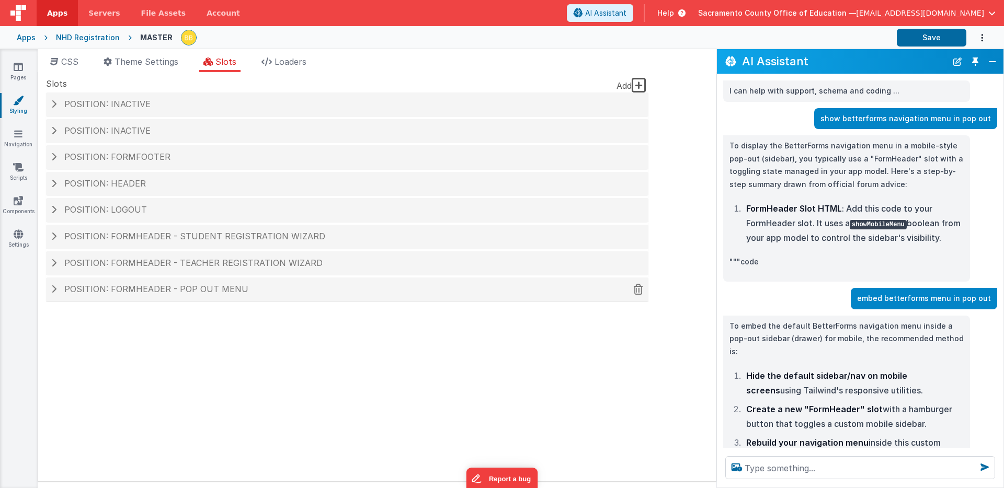
click at [144, 288] on span "Position: formHeader - Pop out menu" at bounding box center [156, 289] width 184 height 10
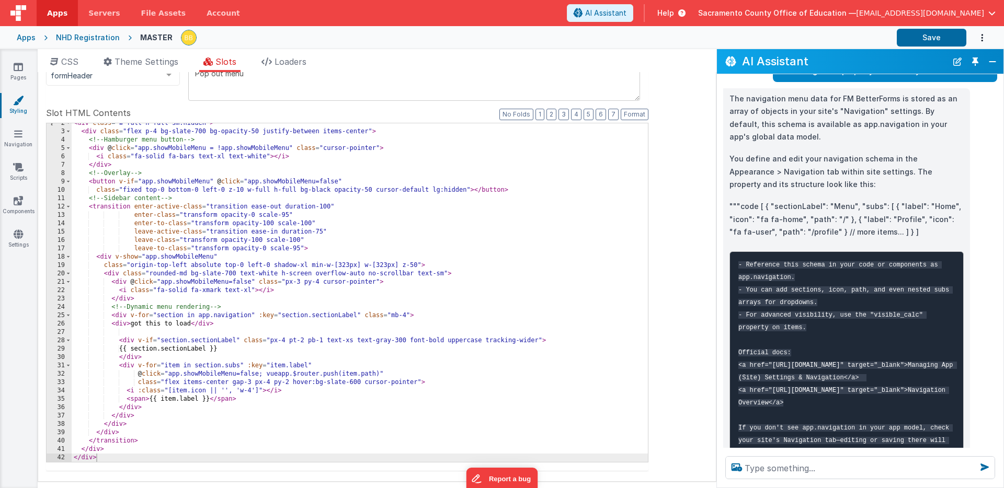
scroll to position [2390, 0]
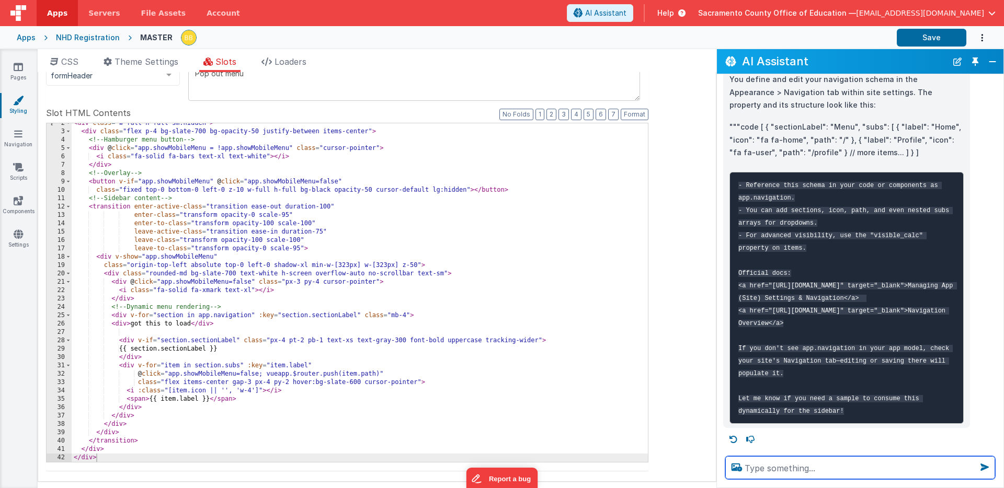
click at [816, 466] on textarea at bounding box center [860, 467] width 270 height 23
click at [817, 469] on textarea "how do I access the app.navigation" at bounding box center [860, 467] width 270 height 23
click at [883, 470] on textarea "how do I access app.navigation" at bounding box center [860, 467] width 270 height 23
type textarea "how do I access app.navigation in my menu"
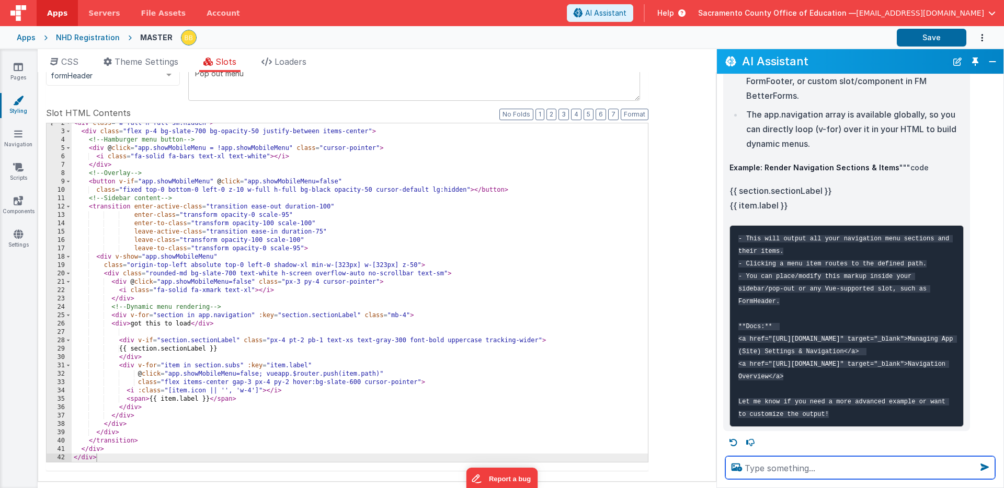
scroll to position [2770, 0]
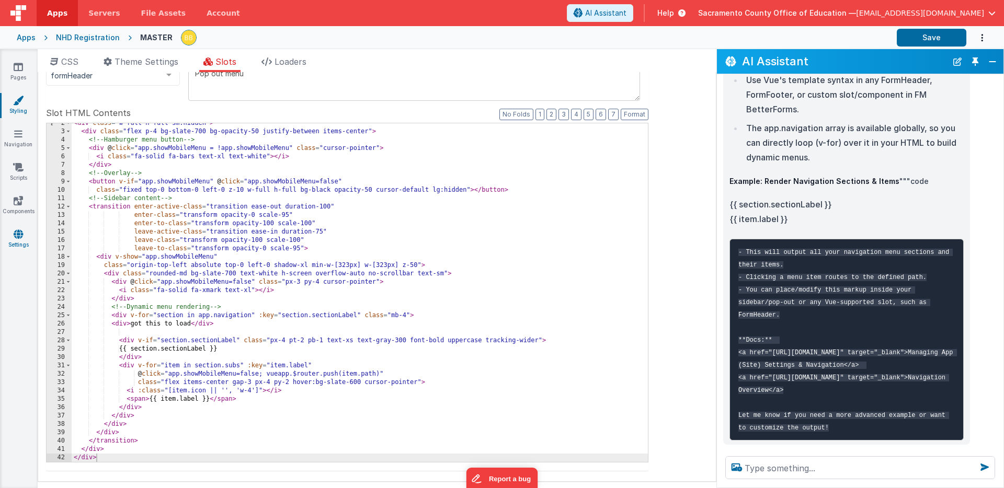
click at [19, 233] on icon at bounding box center [18, 234] width 9 height 10
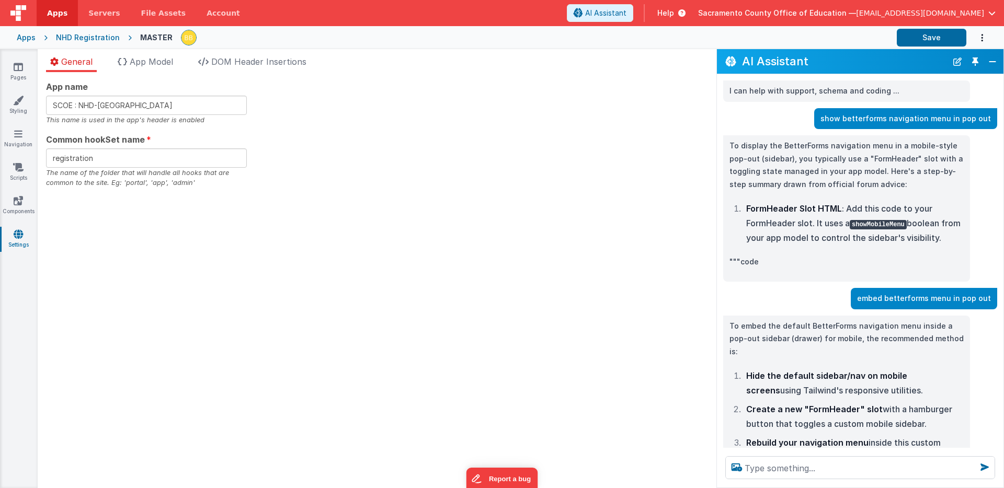
checkbox input "true"
checkbox input "false"
click at [159, 60] on span "App Model" at bounding box center [151, 61] width 43 height 10
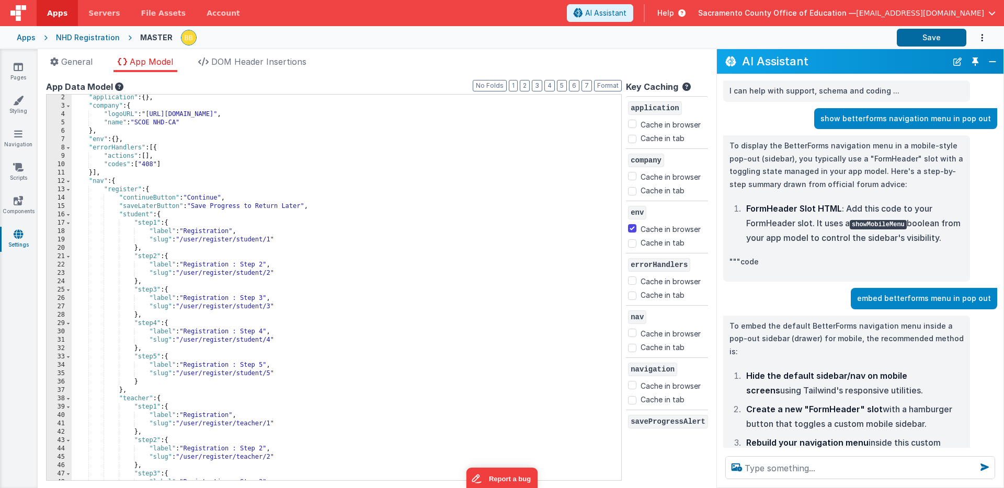
scroll to position [233, 0]
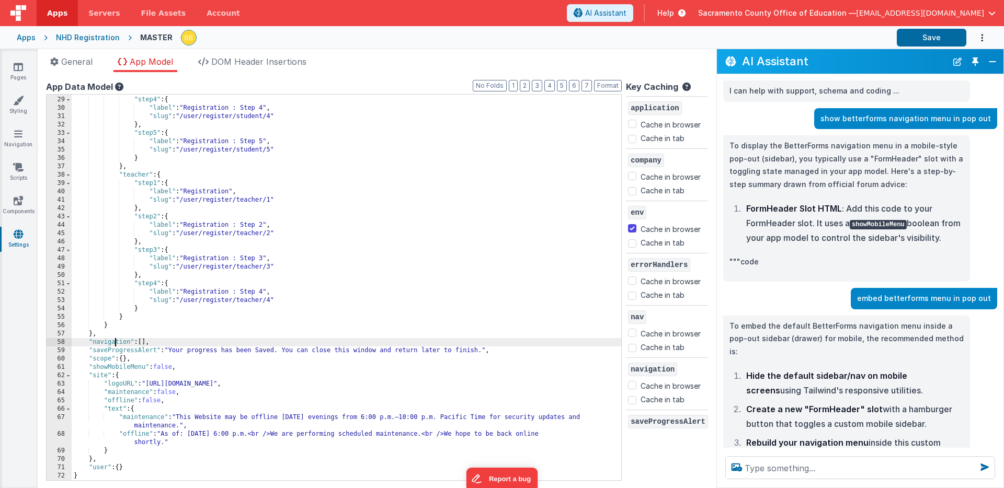
click at [116, 344] on div "} , "step4" : { "label" : "Registration : Step 4" , "slug" : "/user/register/st…" at bounding box center [346, 288] width 549 height 403
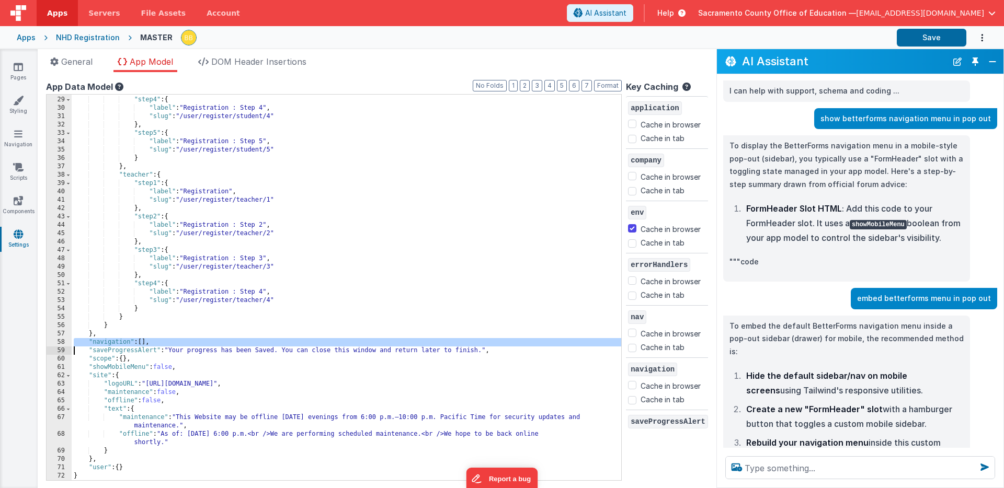
checkbox input "false"
checkbox input "true"
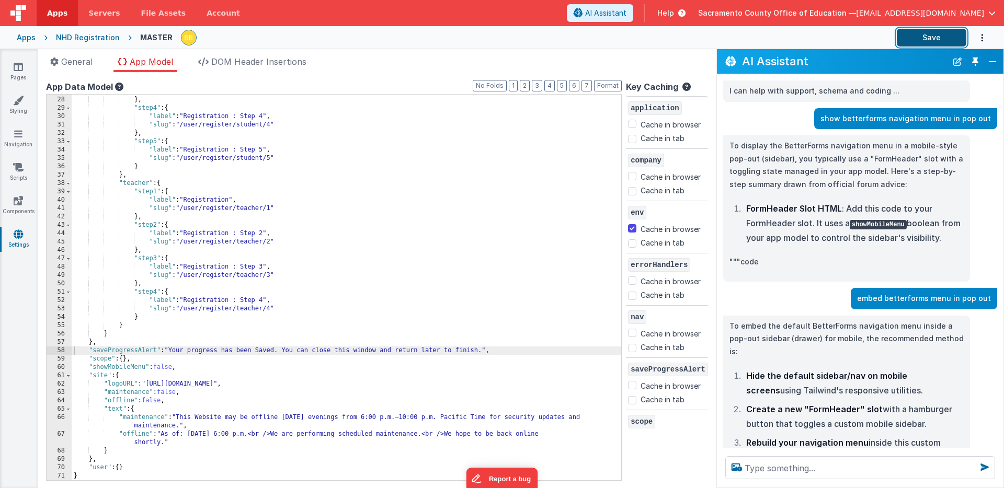
click at [922, 38] on button "Save" at bounding box center [931, 38] width 70 height 18
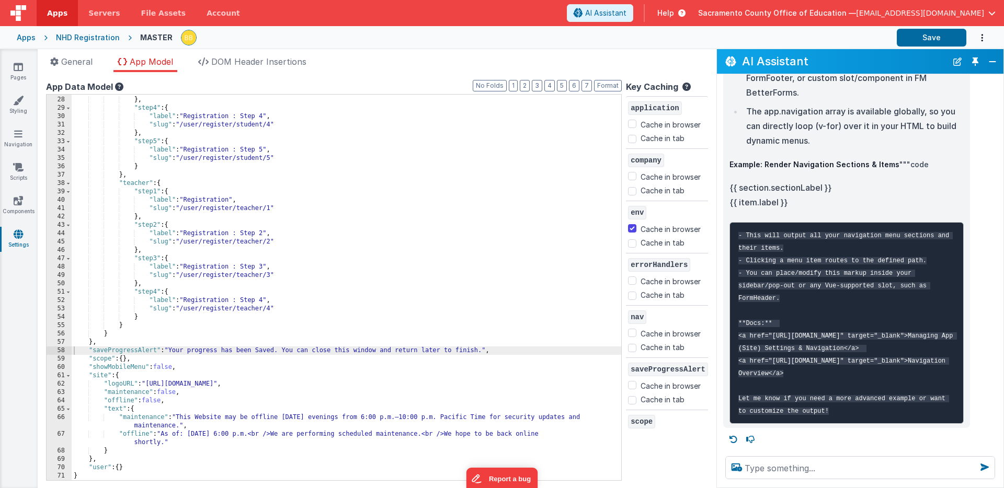
scroll to position [2796, 0]
click at [17, 199] on icon at bounding box center [18, 201] width 9 height 10
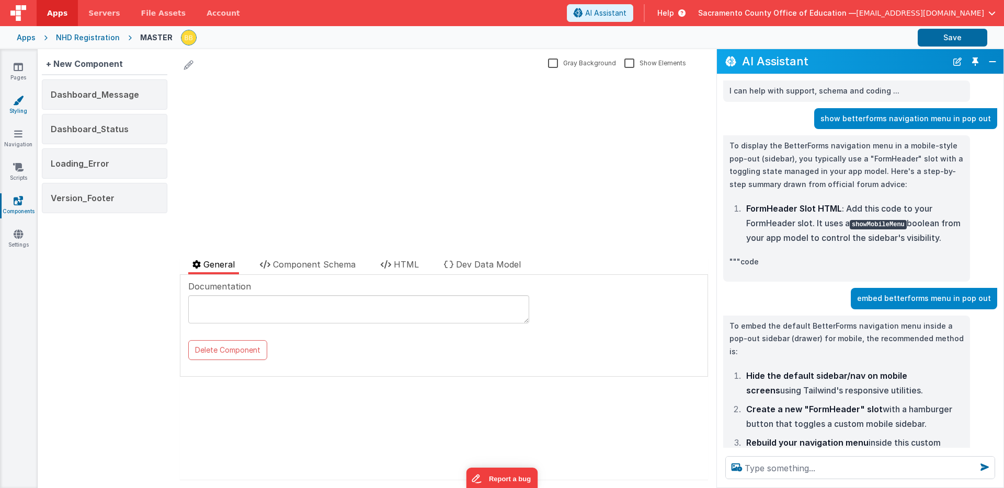
click at [20, 102] on icon at bounding box center [18, 100] width 10 height 10
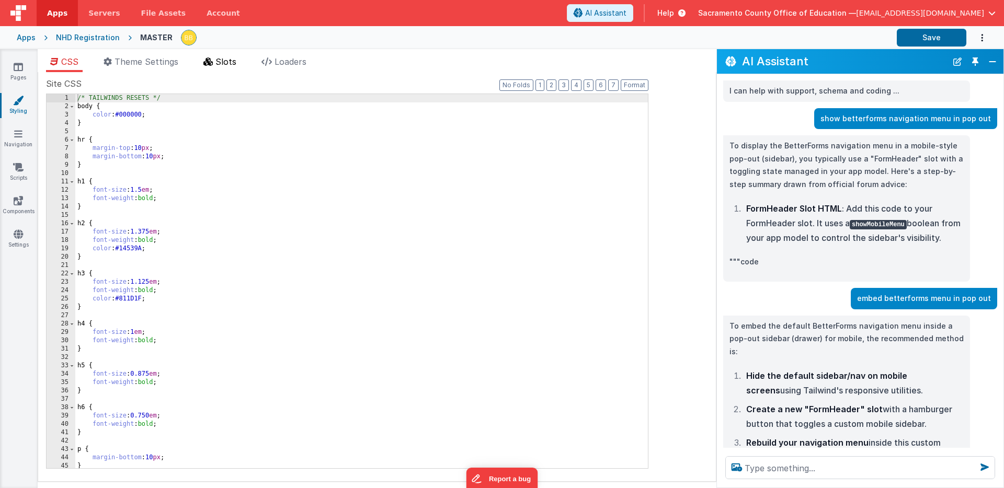
click at [231, 59] on span "Slots" at bounding box center [225, 61] width 21 height 10
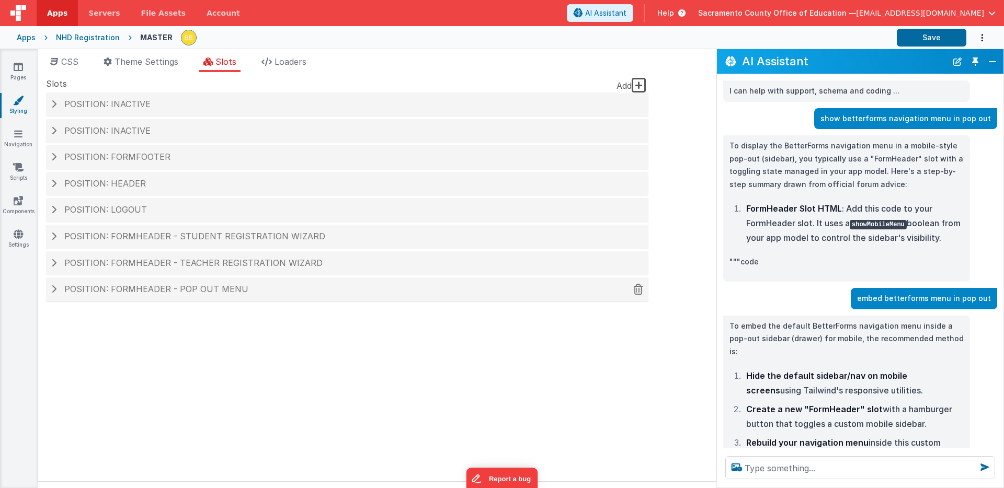
click at [150, 286] on span "Position: formHeader - Pop out menu" at bounding box center [156, 289] width 184 height 10
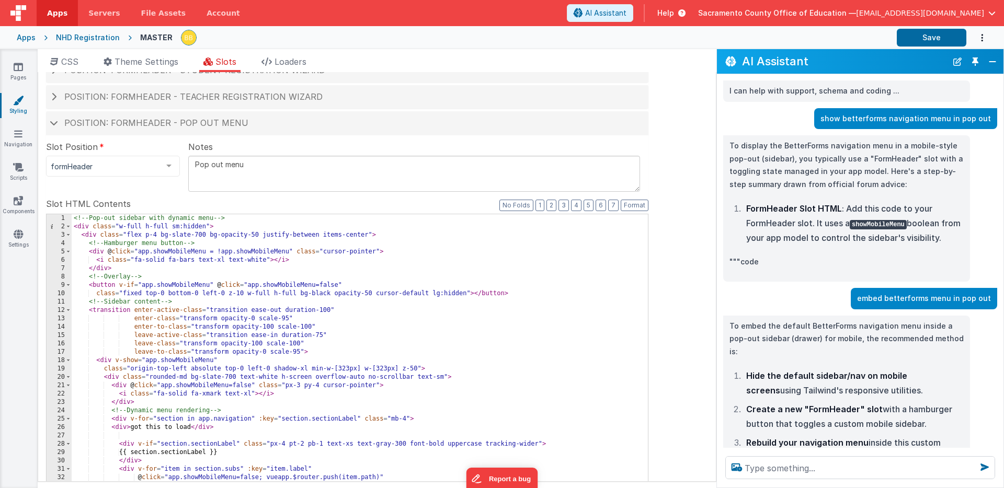
scroll to position [235, 0]
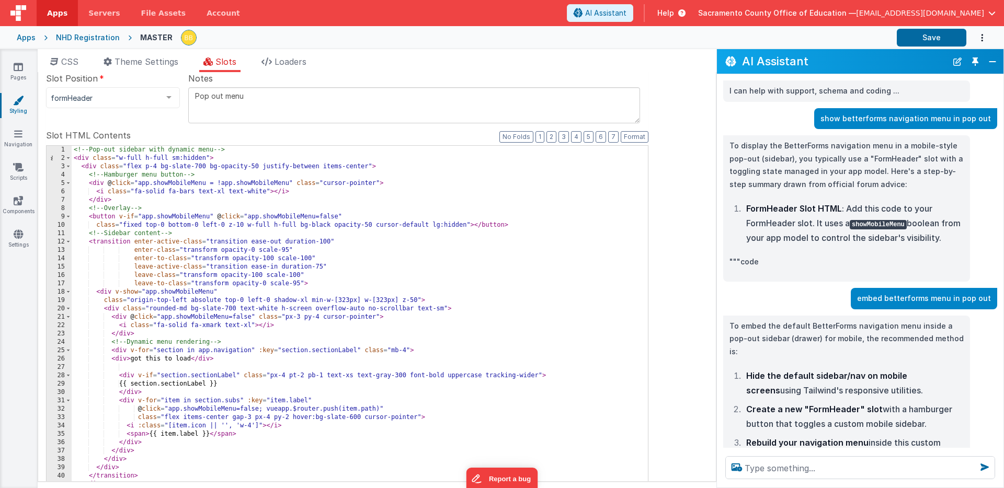
click at [822, 302] on div "embed betterforms menu in pop out" at bounding box center [857, 298] width 280 height 21
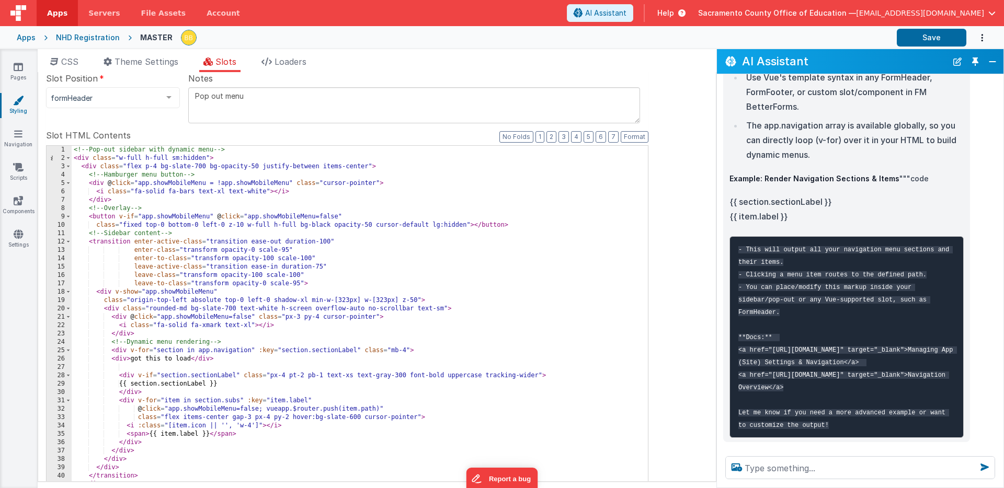
scroll to position [13, 0]
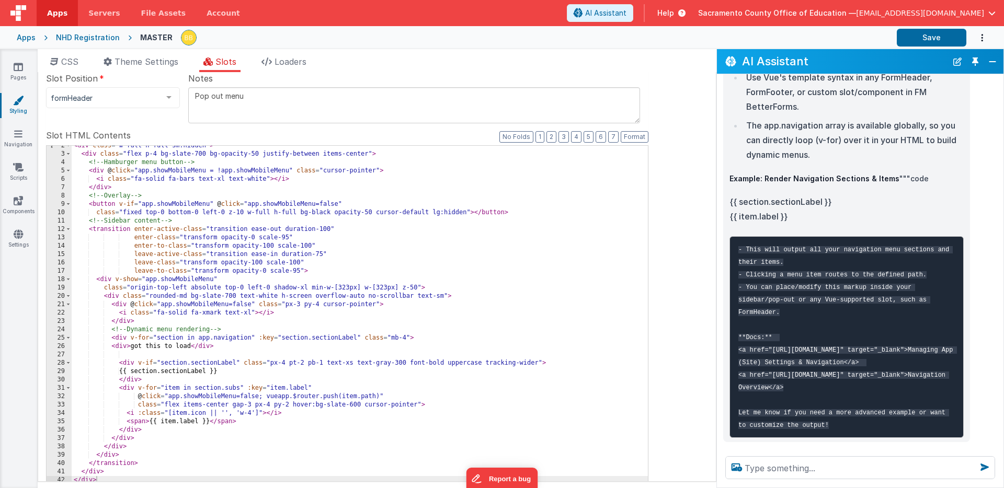
click at [145, 346] on div "< div class = "w-full h-full sm:hidden" > < div class = "flex p-4 bg-slate-700 …" at bounding box center [360, 319] width 576 height 355
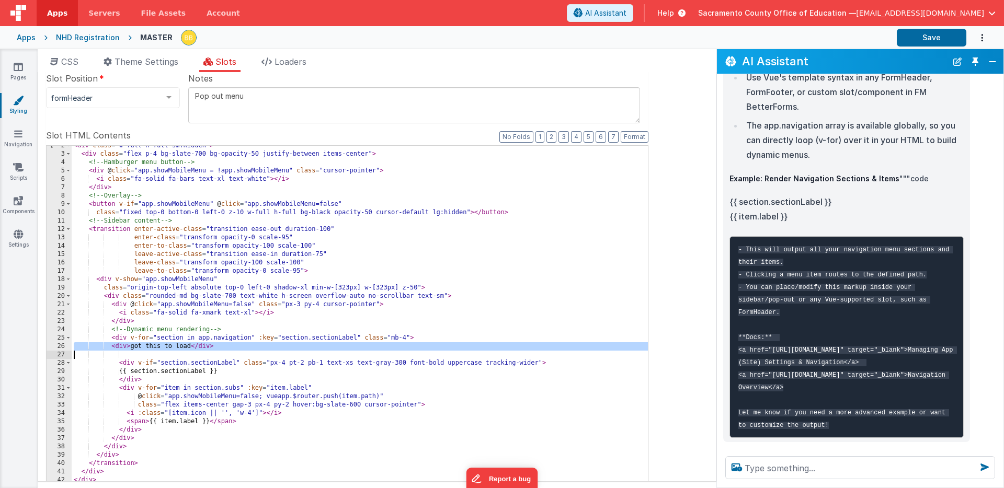
click at [73, 339] on div "< div class = "w-full h-full sm:hidden" > < div class = "flex p-4 bg-slate-700 …" at bounding box center [360, 319] width 576 height 355
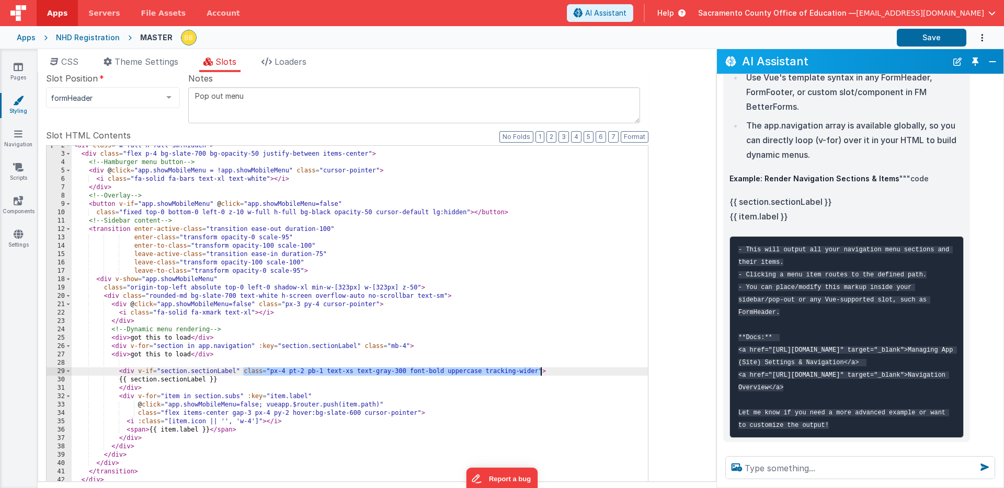
drag, startPoint x: 243, startPoint y: 372, endPoint x: 540, endPoint y: 370, distance: 296.9
click at [540, 370] on div "< div class = "w-full h-full sm:hidden" > < div class = "flex p-4 bg-slate-700 …" at bounding box center [360, 319] width 576 height 355
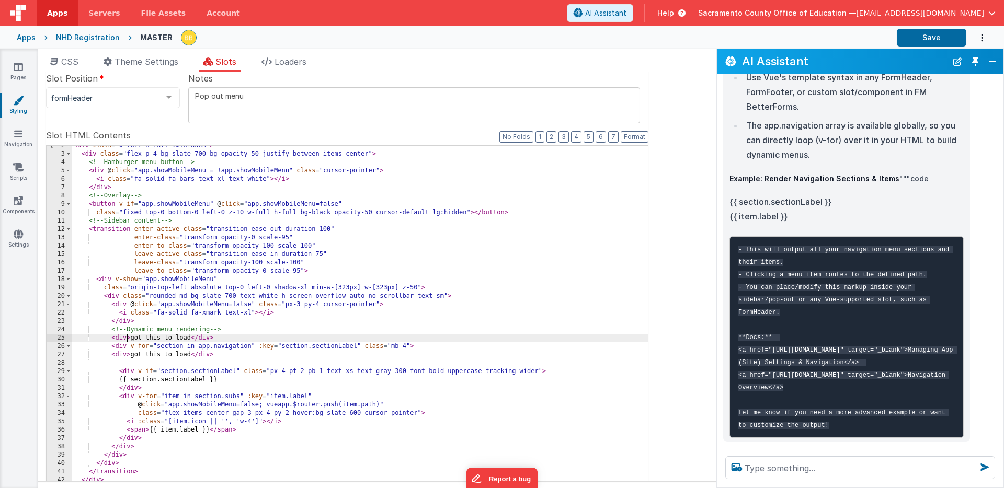
click at [126, 340] on div "< div class = "w-full h-full sm:hidden" > < div class = "flex p-4 bg-slate-700 …" at bounding box center [360, 319] width 576 height 355
click at [436, 339] on div "< div class = "w-full h-full sm:hidden" > < div class = "flex p-4 bg-slate-700 …" at bounding box center [360, 319] width 576 height 355
drag, startPoint x: 436, startPoint y: 339, endPoint x: 463, endPoint y: 338, distance: 27.2
click at [463, 338] on div "< div class = "w-full h-full sm:hidden" > < div class = "flex p-4 bg-slate-700 …" at bounding box center [360, 319] width 576 height 355
click at [135, 356] on div "< div class = "w-full h-full sm:hidden" > < div class = "flex p-4 bg-slate-700 …" at bounding box center [360, 319] width 576 height 355
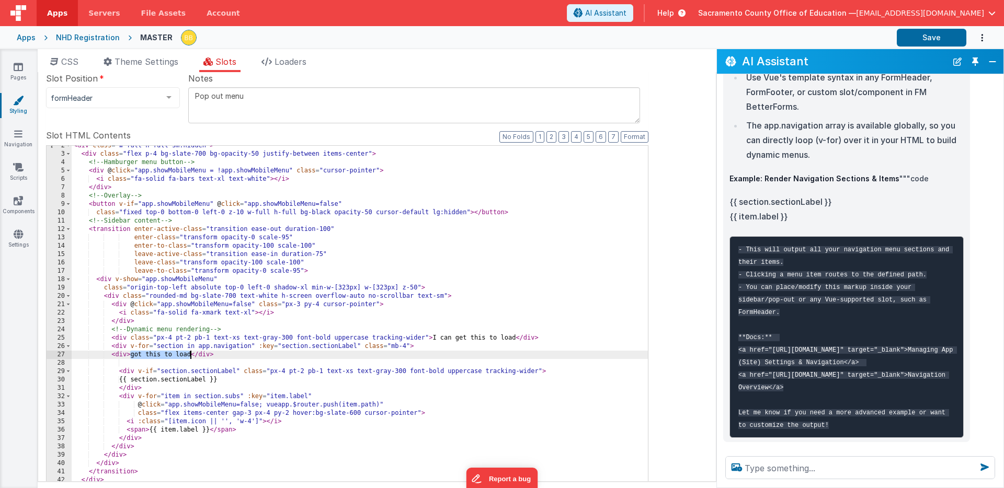
drag, startPoint x: 135, startPoint y: 356, endPoint x: 181, endPoint y: 354, distance: 45.5
click at [181, 354] on div "< div class = "w-full h-full sm:hidden" > < div class = "flex p-4 bg-slate-700 …" at bounding box center [360, 319] width 576 height 355
click at [919, 36] on button "Save" at bounding box center [931, 38] width 70 height 18
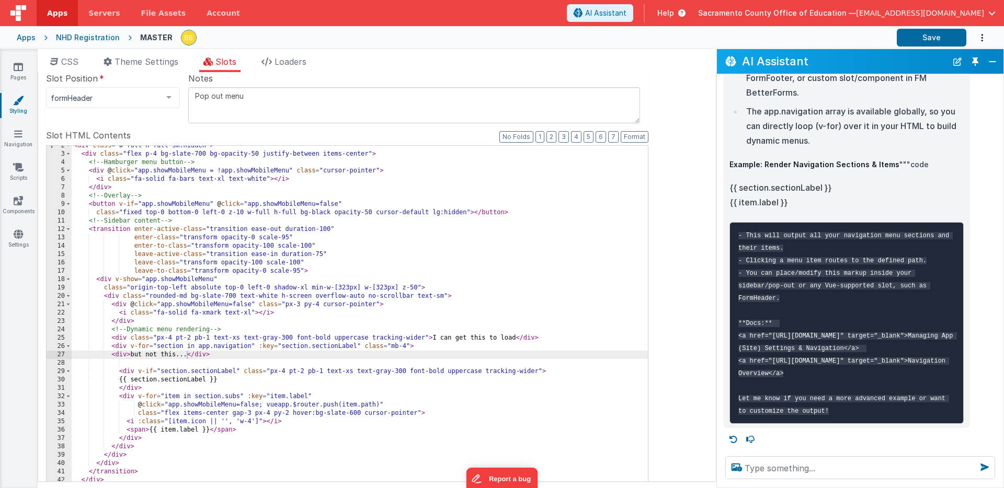
click at [831, 332] on pre "- This will output all your navigation menu sections and their items. - Clickin…" at bounding box center [846, 323] width 234 height 202
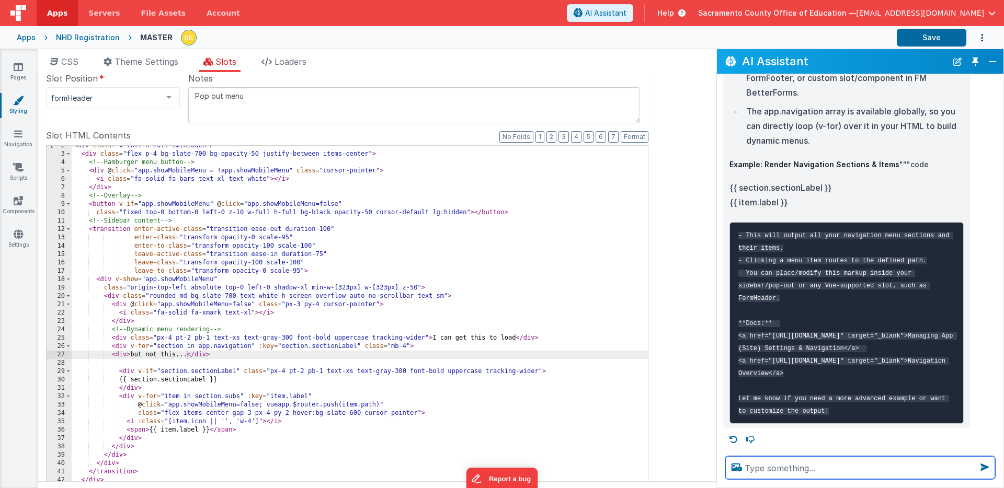
click at [794, 467] on textarea at bounding box center [860, 467] width 270 height 23
click at [860, 469] on textarea "why is my app.navigation renering empty" at bounding box center [860, 467] width 270 height 23
type textarea "why is my app.navigation rendering empty"
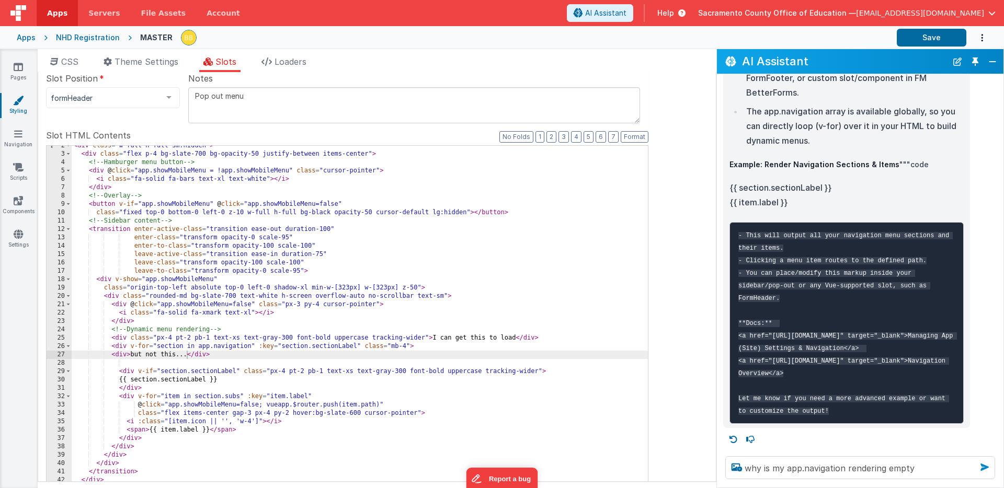
click at [984, 466] on icon at bounding box center [984, 467] width 17 height 17
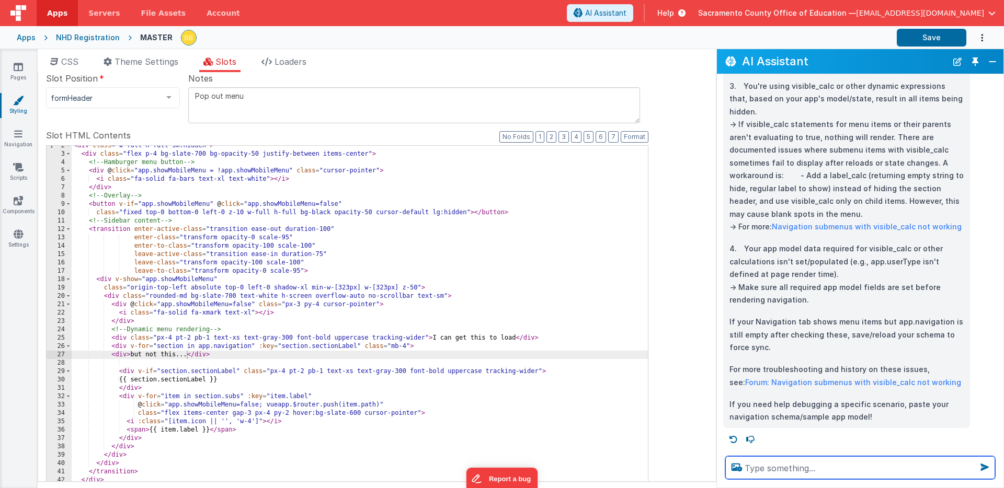
scroll to position [3390, 0]
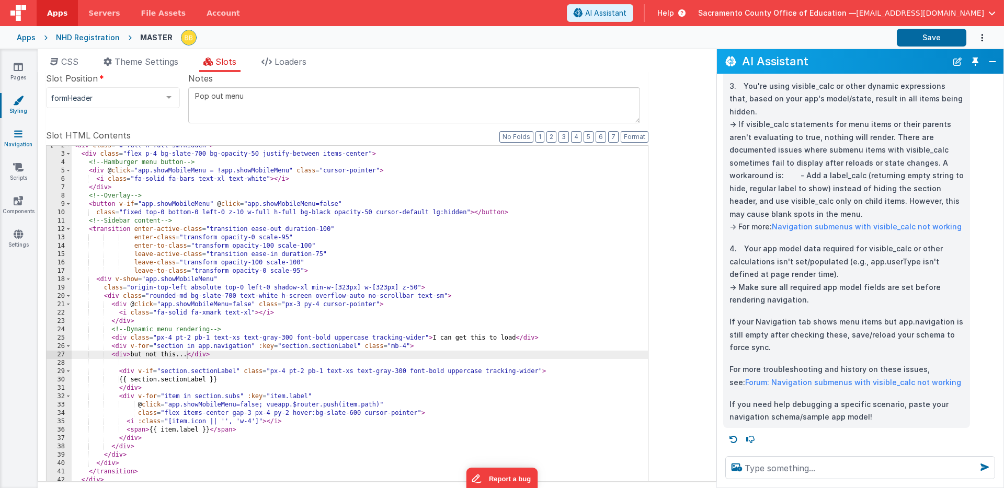
click at [20, 133] on icon at bounding box center [18, 134] width 8 height 10
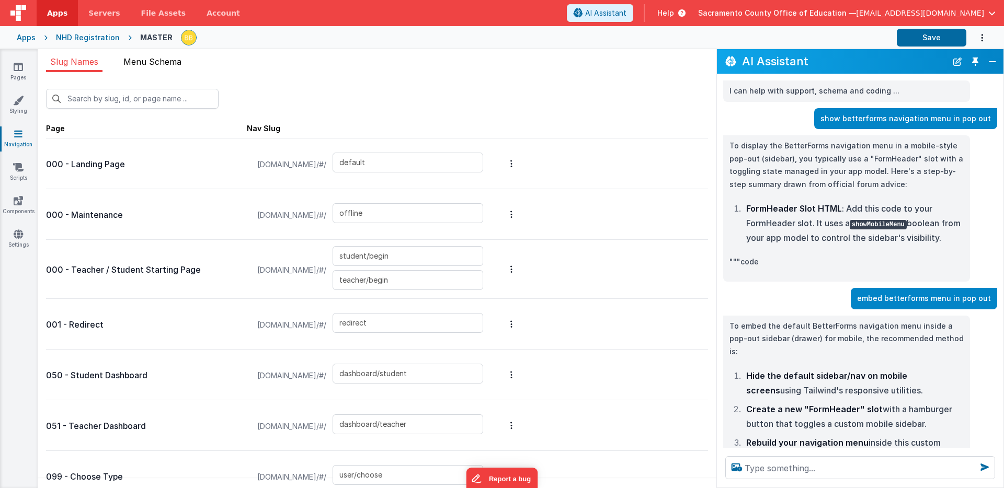
click at [164, 62] on span "Menu Schema" at bounding box center [152, 61] width 58 height 10
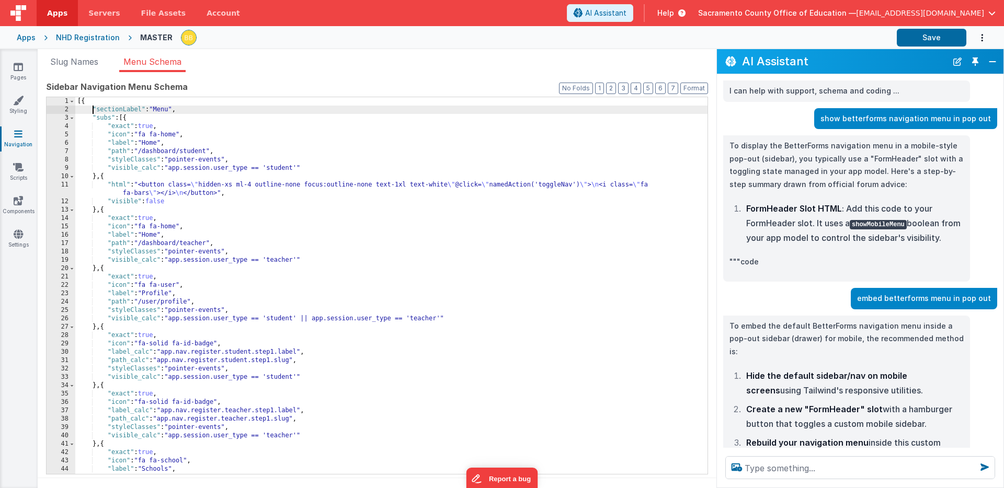
click at [91, 109] on div "[{ "sectionLabel" : "Menu" , "subs" : [{ "exact" : true , "icon" : "fa fa-home"…" at bounding box center [391, 294] width 632 height 394
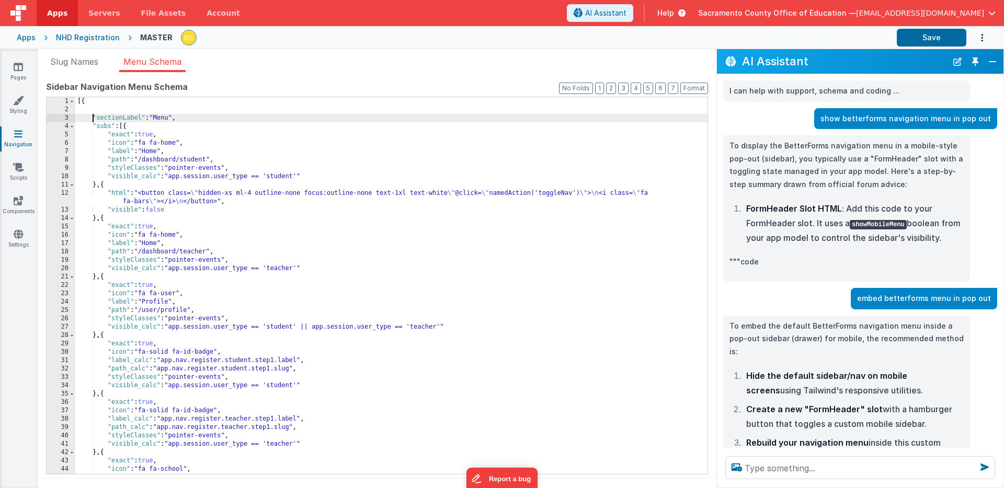
click at [97, 110] on div "[{ "sectionLabel" : "Menu" , "subs" : [{ "exact" : true , "icon" : "fa fa-home"…" at bounding box center [391, 294] width 632 height 394
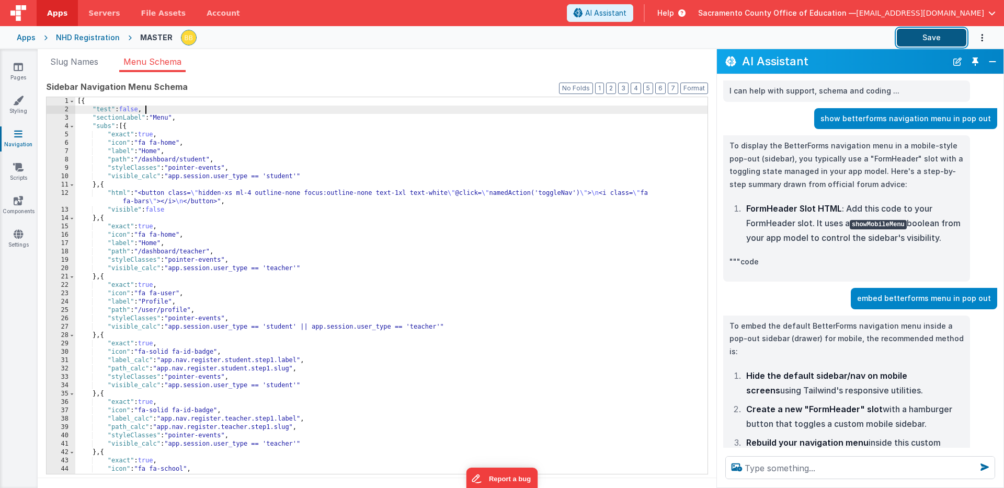
click at [923, 33] on button "Save" at bounding box center [931, 38] width 70 height 18
click at [113, 110] on div "[{ "test" : false , "sectionLabel" : "Menu" , "subs" : [{ "exact" : true , "ico…" at bounding box center [391, 294] width 632 height 394
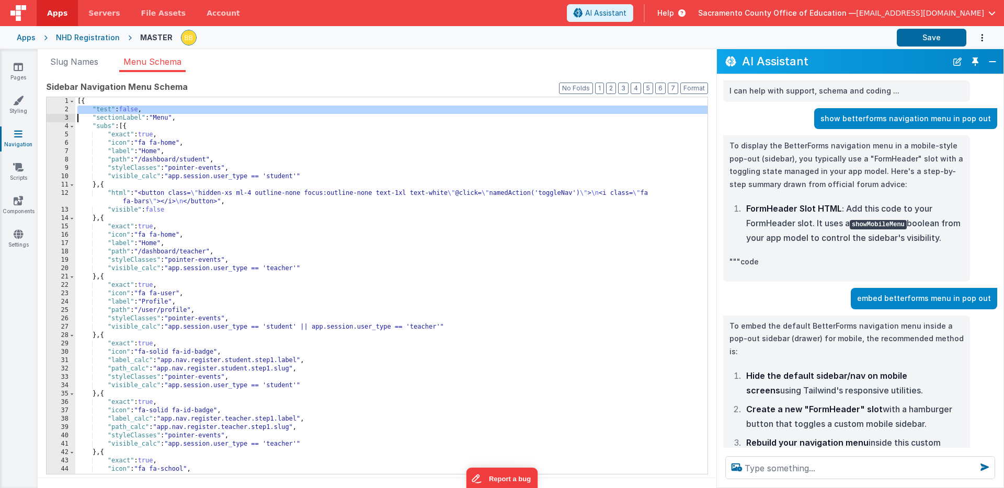
click at [113, 110] on div "[{ "test" : false , "sectionLabel" : "Menu" , "subs" : [{ "exact" : true , "ico…" at bounding box center [391, 294] width 632 height 394
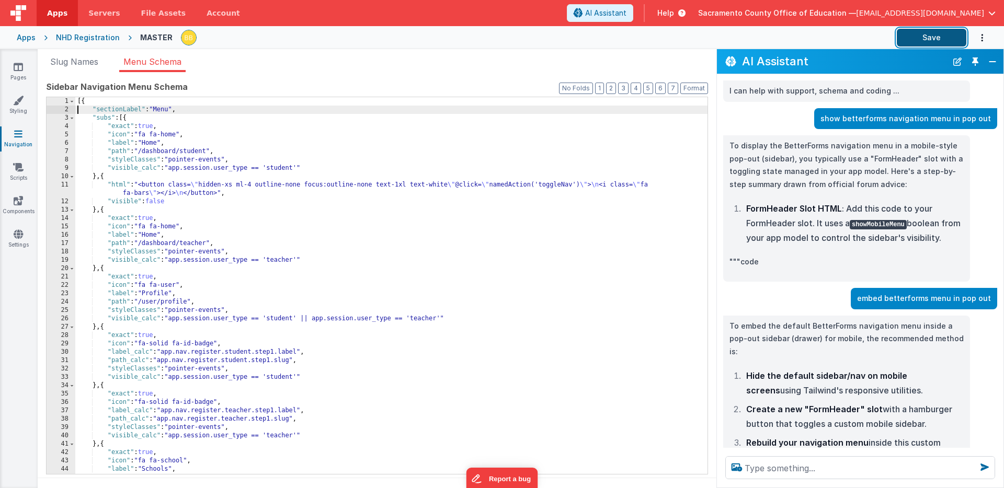
click at [924, 35] on button "Save" at bounding box center [931, 38] width 70 height 18
click at [16, 200] on icon at bounding box center [18, 201] width 9 height 10
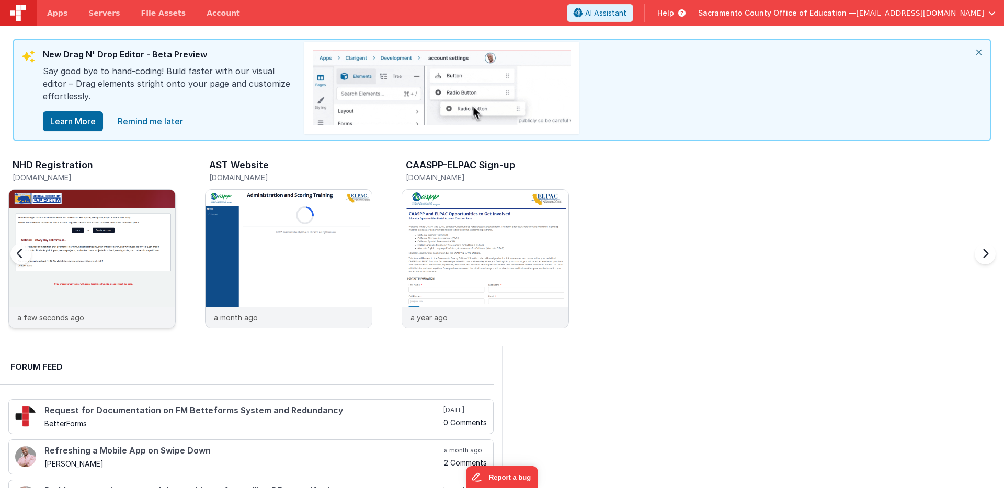
click at [72, 202] on img at bounding box center [92, 273] width 166 height 166
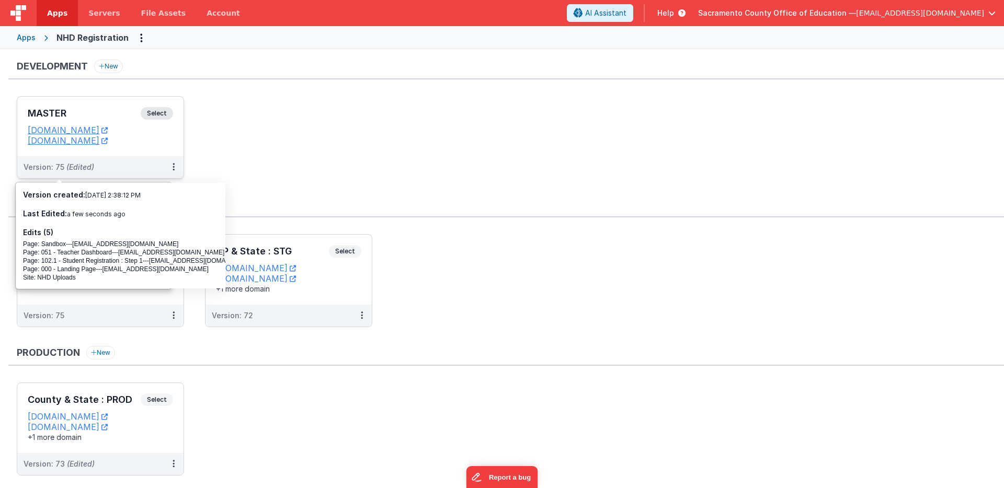
click at [154, 113] on span "Select" at bounding box center [157, 113] width 32 height 13
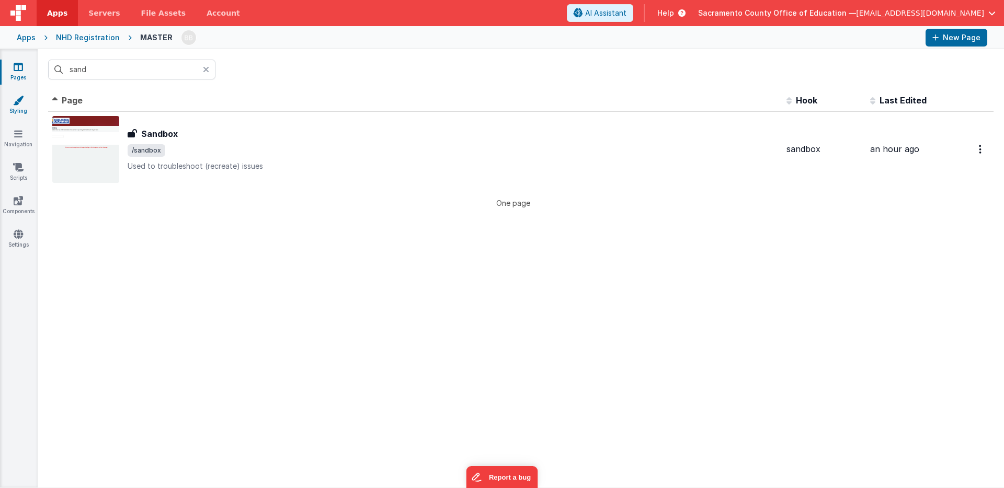
click at [19, 101] on icon at bounding box center [18, 100] width 10 height 10
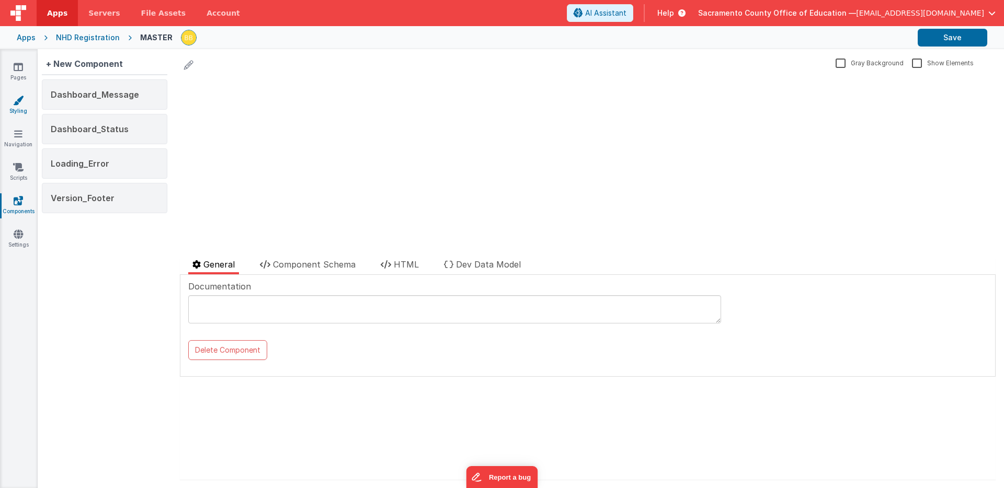
click at [19, 101] on icon at bounding box center [18, 100] width 10 height 10
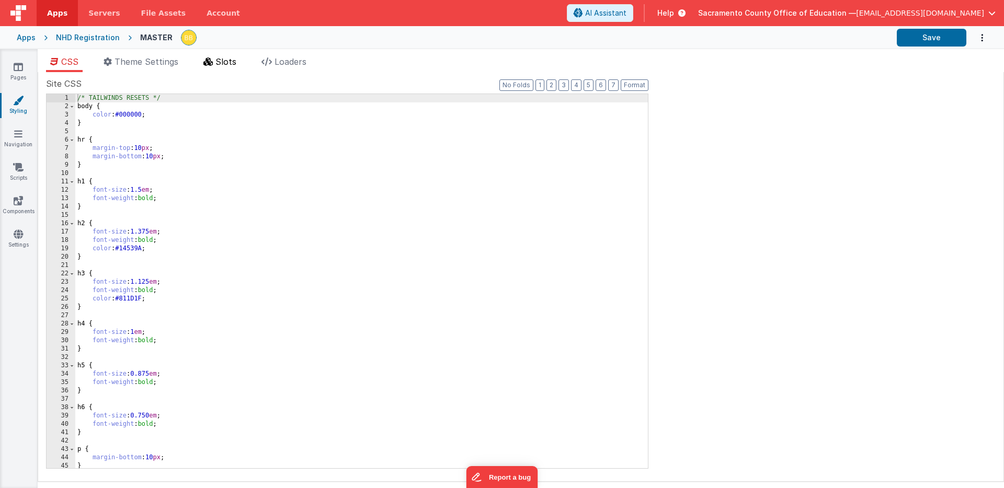
click at [227, 61] on span "Slots" at bounding box center [225, 61] width 21 height 10
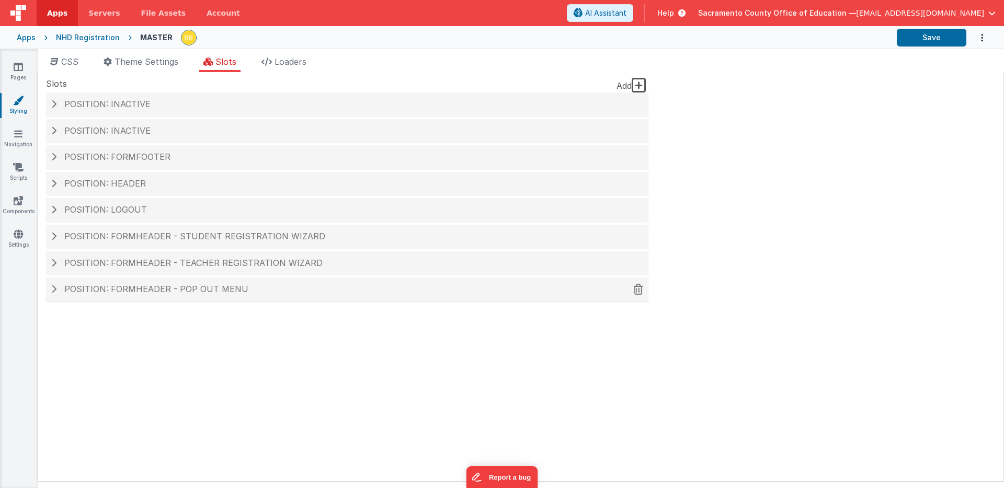
click at [140, 286] on span "Position: formHeader - Pop out menu" at bounding box center [156, 289] width 184 height 10
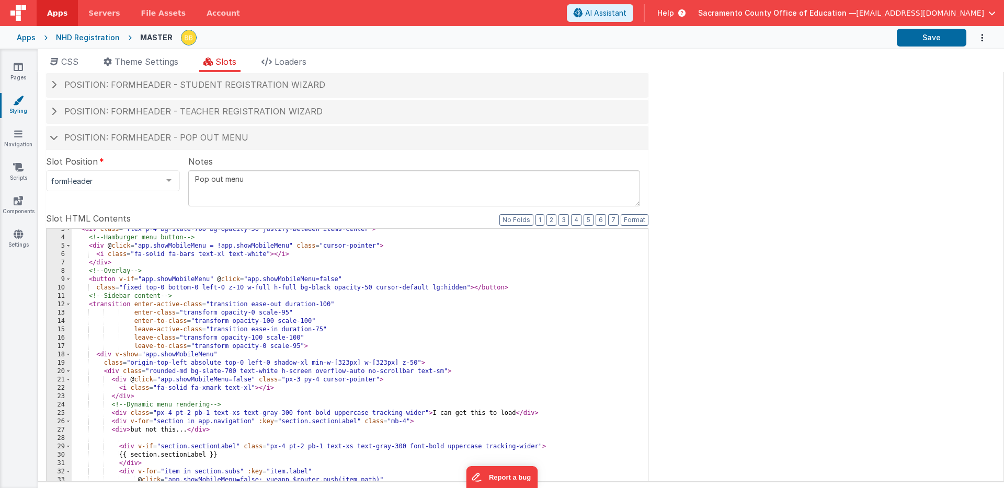
scroll to position [257, 0]
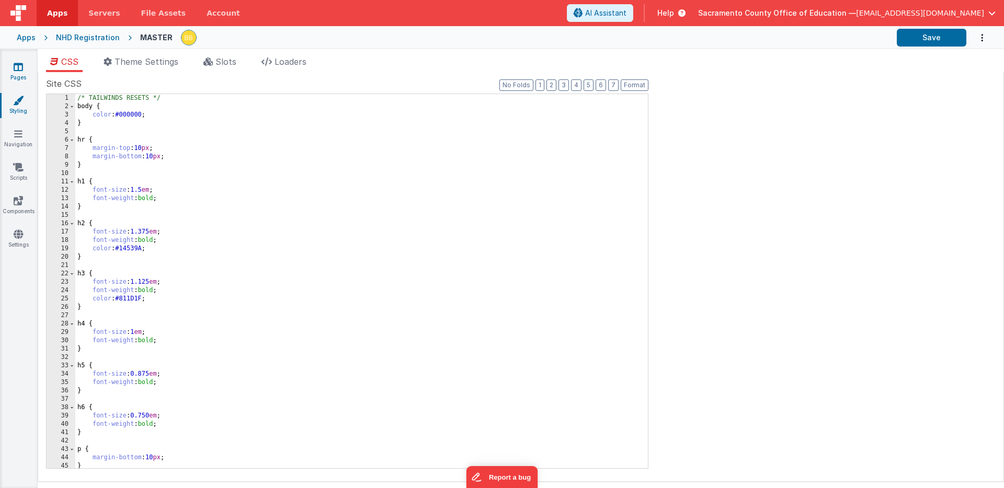
click at [17, 66] on icon at bounding box center [18, 67] width 9 height 10
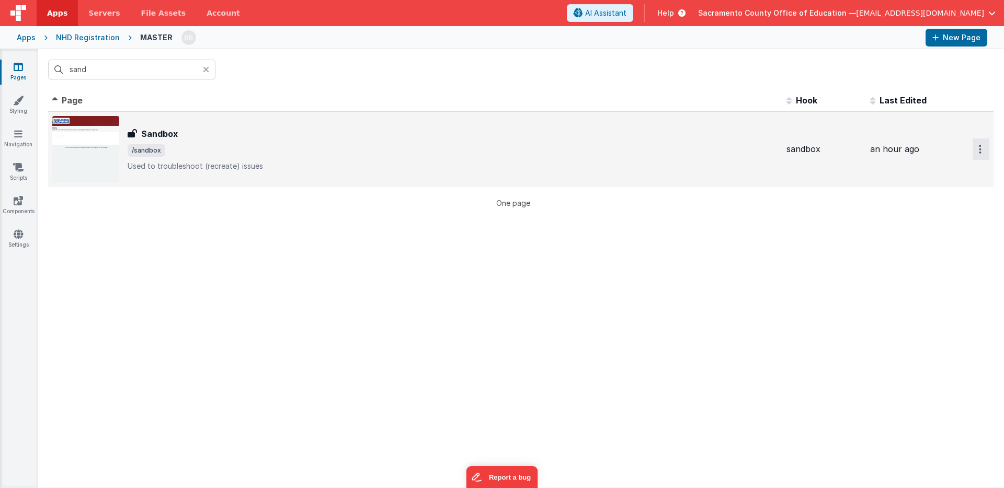
click at [978, 144] on button "Options" at bounding box center [980, 149] width 17 height 21
click at [935, 170] on link "Preview" at bounding box center [943, 173] width 92 height 19
click at [90, 37] on div "NHD Registration" at bounding box center [88, 37] width 64 height 10
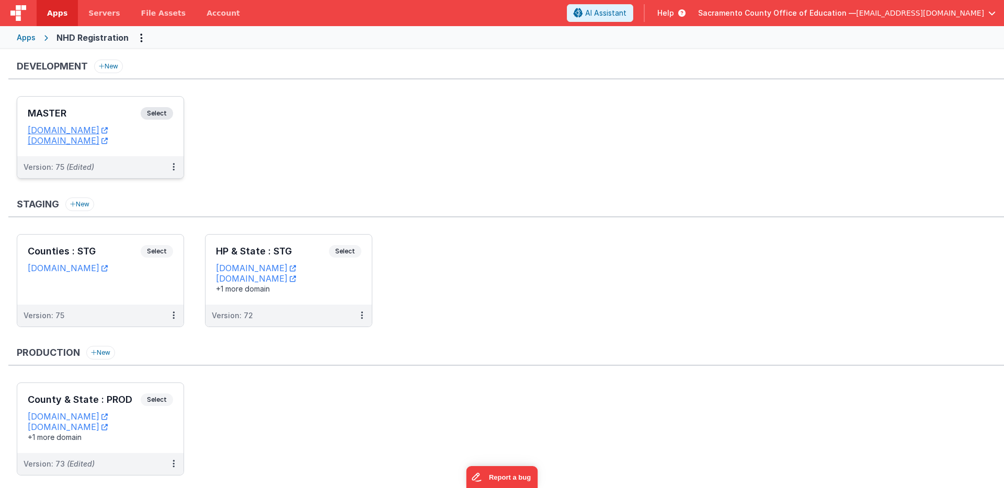
click at [159, 111] on span "Select" at bounding box center [157, 113] width 32 height 13
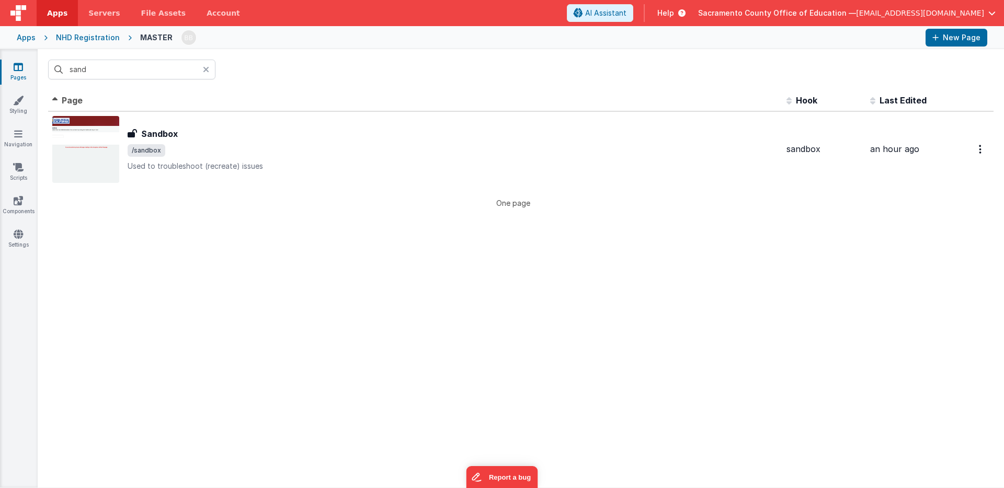
click at [17, 66] on icon at bounding box center [18, 67] width 9 height 10
click at [204, 66] on icon at bounding box center [206, 69] width 6 height 8
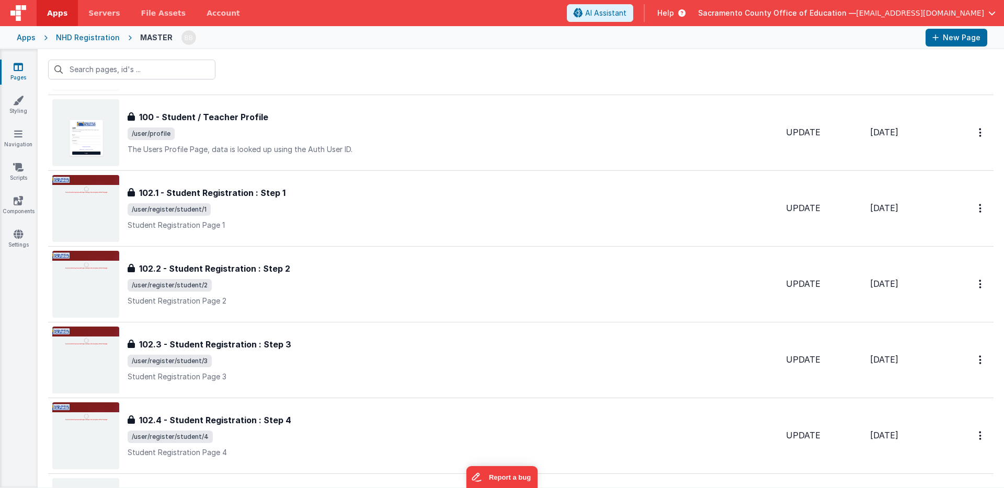
scroll to position [726, 0]
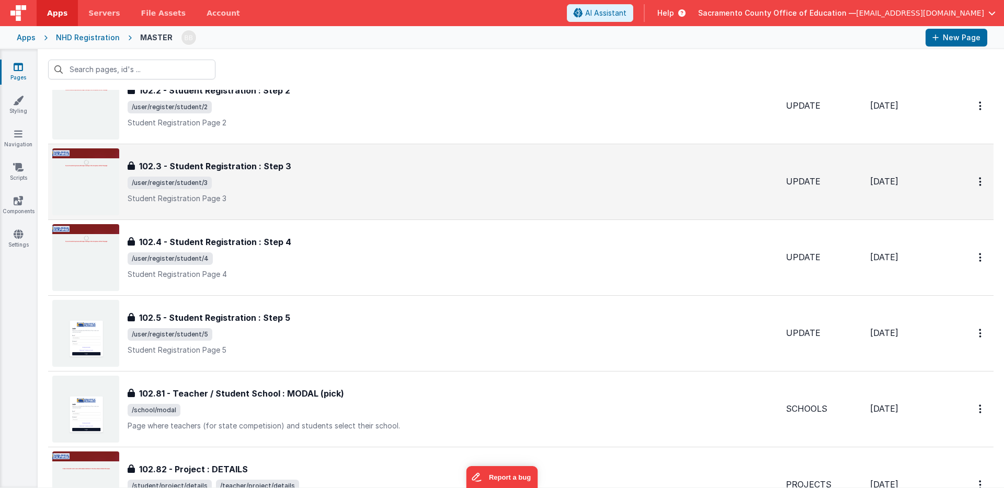
click at [236, 163] on h3 "102.3 - Student Registration : Step 3" at bounding box center [215, 166] width 152 height 13
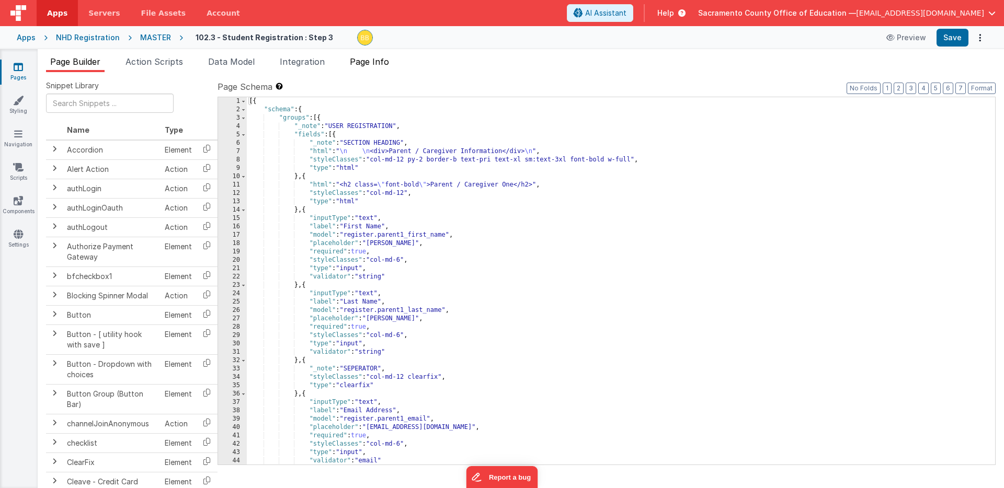
click at [380, 55] on li "Page Info" at bounding box center [370, 63] width 48 height 17
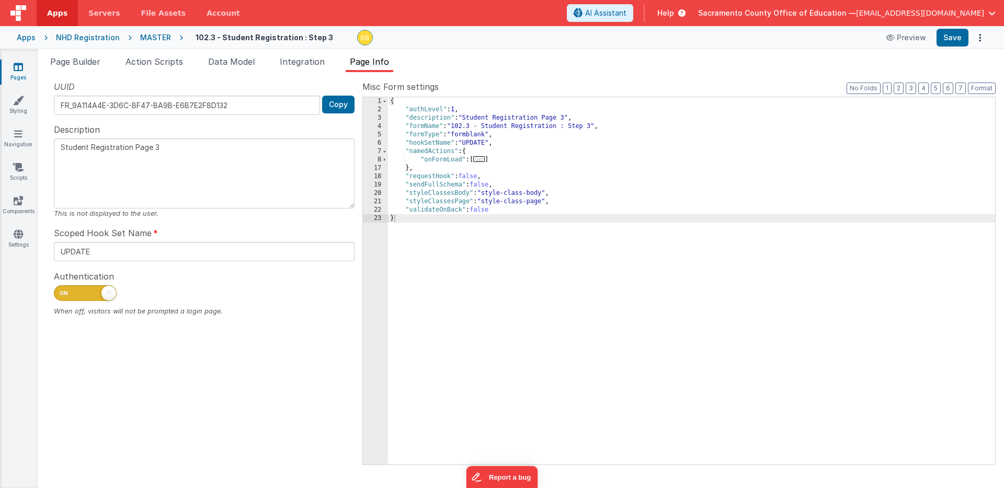
click at [17, 66] on icon at bounding box center [18, 67] width 9 height 10
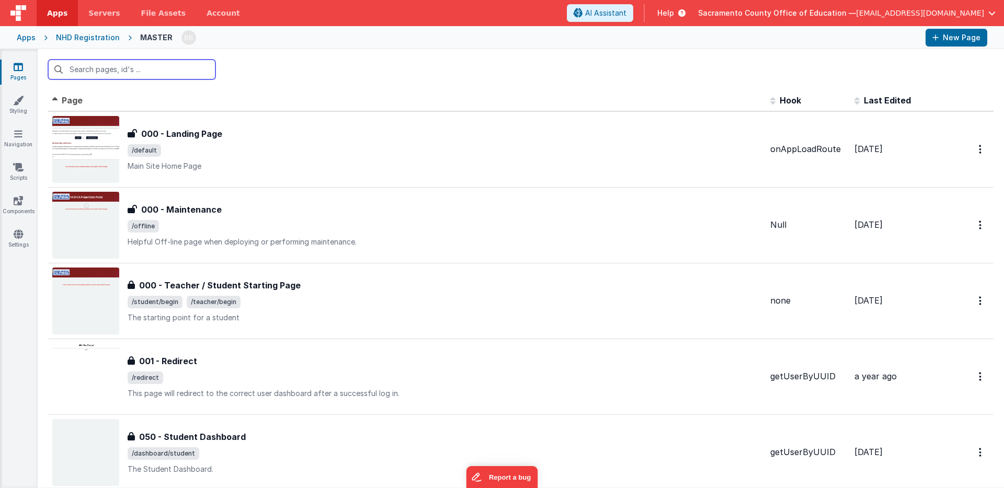
click at [123, 68] on input "text" at bounding box center [131, 70] width 167 height 20
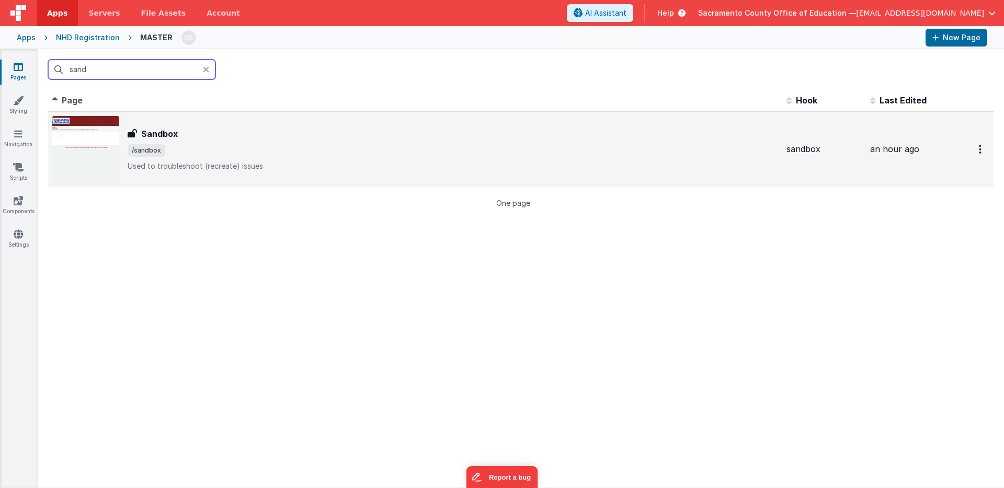
type input "sand"
click at [157, 131] on h3 "Sandbox" at bounding box center [159, 134] width 37 height 13
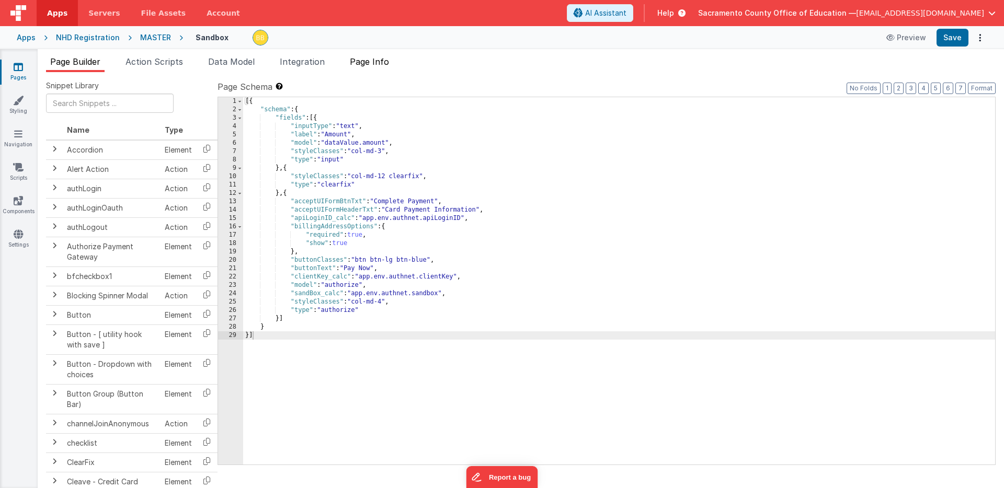
click at [377, 63] on span "Page Info" at bounding box center [369, 61] width 39 height 10
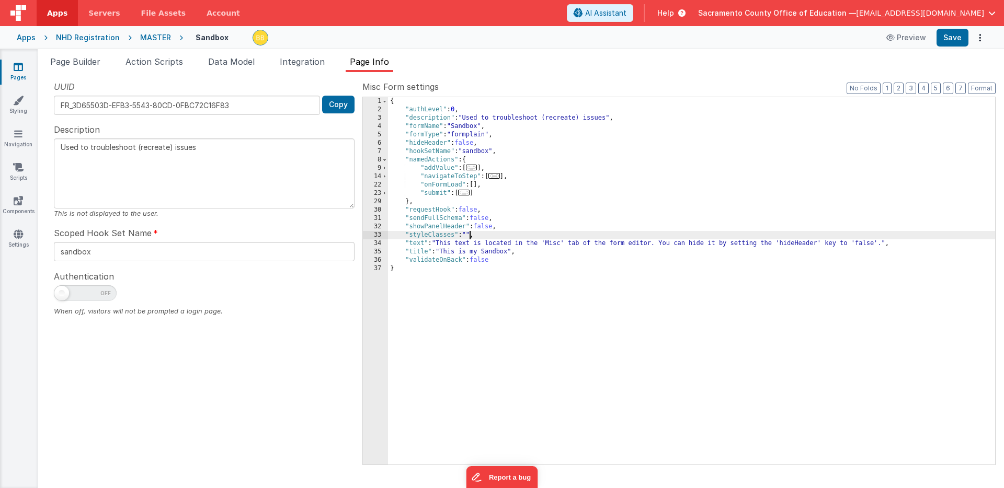
click at [469, 235] on div "{ "authLevel" : 0 , "description" : "Used to troubleshoot (recreate) issues" , …" at bounding box center [691, 289] width 607 height 384
click at [506, 226] on div "{ "authLevel" : 0 , "description" : "Used to troubleshoot (recreate) issues" , …" at bounding box center [691, 289] width 607 height 384
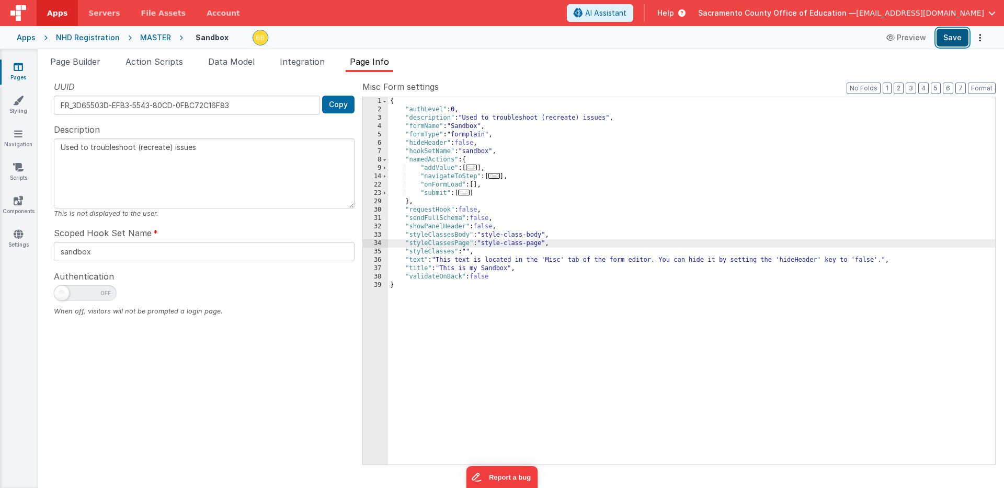
click at [949, 36] on button "Save" at bounding box center [952, 38] width 32 height 18
click at [544, 235] on div "{ "authLevel" : 0 , "description" : "Used to troubleshoot (recreate) issues" , …" at bounding box center [691, 289] width 607 height 384
click at [952, 39] on button "Save" at bounding box center [952, 38] width 32 height 18
click at [544, 245] on div "{ "authLevel" : 0 , "description" : "Used to troubleshoot (recreate) issues" , …" at bounding box center [691, 289] width 607 height 384
click at [950, 35] on button "Save" at bounding box center [952, 38] width 32 height 18
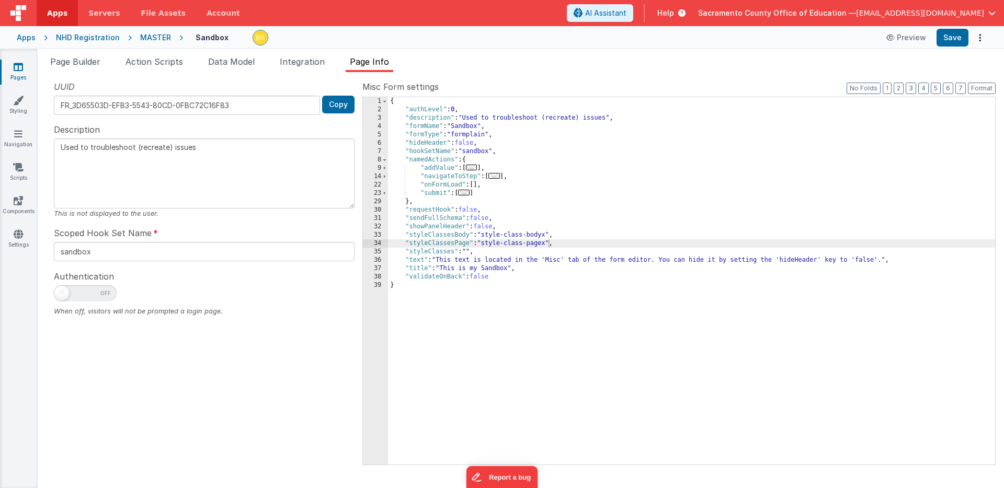
click at [548, 235] on div "{ "authLevel" : 0 , "description" : "Used to troubleshoot (recreate) issues" , …" at bounding box center [691, 289] width 607 height 384
click at [953, 34] on button "Save" at bounding box center [952, 38] width 32 height 18
click at [548, 245] on div "{ "authLevel" : 0 , "description" : "Used to troubleshoot (recreate) issues" , …" at bounding box center [691, 289] width 607 height 384
click at [949, 39] on button "Save" at bounding box center [952, 38] width 32 height 18
click at [19, 100] on icon at bounding box center [18, 100] width 10 height 10
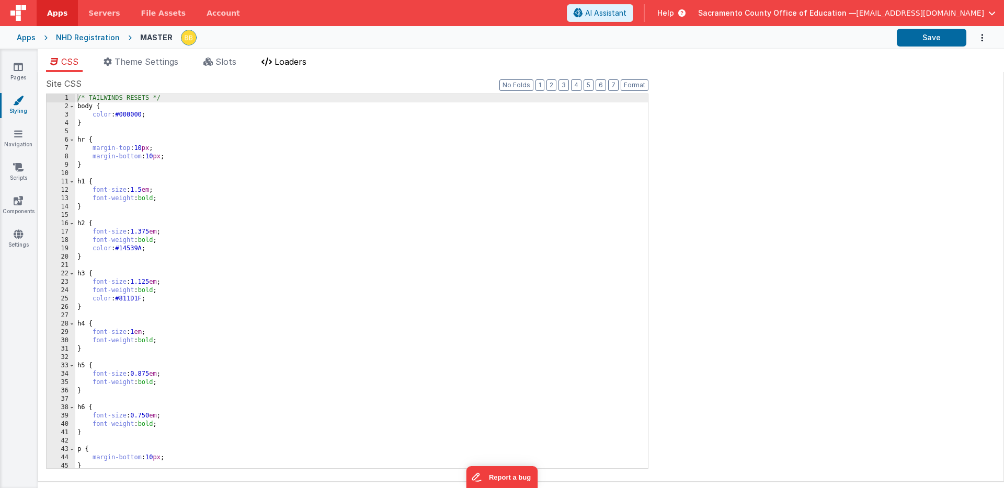
click at [291, 59] on span "Loaders" at bounding box center [290, 61] width 32 height 10
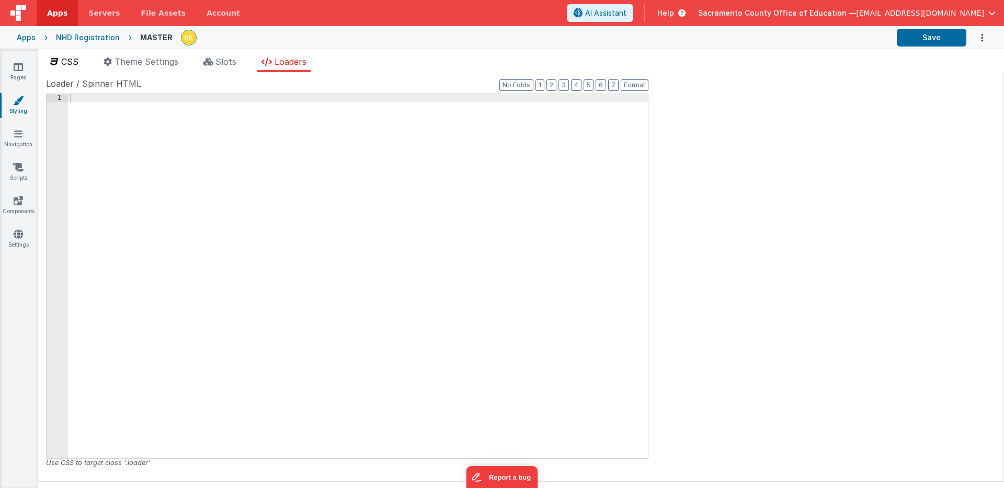
click at [76, 59] on span "CSS" at bounding box center [69, 61] width 17 height 10
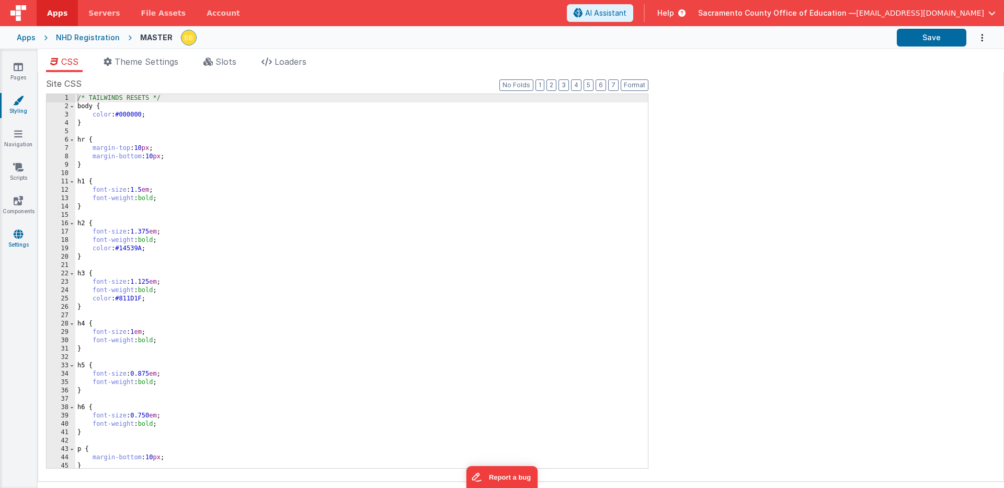
click at [17, 233] on icon at bounding box center [18, 234] width 9 height 10
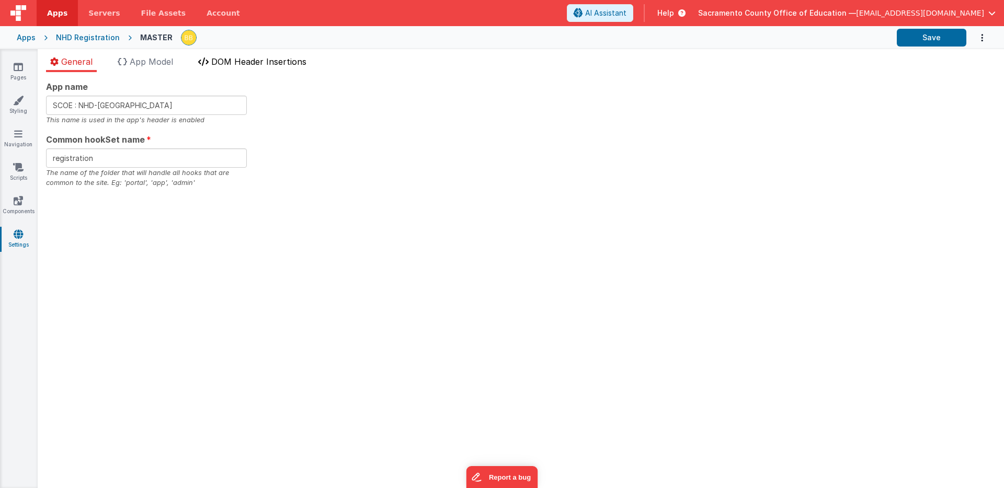
click at [260, 59] on span "DOM Header Insertions" at bounding box center [258, 61] width 95 height 10
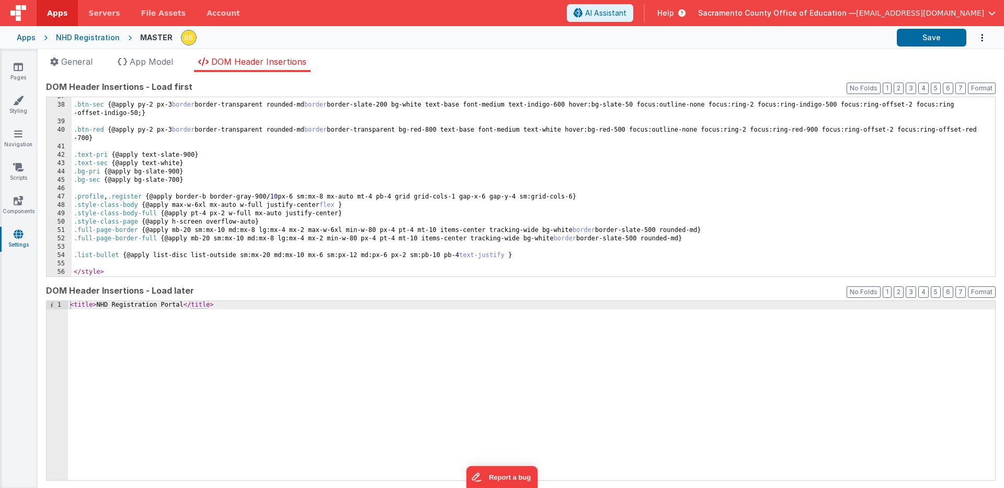
scroll to position [331, 0]
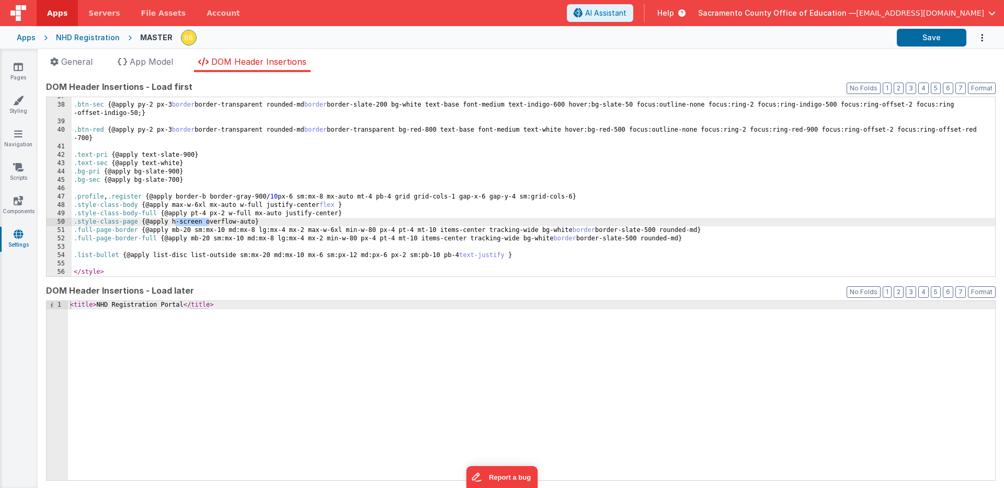
drag, startPoint x: 175, startPoint y: 222, endPoint x: 209, endPoint y: 222, distance: 34.0
click at [209, 222] on div ".btn-sec { @apply py-2 px-3 border border-transparent rounded-md border border-…" at bounding box center [533, 191] width 923 height 196
click at [927, 35] on button "Save" at bounding box center [931, 38] width 70 height 18
click at [176, 224] on div ".btn-sec { @apply py-2 px-3 border border-transparent rounded-md border border-…" at bounding box center [533, 191] width 923 height 196
drag, startPoint x: 171, startPoint y: 222, endPoint x: 206, endPoint y: 222, distance: 34.5
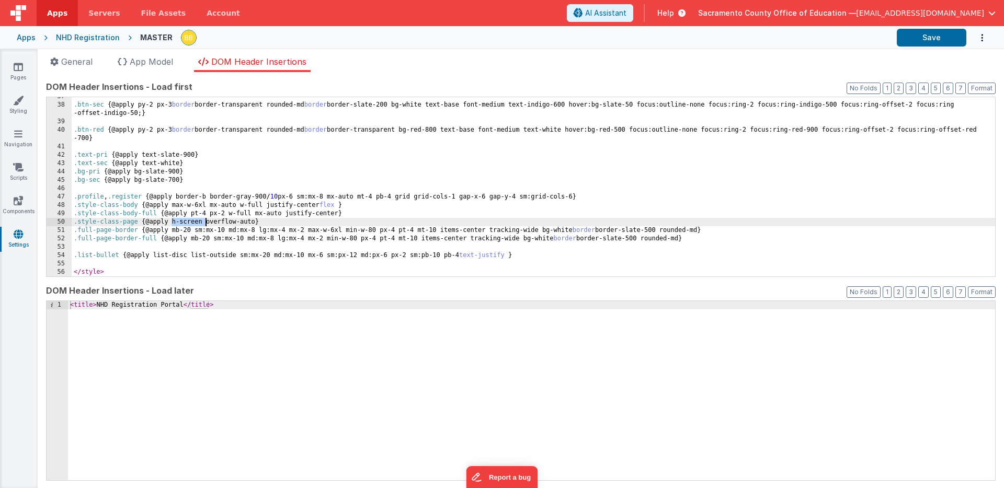
click at [206, 222] on div ".btn-sec { @apply py-2 px-3 border border-transparent rounded-md border border-…" at bounding box center [533, 191] width 923 height 196
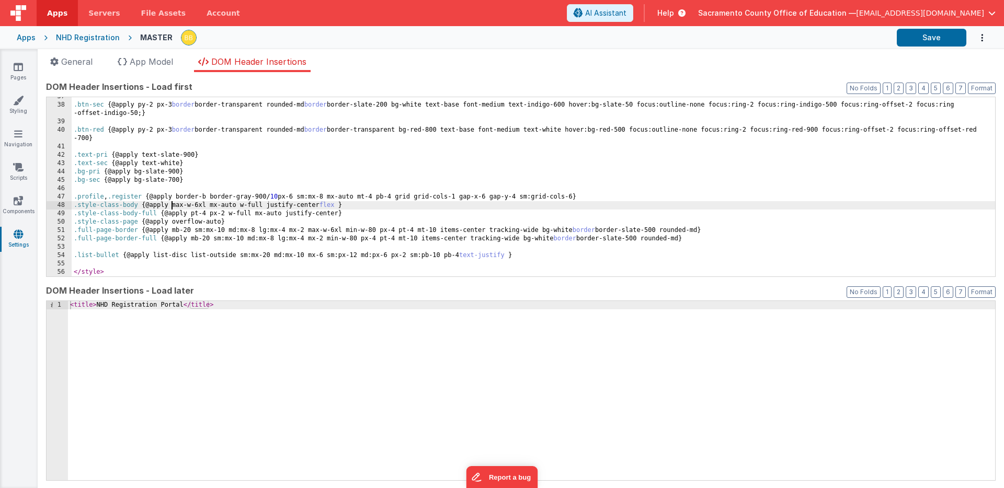
click at [171, 207] on div ".btn-sec { @apply py-2 px-3 border border-transparent rounded-md border border-…" at bounding box center [533, 191] width 923 height 196
click at [919, 31] on button "Save" at bounding box center [931, 38] width 70 height 18
click at [175, 206] on div ".btn-sec { @apply py-2 px-3 border border-transparent rounded-md border border-…" at bounding box center [533, 191] width 923 height 196
click at [175, 223] on div ".btn-sec { @apply py-2 px-3 border border-transparent rounded-md border border-…" at bounding box center [533, 191] width 923 height 196
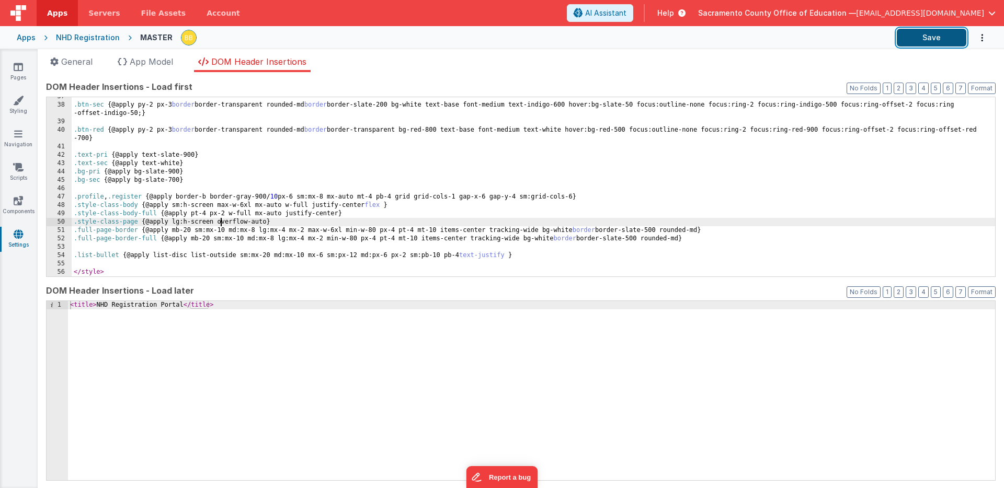
click at [929, 35] on button "Save" at bounding box center [931, 38] width 70 height 18
drag, startPoint x: 176, startPoint y: 224, endPoint x: 182, endPoint y: 223, distance: 6.8
click at [182, 223] on div ".btn-sec { @apply py-2 px-3 border border-transparent rounded-md border border-…" at bounding box center [533, 191] width 923 height 196
click at [929, 37] on button "Save" at bounding box center [931, 38] width 70 height 18
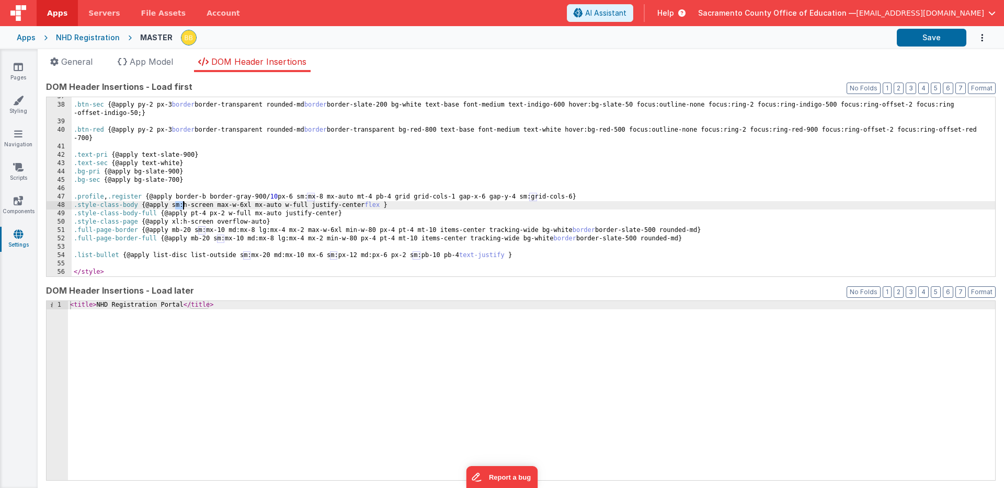
drag, startPoint x: 176, startPoint y: 205, endPoint x: 183, endPoint y: 205, distance: 7.8
click at [183, 205] on div ".btn-sec { @apply py-2 px-3 border border-transparent rounded-md border border-…" at bounding box center [533, 191] width 923 height 196
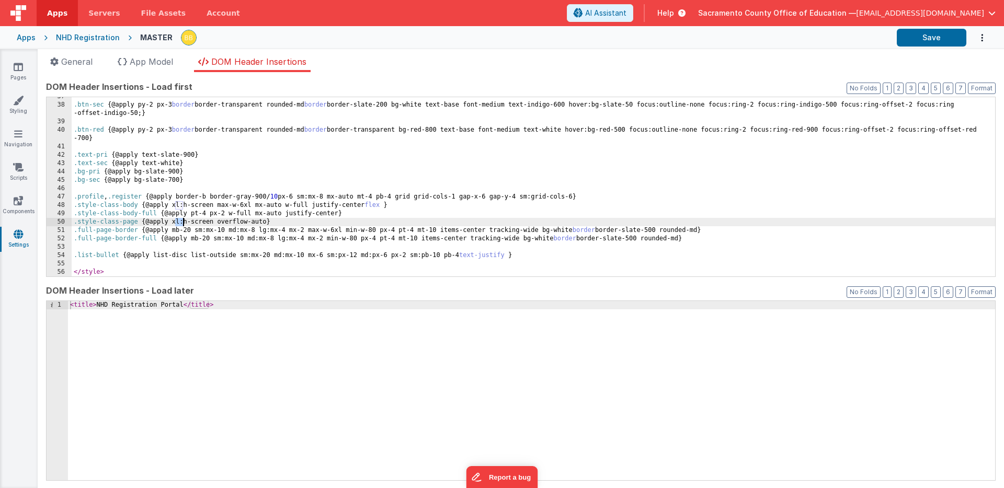
drag, startPoint x: 176, startPoint y: 222, endPoint x: 182, endPoint y: 222, distance: 5.8
click at [182, 222] on div ".btn-sec { @apply py-2 px-3 border border-transparent rounded-md border border-…" at bounding box center [533, 191] width 923 height 196
click at [926, 34] on button "Save" at bounding box center [931, 38] width 70 height 18
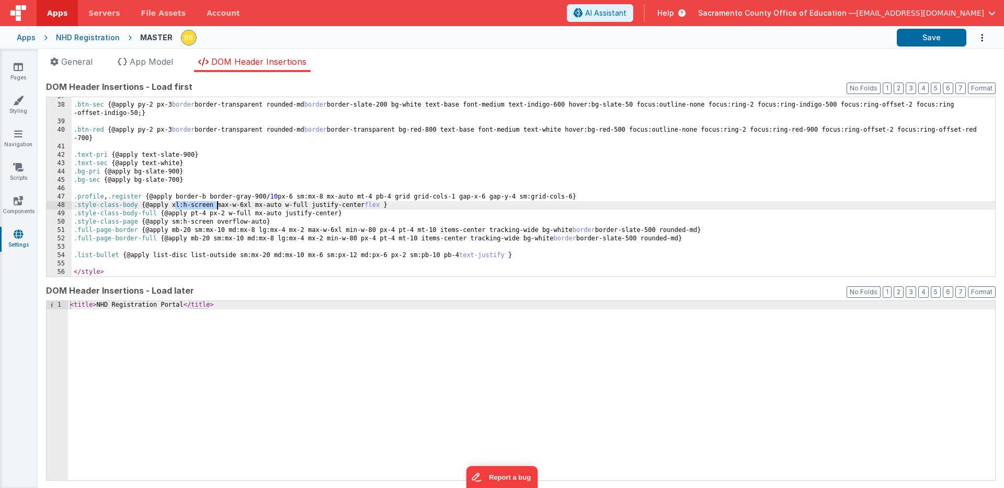
drag, startPoint x: 175, startPoint y: 205, endPoint x: 217, endPoint y: 204, distance: 42.4
click at [217, 204] on div ".btn-sec { @apply py-2 px-3 border border-transparent rounded-md border border-…" at bounding box center [533, 191] width 923 height 196
click at [186, 223] on div ".btn-sec { @apply py-2 px-3 border border-transparent rounded-md border border-…" at bounding box center [533, 191] width 923 height 196
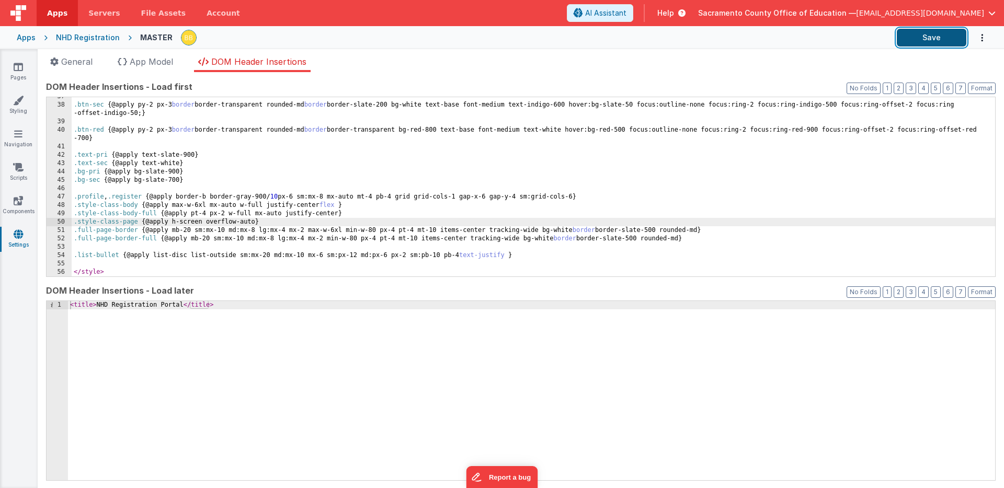
click at [919, 37] on button "Save" at bounding box center [931, 38] width 70 height 18
click at [21, 97] on icon at bounding box center [18, 100] width 10 height 10
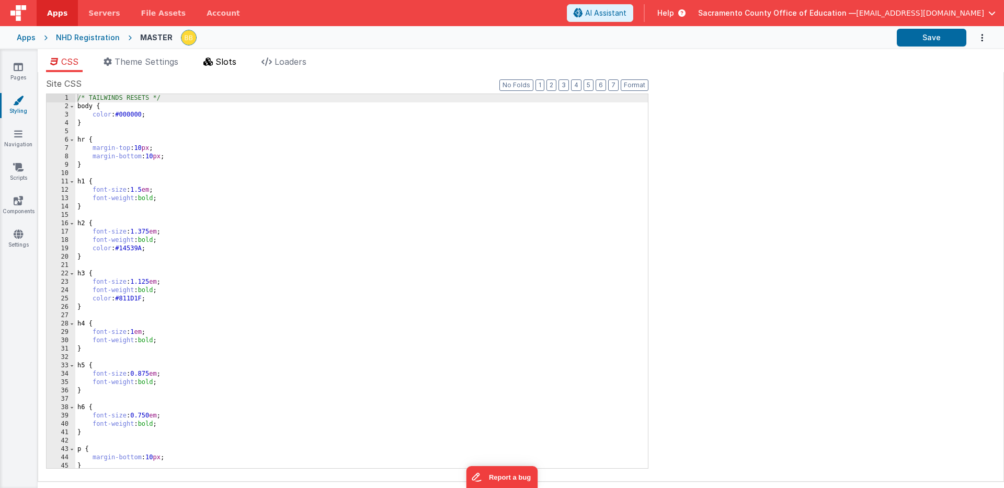
click at [227, 56] on span "Slots" at bounding box center [225, 61] width 21 height 10
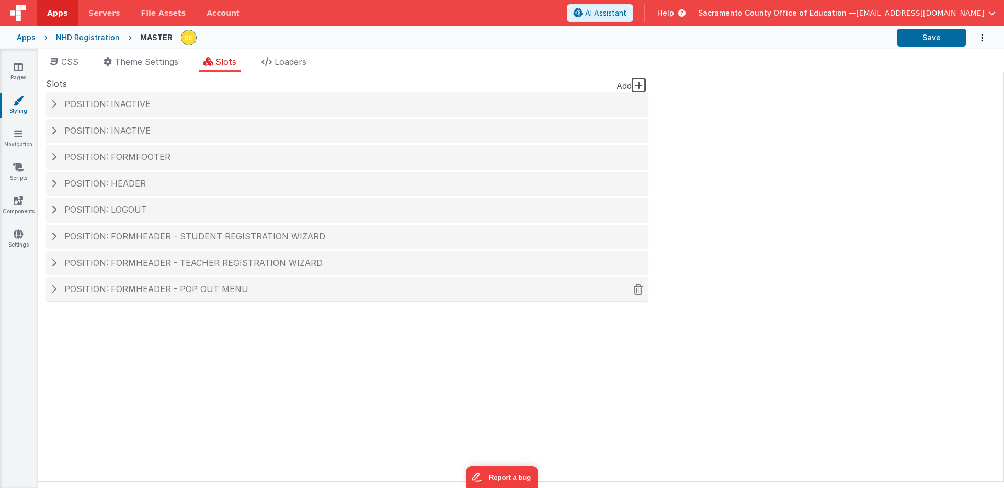
click at [169, 288] on span "Position: formHeader - Pop out menu" at bounding box center [156, 289] width 184 height 10
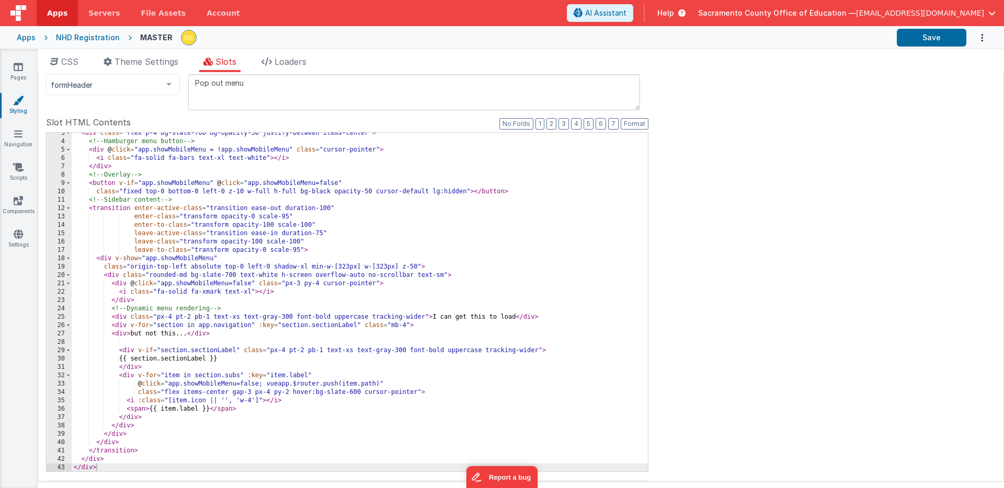
scroll to position [257, 0]
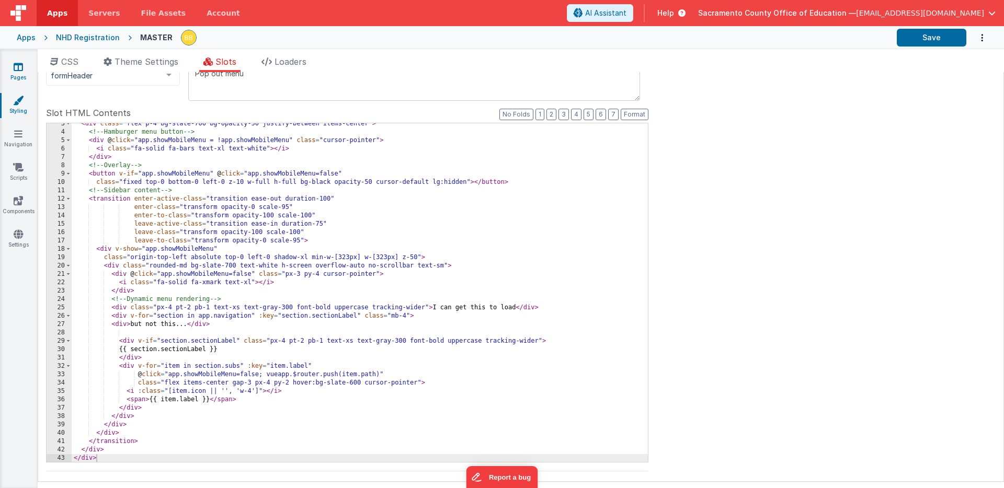
click at [21, 67] on icon at bounding box center [18, 67] width 9 height 10
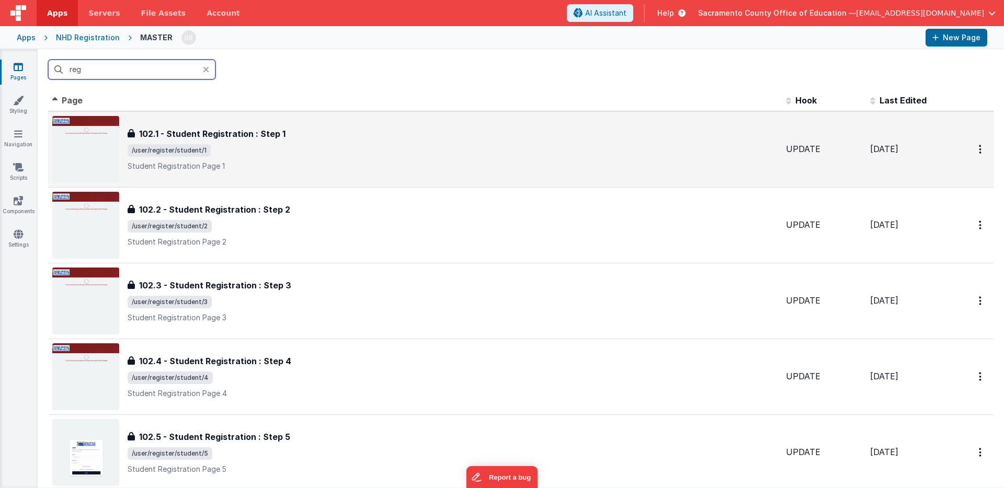
type input "reg"
click at [240, 132] on h3 "102.1 - Student Registration : Step 1" at bounding box center [212, 134] width 146 height 13
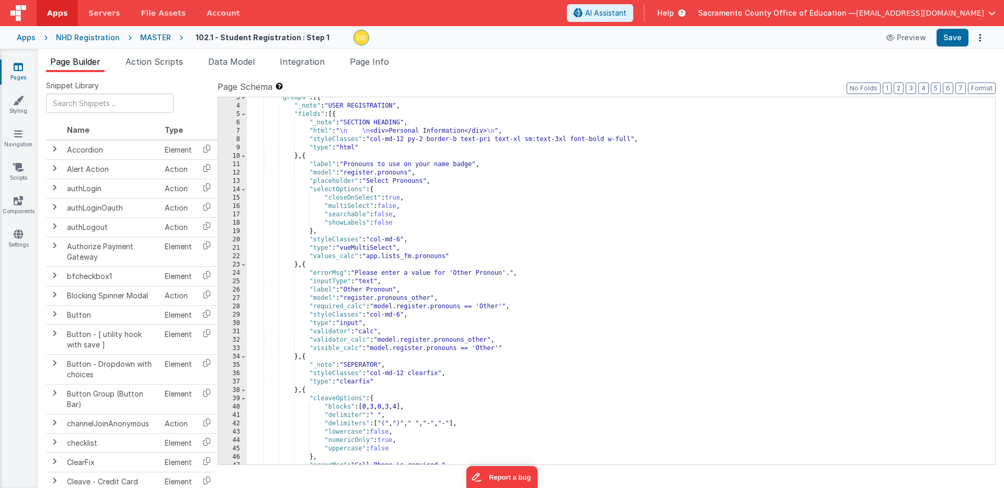
scroll to position [30, 0]
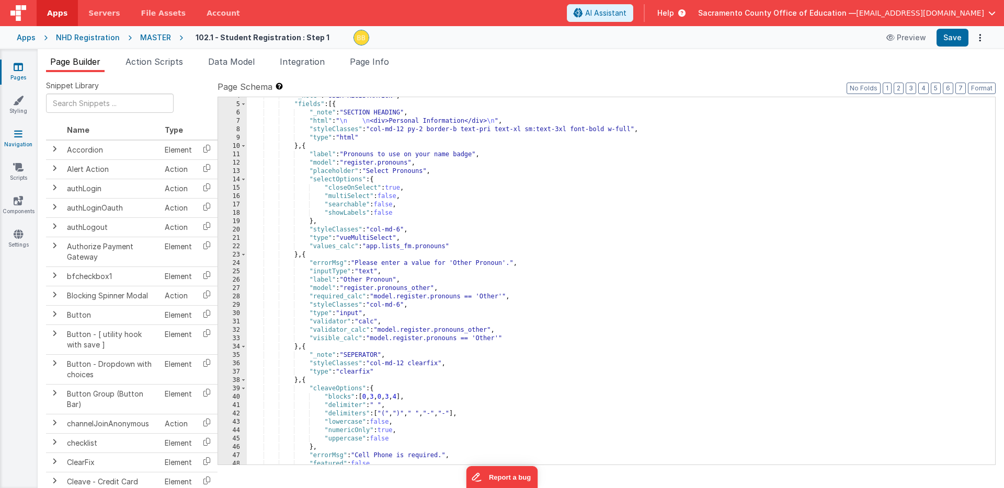
click at [16, 132] on icon at bounding box center [18, 134] width 8 height 10
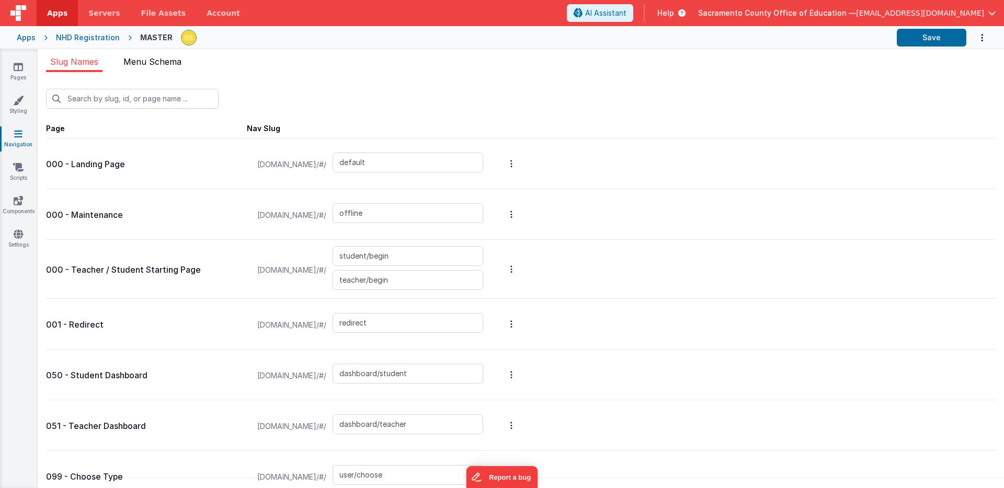
click at [157, 65] on span "Menu Schema" at bounding box center [152, 61] width 58 height 10
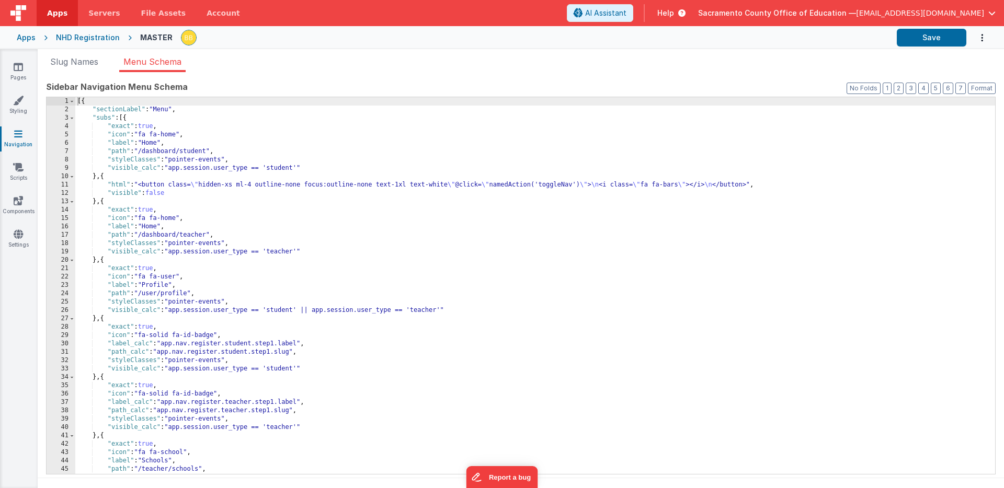
click at [243, 205] on div "[{ "sectionLabel" : "Menu" , "subs" : [{ "exact" : true , "icon" : "fa fa-home"…" at bounding box center [534, 294] width 919 height 394
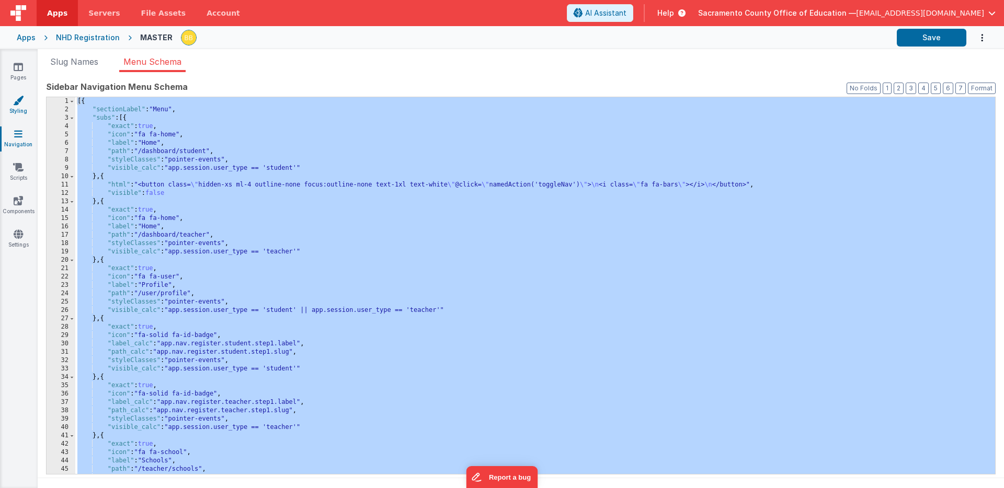
click at [19, 101] on icon at bounding box center [18, 100] width 10 height 10
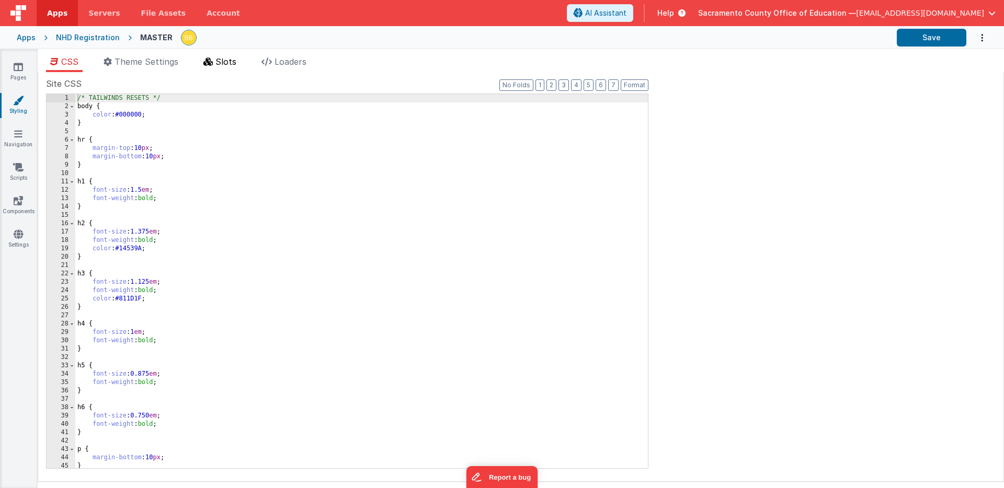
click at [228, 59] on span "Slots" at bounding box center [225, 61] width 21 height 10
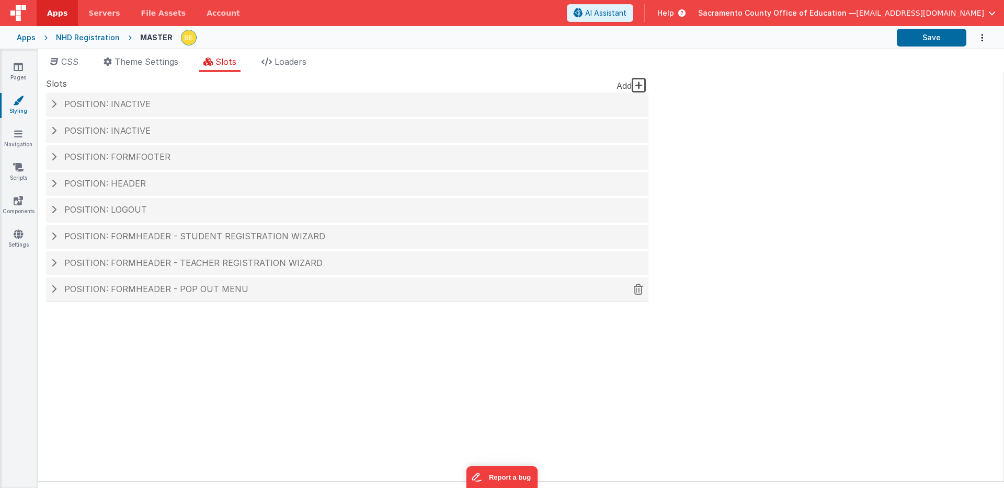
click at [196, 294] on span "Position: formHeader - Pop out menu" at bounding box center [156, 289] width 184 height 10
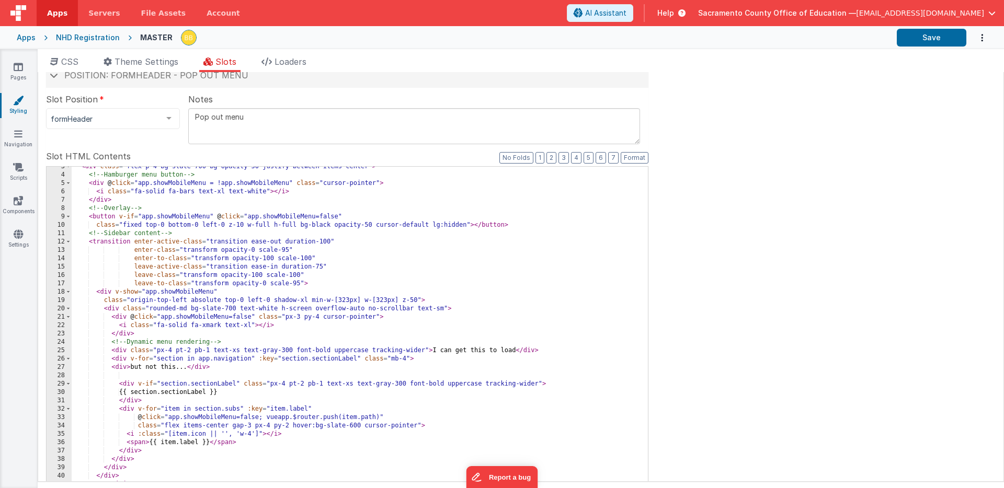
scroll to position [229, 0]
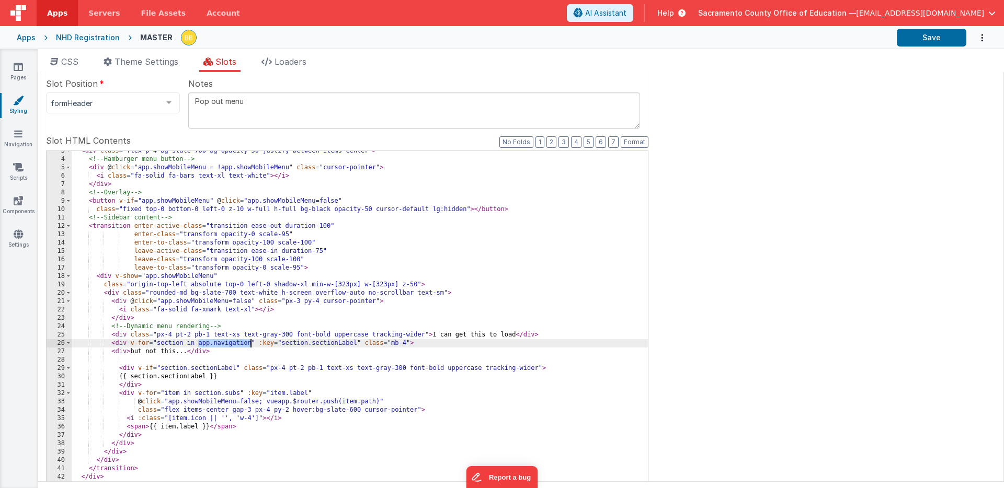
drag, startPoint x: 197, startPoint y: 344, endPoint x: 250, endPoint y: 344, distance: 53.8
click at [250, 344] on div "< div class = "flex p-4 bg-slate-700 bg-opacity-50 justify-between items-center…" at bounding box center [360, 324] width 576 height 355
click at [925, 39] on button "Save" at bounding box center [931, 38] width 70 height 18
click at [20, 134] on icon at bounding box center [18, 134] width 8 height 10
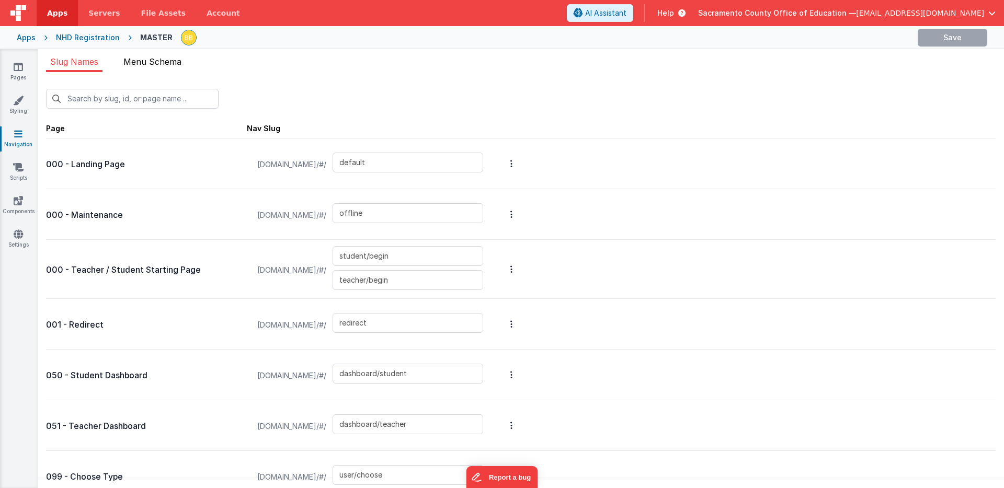
click at [154, 63] on span "Menu Schema" at bounding box center [152, 61] width 58 height 10
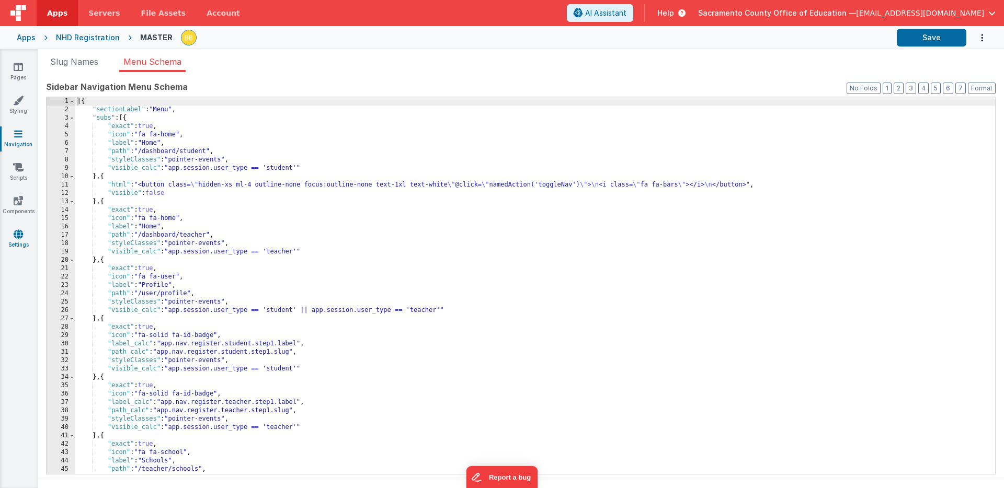
click at [15, 232] on icon at bounding box center [18, 234] width 9 height 10
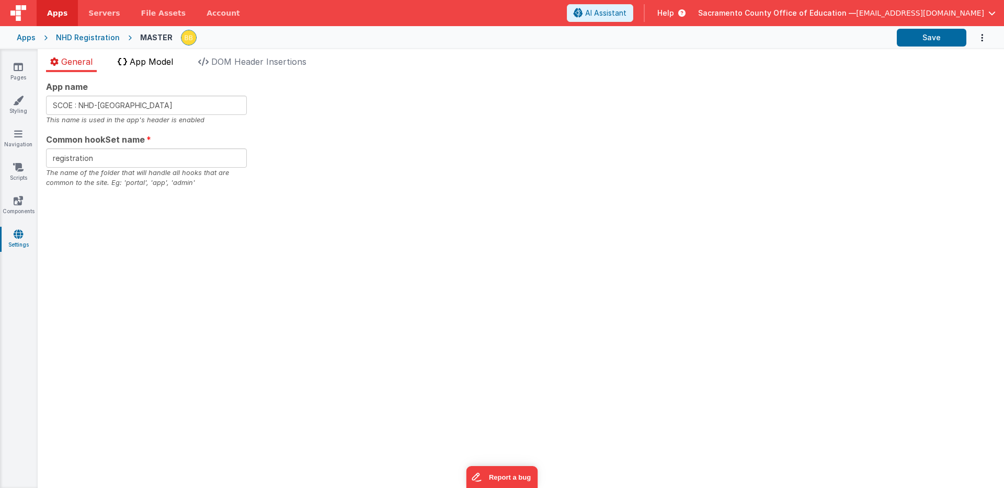
click at [154, 61] on span "App Model" at bounding box center [151, 61] width 43 height 10
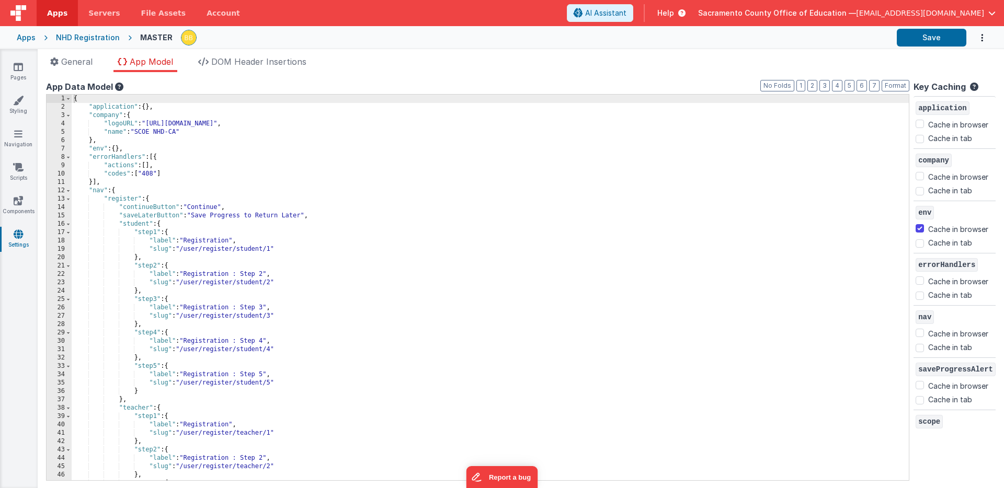
click at [89, 108] on div "{ "application" : { } , "company" : { "logoURL" : "[URL][DOMAIN_NAME]" , "name"…" at bounding box center [490, 296] width 837 height 403
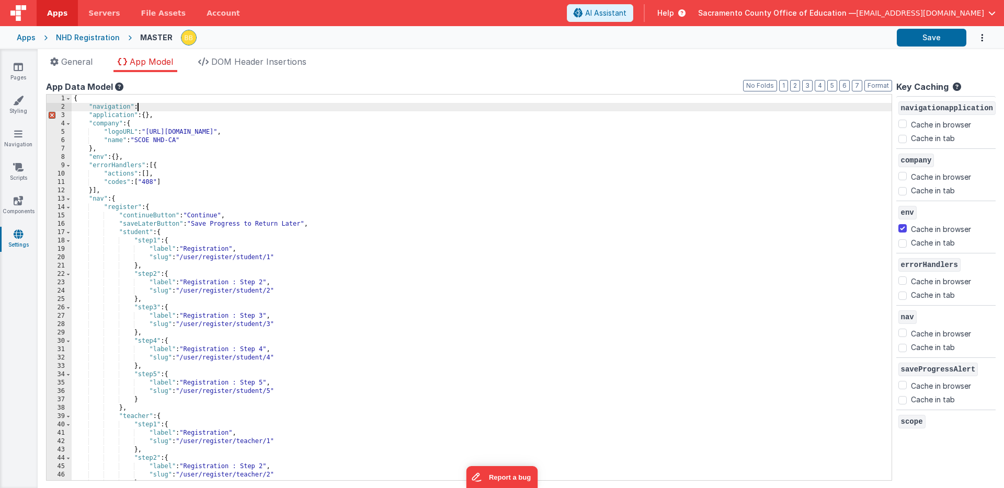
click at [167, 110] on div "{ "navigation" : "application" : { } , "company" : { "logoURL" : "[URL][DOMAIN_…" at bounding box center [490, 296] width 837 height 403
click at [157, 107] on div "{ "navigation" : "application" : { } , "company" : { "logoURL" : "[URL][DOMAIN_…" at bounding box center [490, 296] width 837 height 403
click at [141, 108] on div "{ "navigation" : vueapp.$store.state.site.content.navigation, "application" : {…" at bounding box center [490, 296] width 837 height 403
click at [308, 108] on div "{ "navigation" : "vueapp.$store.state.site.content.navigation, "application" : …" at bounding box center [490, 296] width 837 height 403
checkbox input "false"
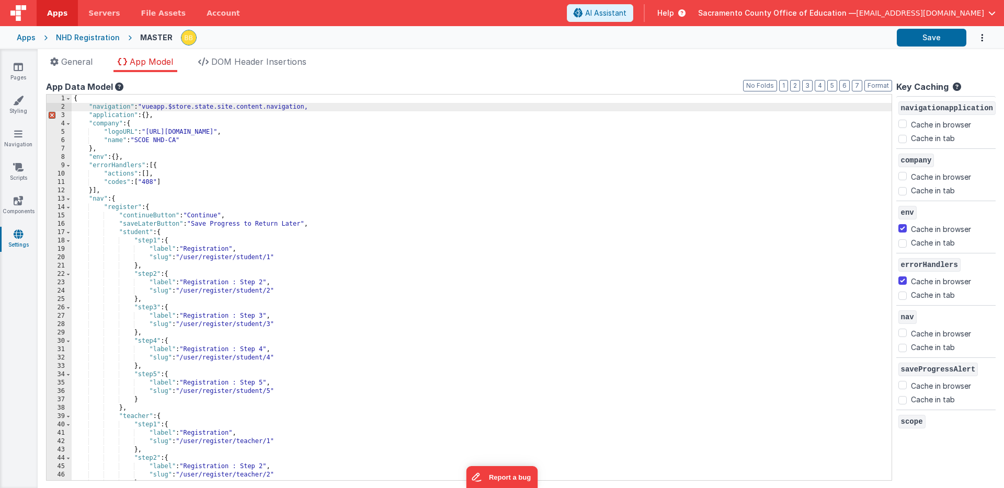
checkbox input "true"
checkbox input "false"
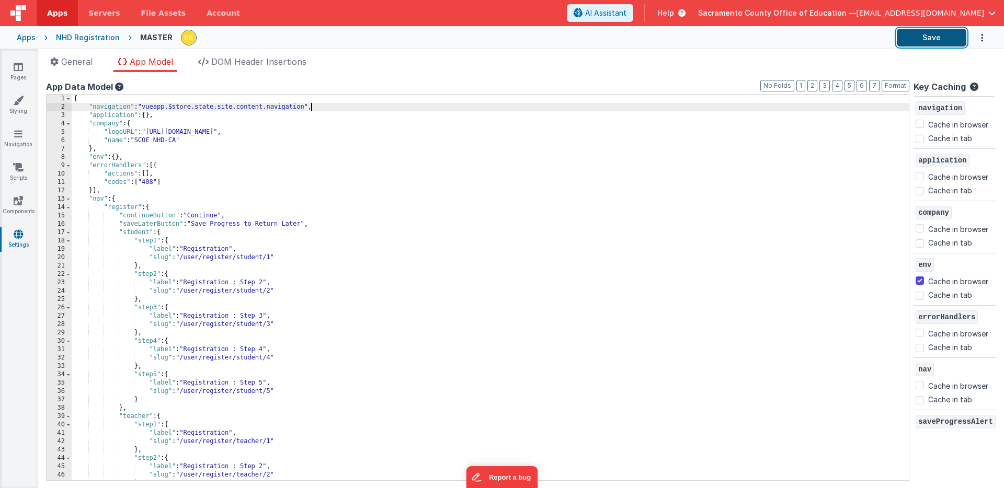
click at [933, 32] on button "Save" at bounding box center [931, 38] width 70 height 18
click at [145, 108] on div "{ "navigation" : "vueapp.$store.state.site.content.navigation" , "application" …" at bounding box center [490, 296] width 837 height 403
click at [316, 107] on div "{ "navigation" : "{{vueapp.$store.state.site.content.navigation" , "application…" at bounding box center [490, 296] width 837 height 403
click at [924, 36] on button "Save" at bounding box center [931, 38] width 70 height 18
click at [20, 103] on icon at bounding box center [18, 100] width 10 height 10
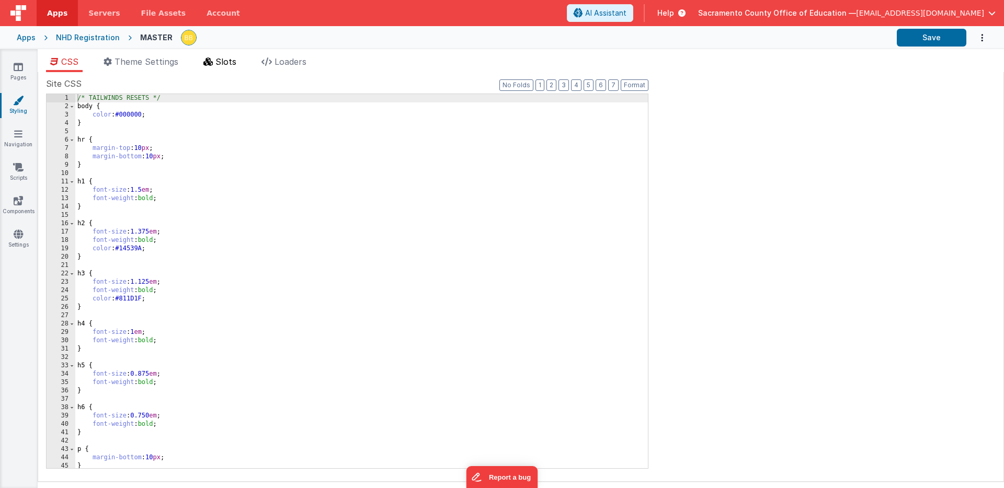
click at [219, 61] on span "Slots" at bounding box center [225, 61] width 21 height 10
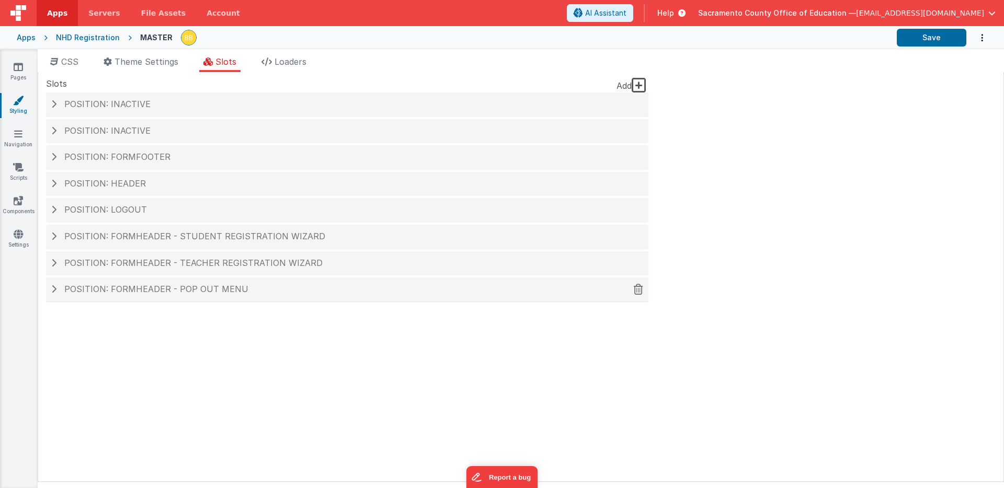
click at [145, 289] on span "Position: formHeader - Pop out menu" at bounding box center [156, 289] width 184 height 10
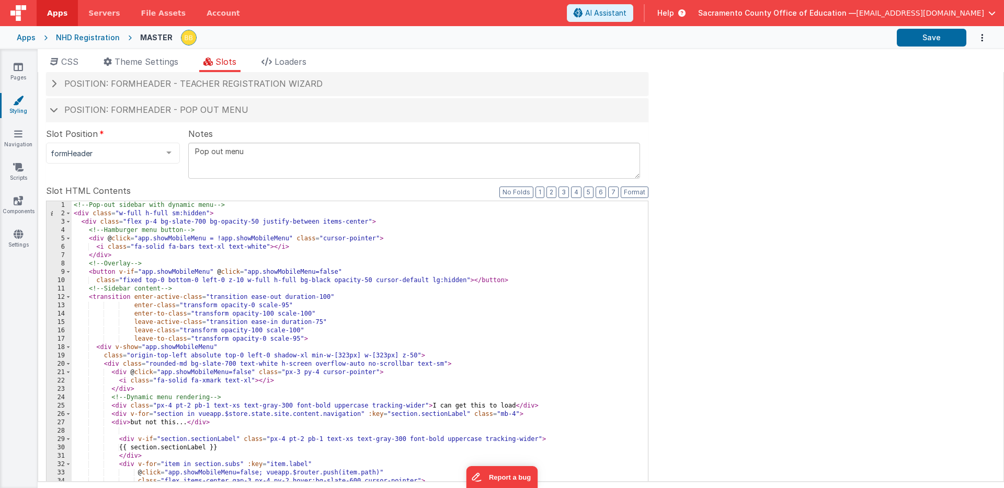
scroll to position [257, 0]
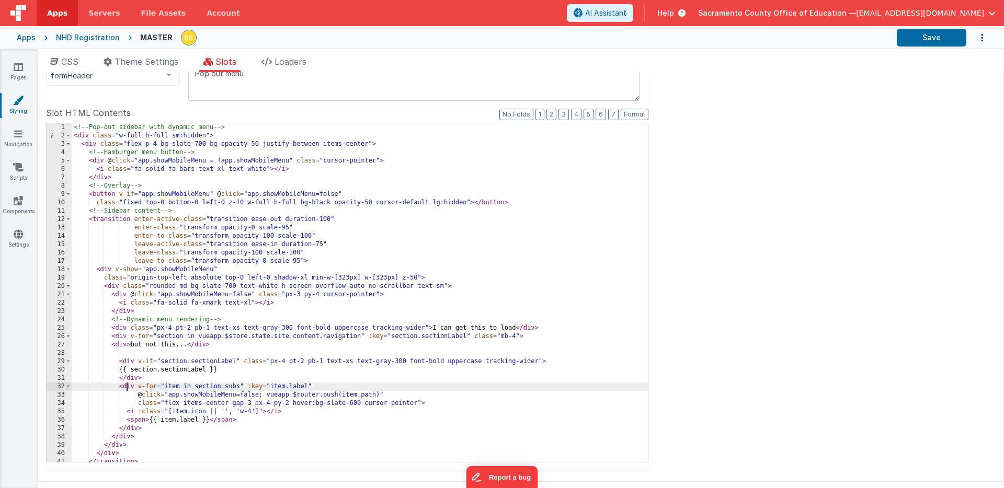
click at [129, 387] on div "<!-- Pop-out sidebar with dynamic menu --> < div class = "w-full h-full sm:hidd…" at bounding box center [360, 300] width 576 height 355
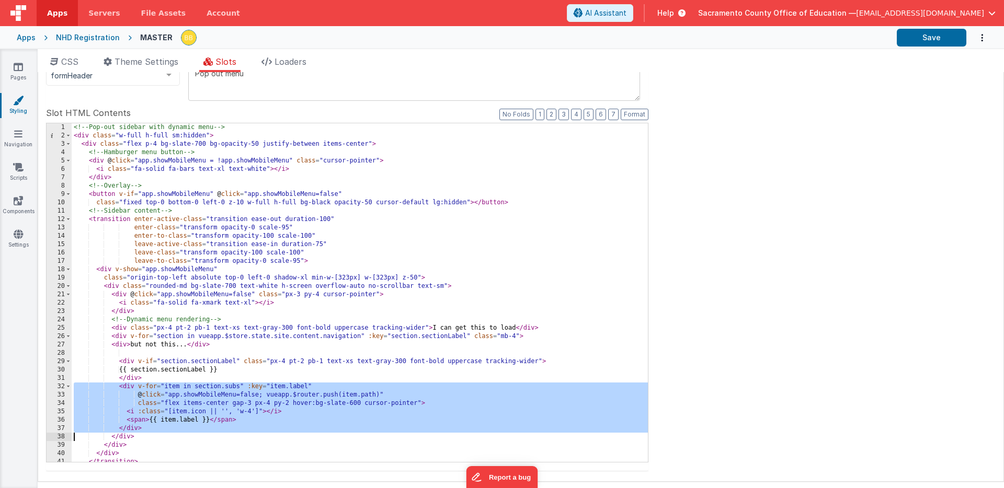
drag, startPoint x: 129, startPoint y: 387, endPoint x: 125, endPoint y: 427, distance: 39.3
click at [125, 427] on div "<!-- Pop-out sidebar with dynamic menu --> < div class = "w-full h-full sm:hidd…" at bounding box center [360, 300] width 576 height 355
click at [18, 129] on icon at bounding box center [18, 134] width 8 height 10
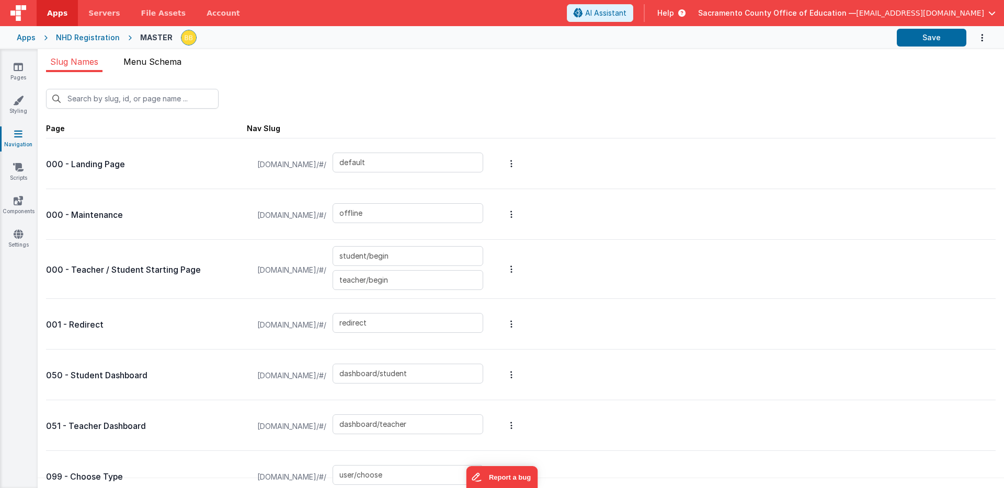
click at [162, 64] on span "Menu Schema" at bounding box center [152, 61] width 58 height 10
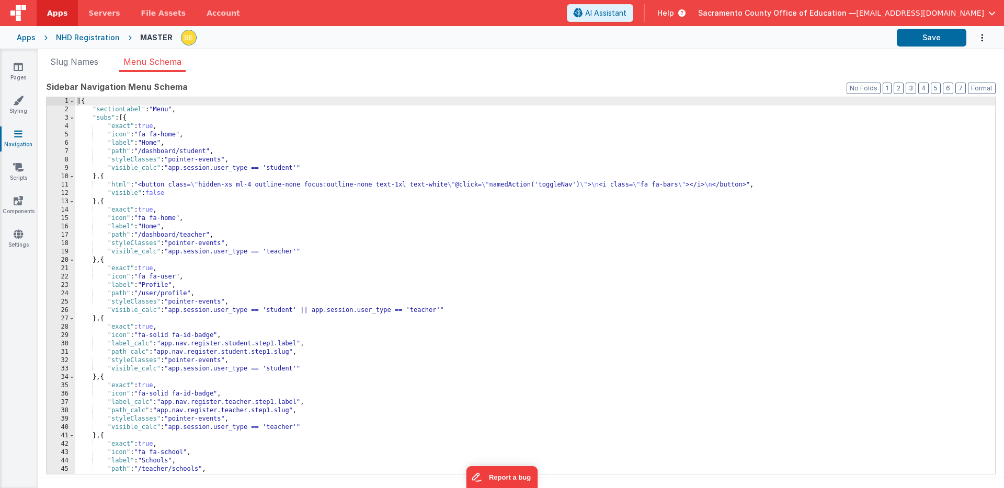
click at [158, 194] on div "[{ "sectionLabel" : "Menu" , "subs" : [{ "exact" : true , "icon" : "fa fa-home"…" at bounding box center [534, 294] width 919 height 394
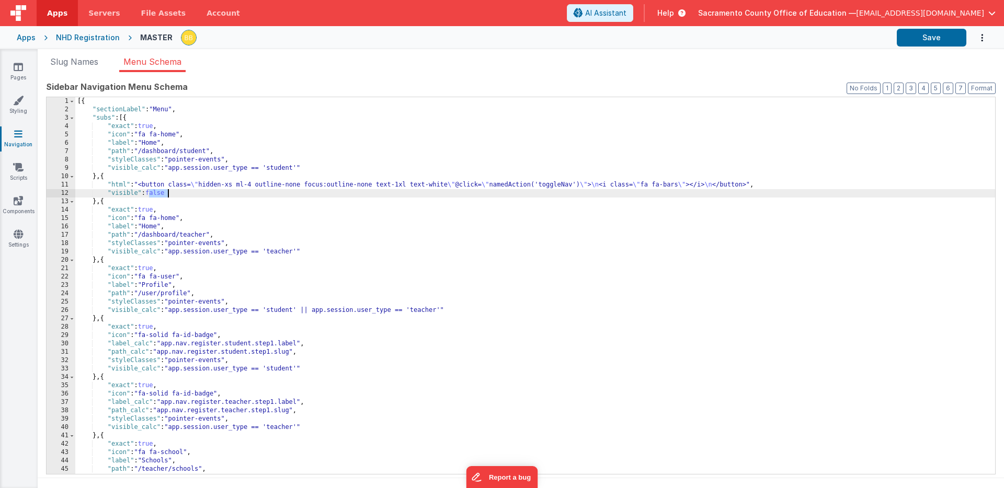
click at [158, 194] on div "[{ "sectionLabel" : "Menu" , "subs" : [{ "exact" : true , "icon" : "fa fa-home"…" at bounding box center [534, 294] width 919 height 394
click at [916, 35] on button "Save" at bounding box center [931, 38] width 70 height 18
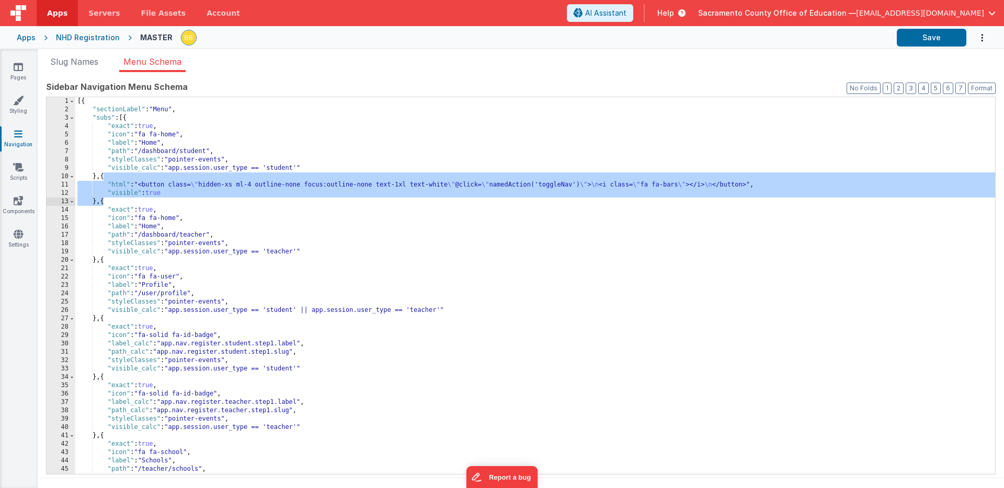
drag, startPoint x: 102, startPoint y: 178, endPoint x: 104, endPoint y: 203, distance: 24.6
click at [104, 203] on div "[{ "sectionLabel" : "Menu" , "subs" : [{ "exact" : true , "icon" : "fa fa-home"…" at bounding box center [534, 294] width 919 height 394
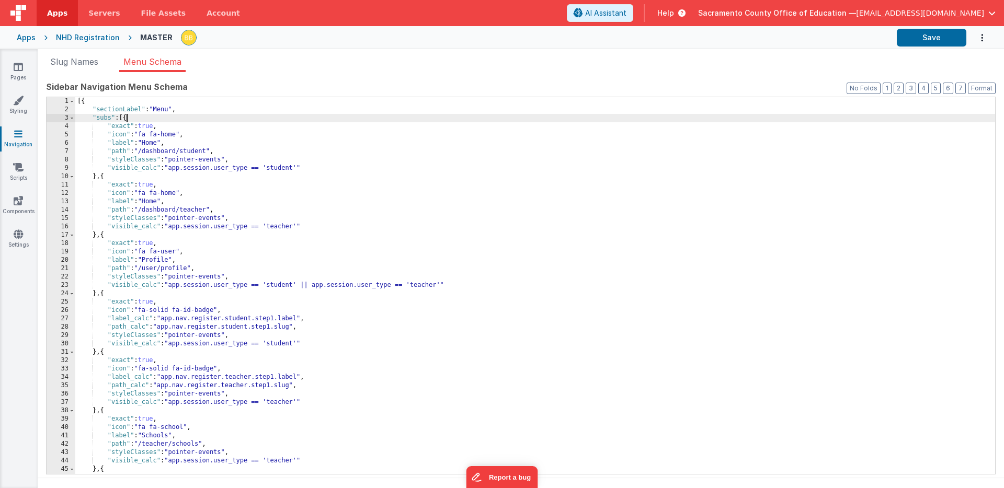
click at [127, 119] on div "[{ "sectionLabel" : "Menu" , "subs" : [{ "exact" : true , "icon" : "fa fa-home"…" at bounding box center [534, 294] width 919 height 394
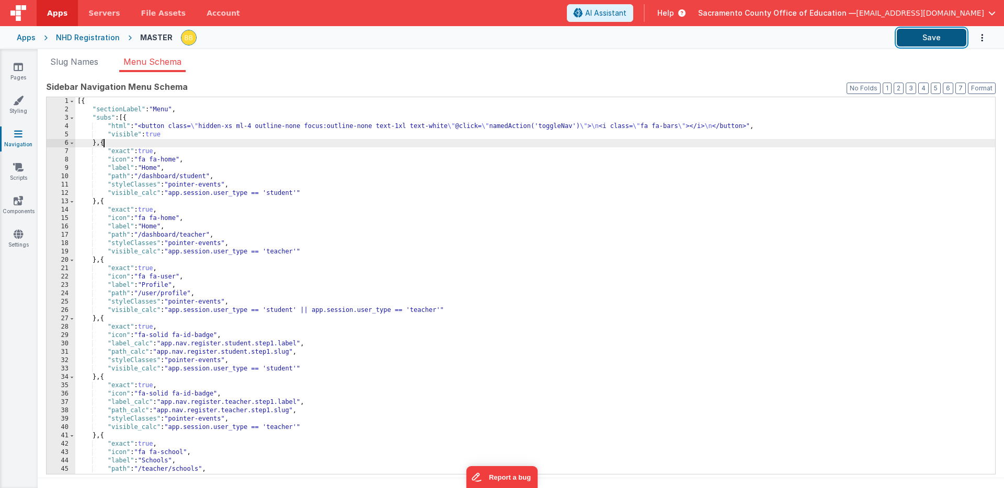
click at [938, 37] on button "Save" at bounding box center [931, 38] width 70 height 18
click at [159, 135] on div "[{ "sectionLabel" : "Menu" , "subs" : [{ "html" : "<button class= \" hidden-xs …" at bounding box center [534, 294] width 919 height 394
click at [913, 40] on button "Save" at bounding box center [931, 38] width 70 height 18
click at [16, 232] on icon at bounding box center [18, 234] width 9 height 10
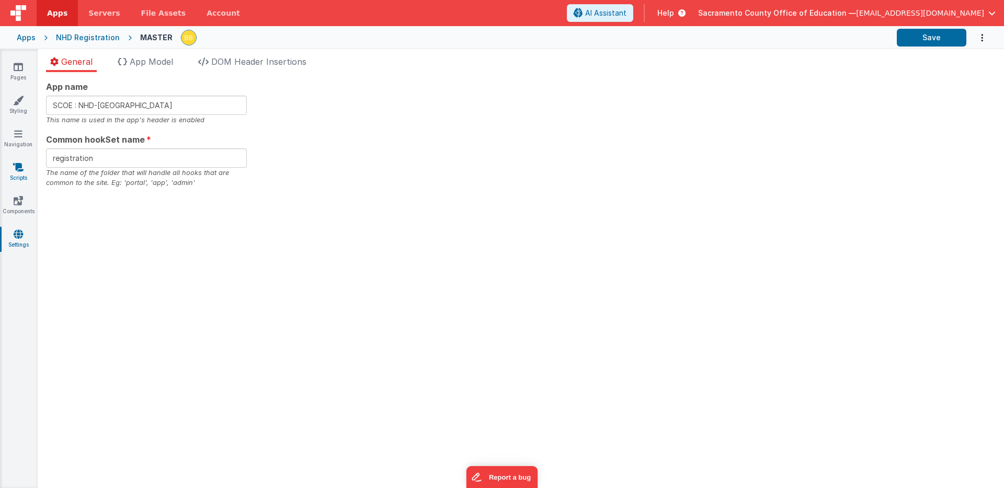
click at [18, 168] on icon at bounding box center [18, 167] width 10 height 10
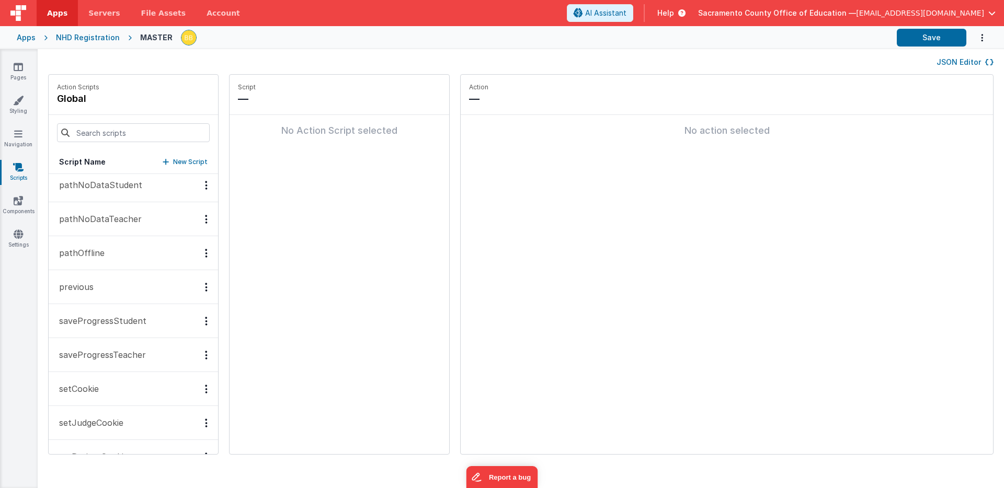
scroll to position [340, 0]
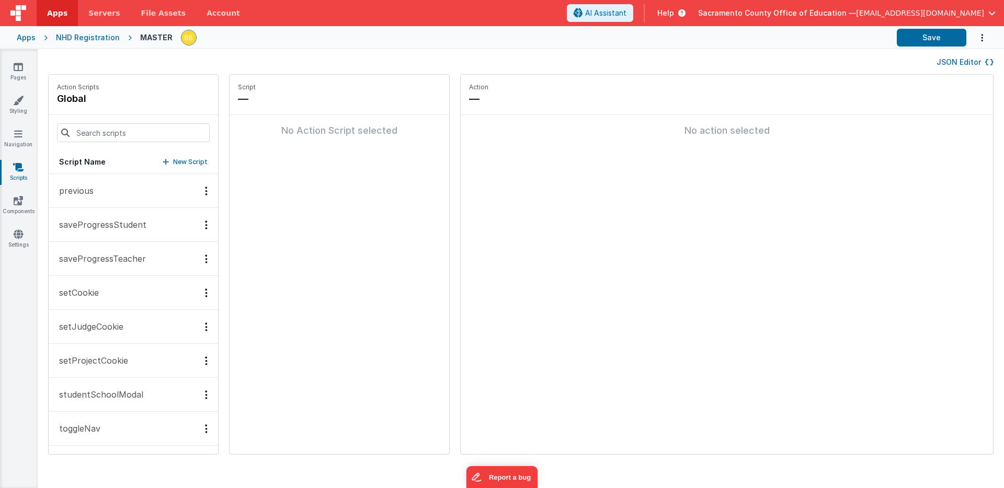
click at [87, 424] on p "toggleNav" at bounding box center [77, 428] width 48 height 13
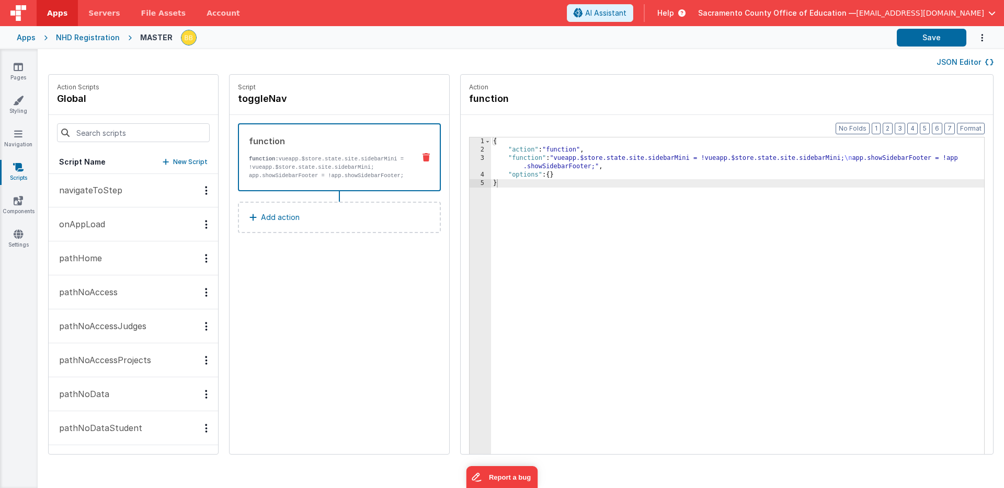
scroll to position [0, 0]
click at [15, 232] on icon at bounding box center [18, 234] width 9 height 10
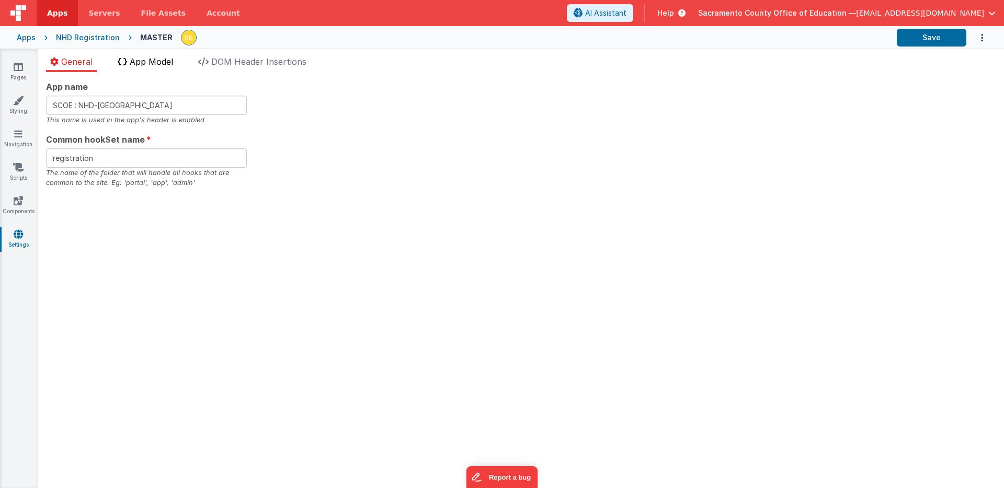
click at [157, 61] on span "App Model" at bounding box center [151, 61] width 43 height 10
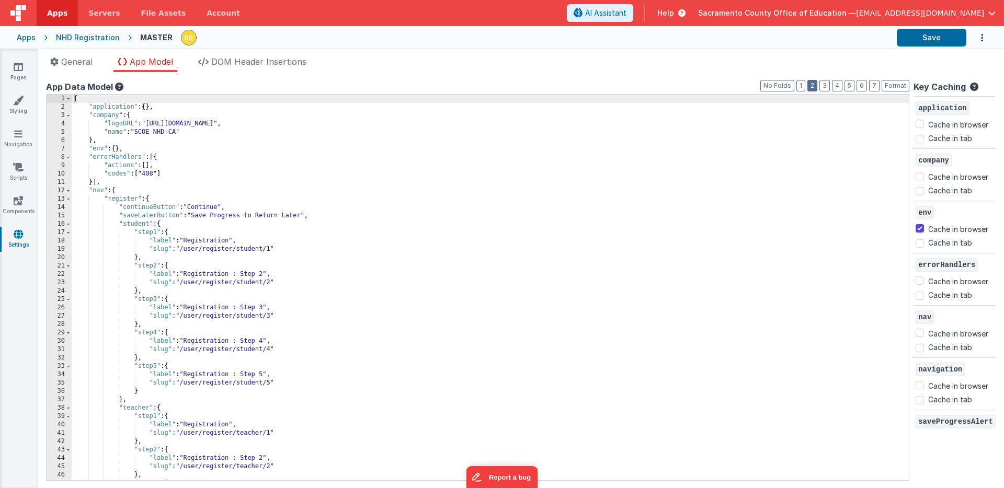
click at [815, 84] on button "2" at bounding box center [812, 86] width 10 height 12
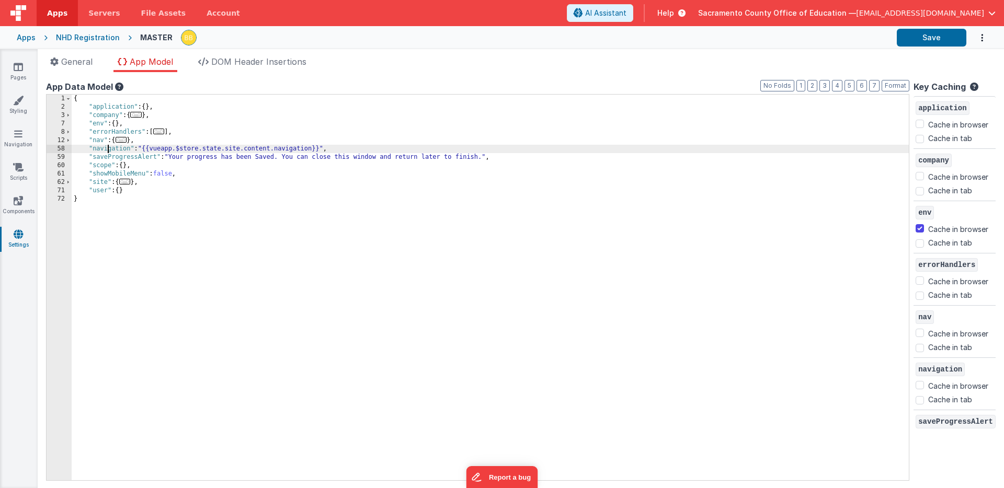
click at [107, 150] on div "{ "application" : { } , "company" : { ... } , "env" : { } , "errorHandlers" : […" at bounding box center [490, 296] width 837 height 403
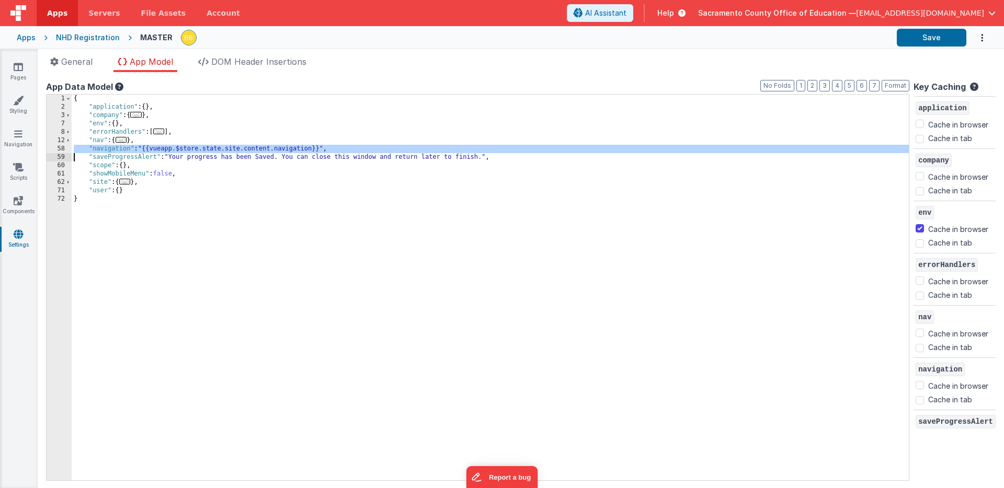
click at [107, 150] on div "{ "application" : { } , "company" : { ... } , "env" : { } , "errorHandlers" : […" at bounding box center [490, 296] width 837 height 403
checkbox input "false"
checkbox input "true"
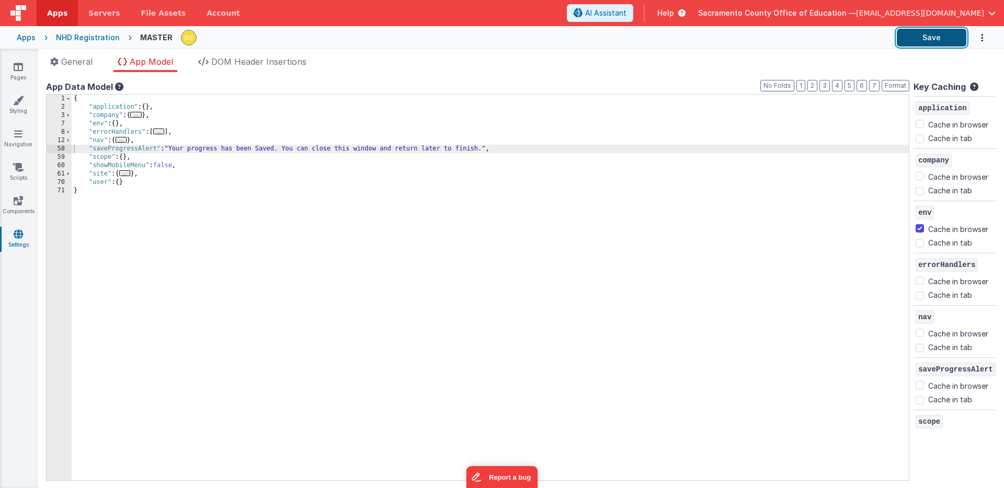
click at [929, 38] on button "Save" at bounding box center [931, 38] width 70 height 18
click at [18, 102] on icon at bounding box center [18, 100] width 10 height 10
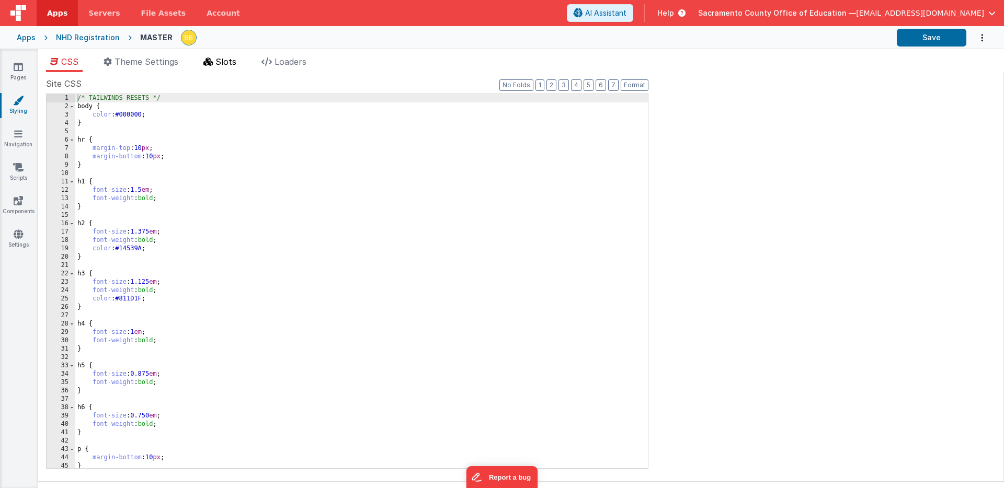
click at [219, 61] on span "Slots" at bounding box center [225, 61] width 21 height 10
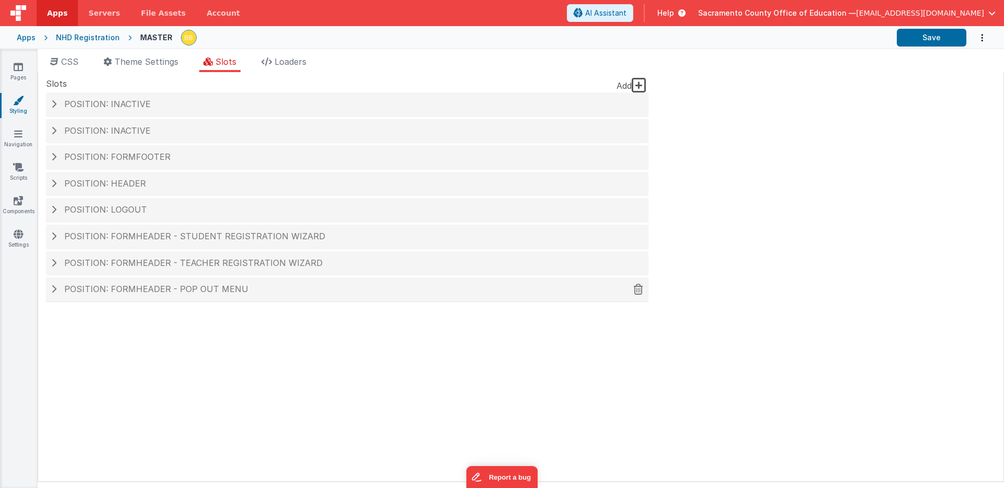
click at [143, 288] on span "Position: formHeader - Pop out menu" at bounding box center [156, 289] width 184 height 10
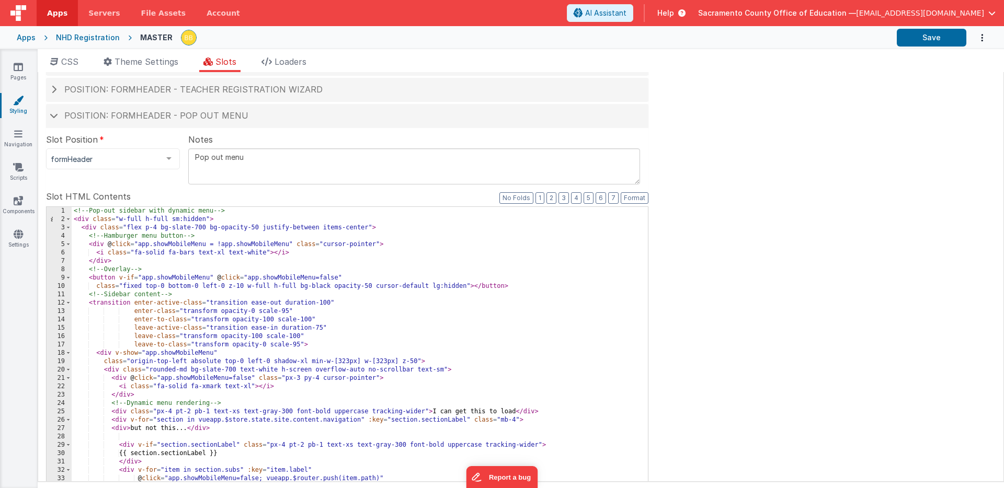
scroll to position [257, 0]
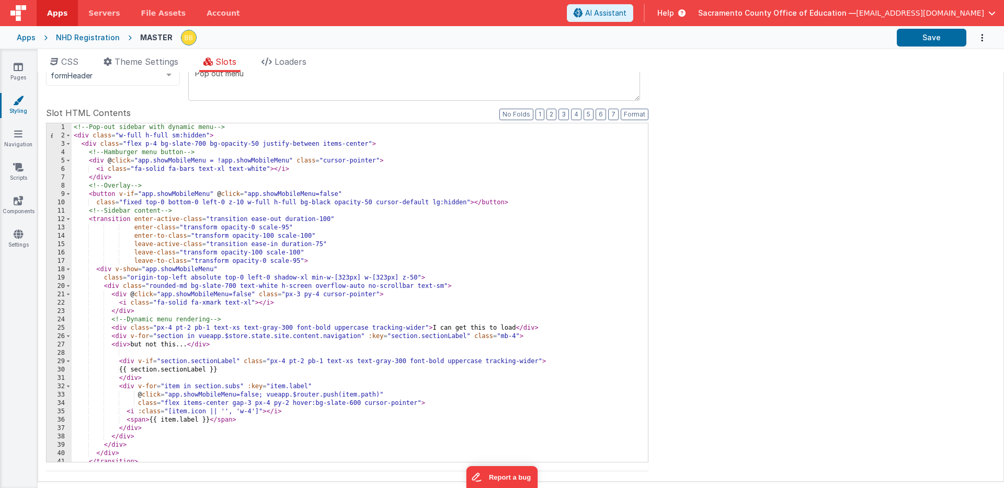
click at [127, 413] on div "<!-- Pop-out sidebar with dynamic menu --> < div class = "w-full h-full sm:hidd…" at bounding box center [360, 300] width 576 height 355
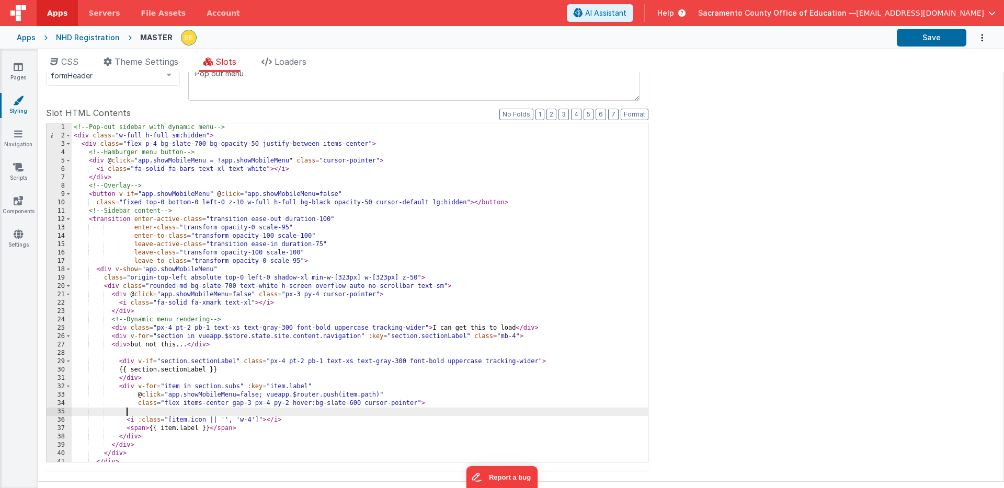
click at [138, 414] on div "<!-- Pop-out sidebar with dynamic menu --> < div class = "w-full h-full sm:hidd…" at bounding box center [360, 300] width 576 height 355
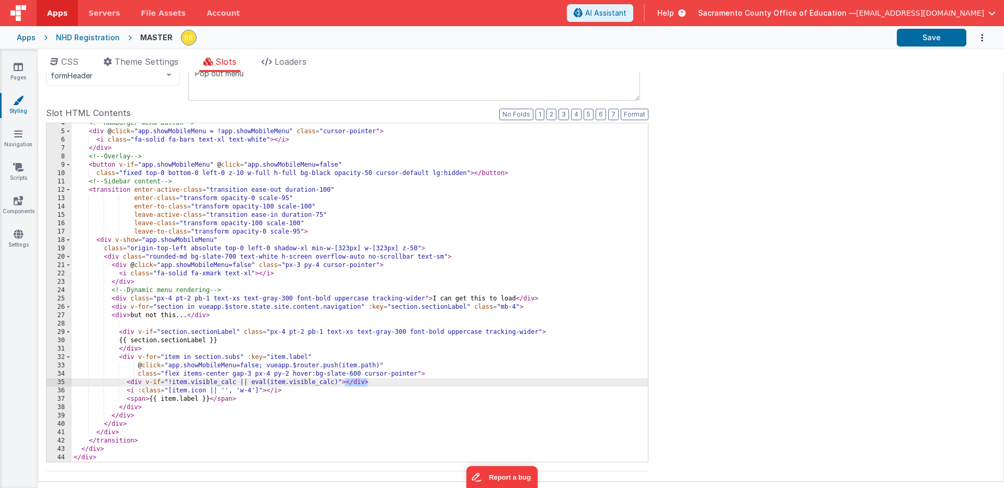
drag, startPoint x: 346, startPoint y: 383, endPoint x: 372, endPoint y: 381, distance: 26.7
click at [372, 381] on div "<!-- Hamburger menu button --> < div @ click = "app.showMobileMenu = !app.showM…" at bounding box center [360, 296] width 576 height 355
click at [255, 399] on div "<!-- Hamburger menu button --> < div @ click = "app.showMobileMenu = !app.showM…" at bounding box center [360, 296] width 576 height 355
click at [126, 393] on div "<!-- Hamburger menu button --> < div @ click = "app.showMobileMenu = !app.showM…" at bounding box center [360, 296] width 576 height 355
drag, startPoint x: 125, startPoint y: 393, endPoint x: 111, endPoint y: 393, distance: 14.1
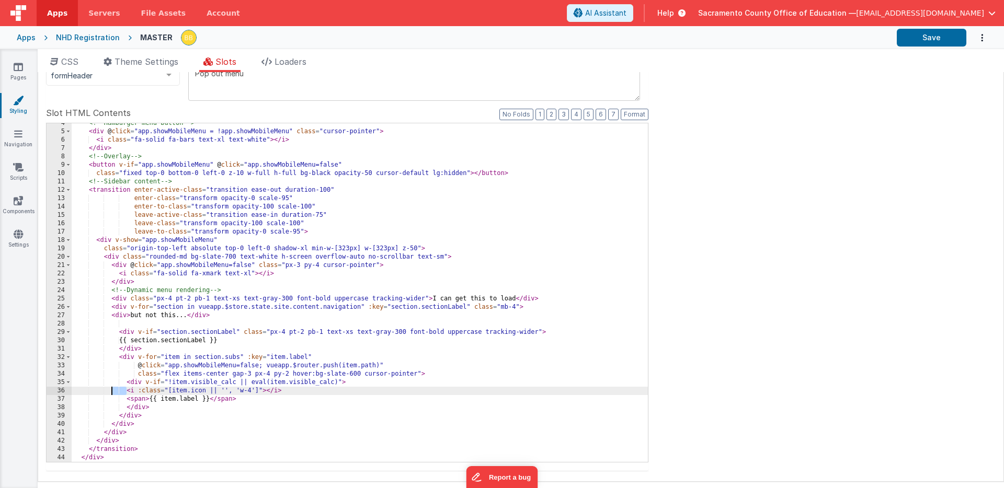
click at [111, 393] on div "<!-- Hamburger menu button --> < div @ click = "app.showMobileMenu = !app.showM…" at bounding box center [360, 296] width 576 height 355
click at [127, 400] on div "<!-- Hamburger menu button --> < div @ click = "app.showMobileMenu = !app.showM…" at bounding box center [360, 296] width 576 height 355
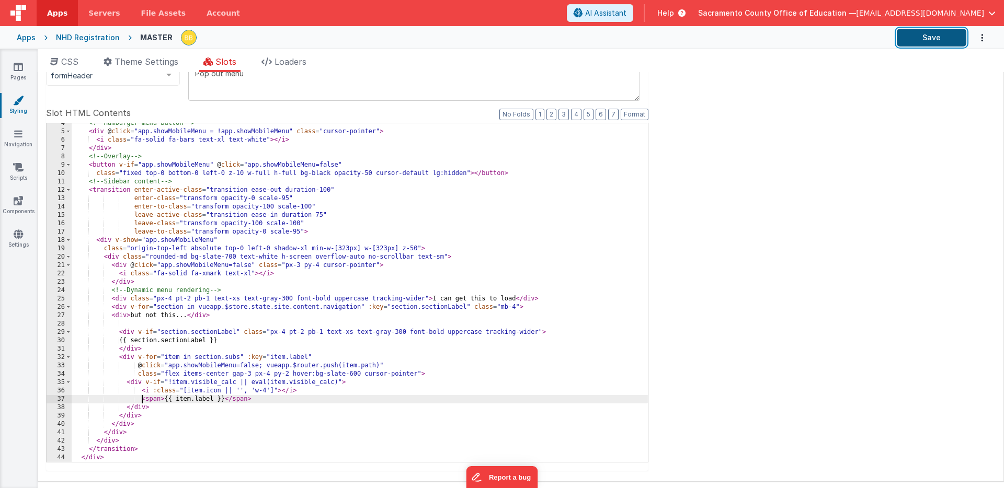
click at [923, 31] on button "Save" at bounding box center [931, 38] width 70 height 18
click at [140, 384] on div "<!-- Hamburger menu button --> < div @ click = "app.showMobileMenu = !app.showM…" at bounding box center [360, 296] width 576 height 355
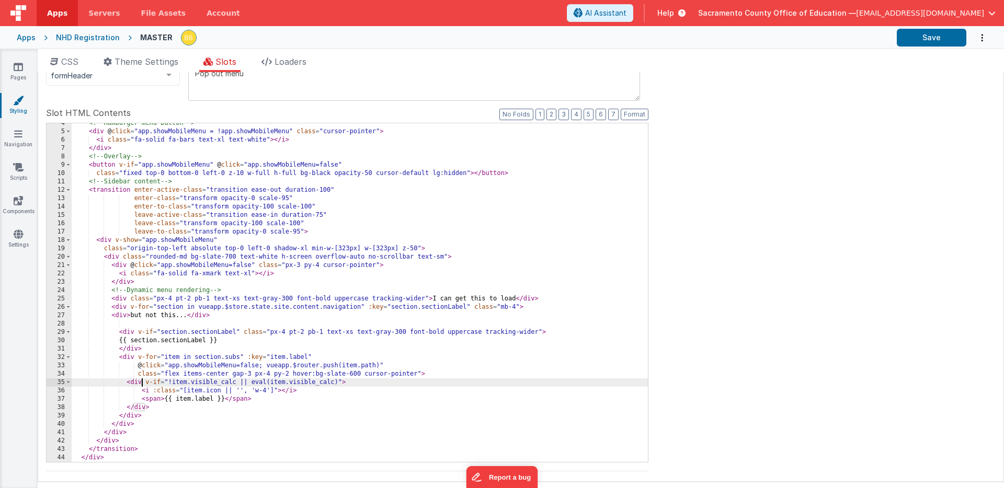
click at [140, 384] on div "<!-- Hamburger menu button --> < div @ click = "app.showMobileMenu = !app.showM…" at bounding box center [360, 296] width 576 height 355
click at [144, 401] on div "<!-- Hamburger menu button --> < div @ click = "app.showMobileMenu = !app.showM…" at bounding box center [360, 296] width 576 height 355
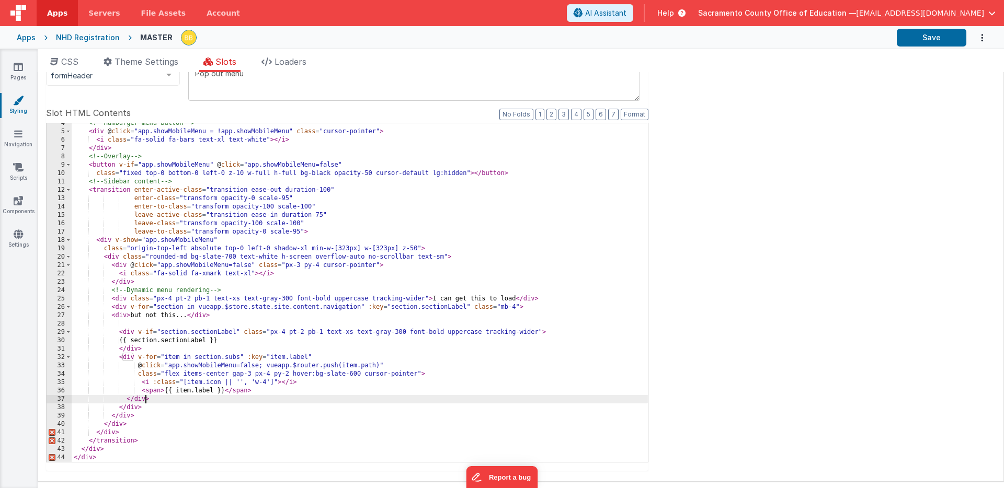
click at [144, 401] on div "<!-- Hamburger menu button --> < div @ click = "app.showMobileMenu = !app.showM…" at bounding box center [360, 296] width 576 height 355
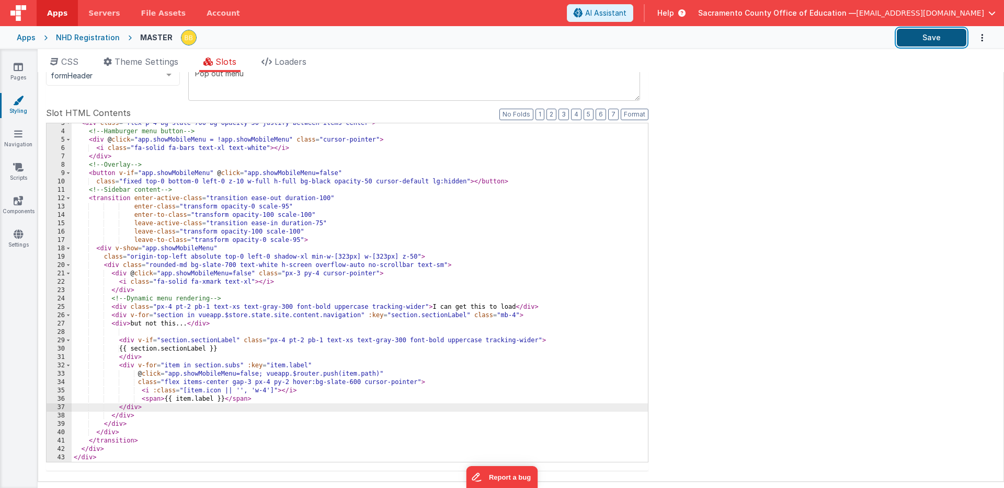
click at [929, 38] on button "Save" at bounding box center [931, 38] width 70 height 18
